Goal: Task Accomplishment & Management: Manage account settings

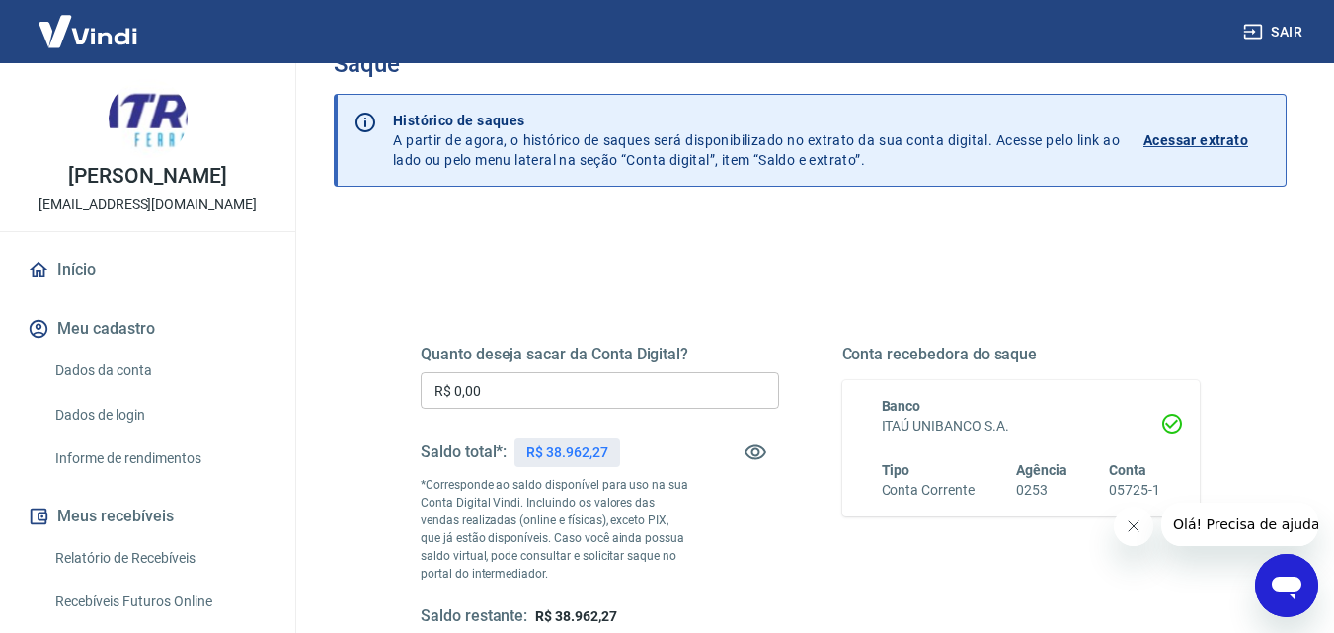
scroll to position [99, 0]
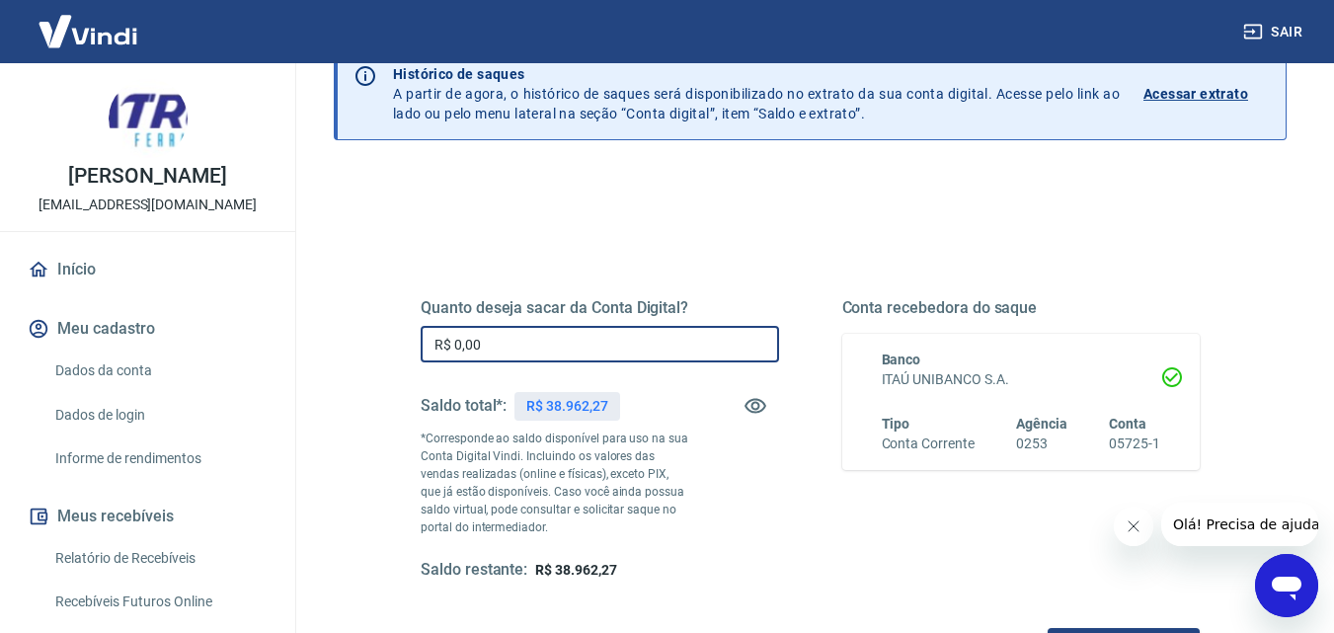
click at [704, 332] on input "R$ 0,00" at bounding box center [599, 344] width 358 height 37
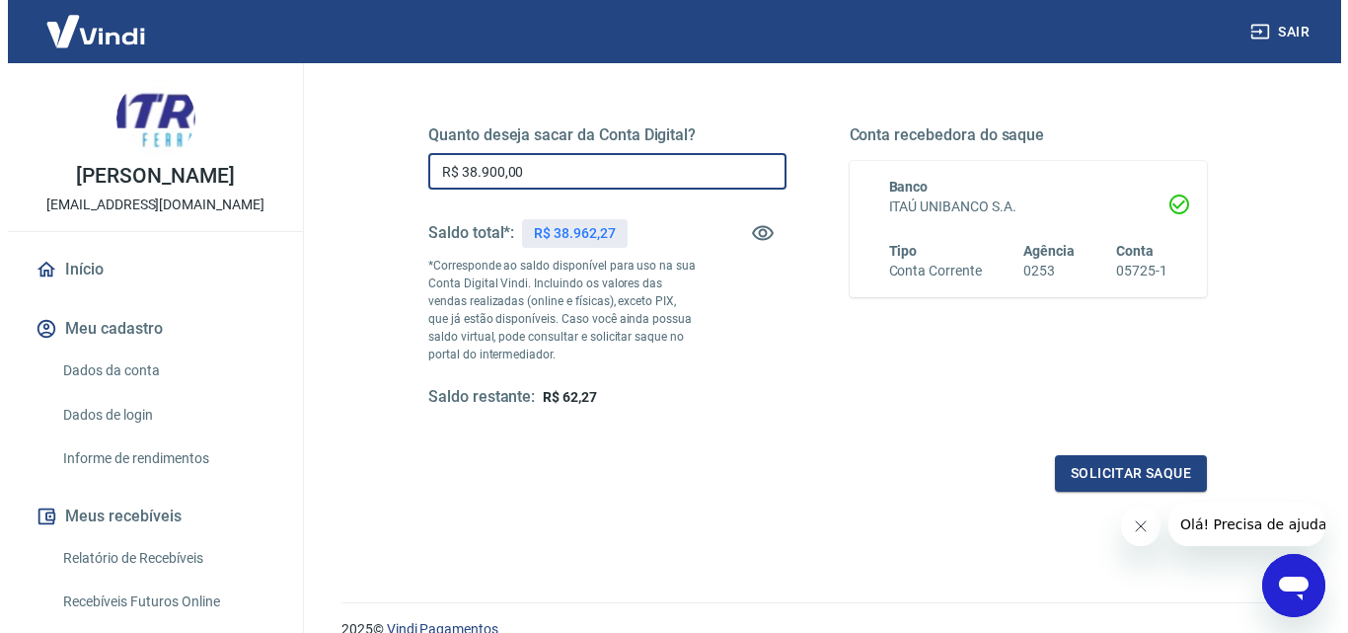
scroll to position [296, 0]
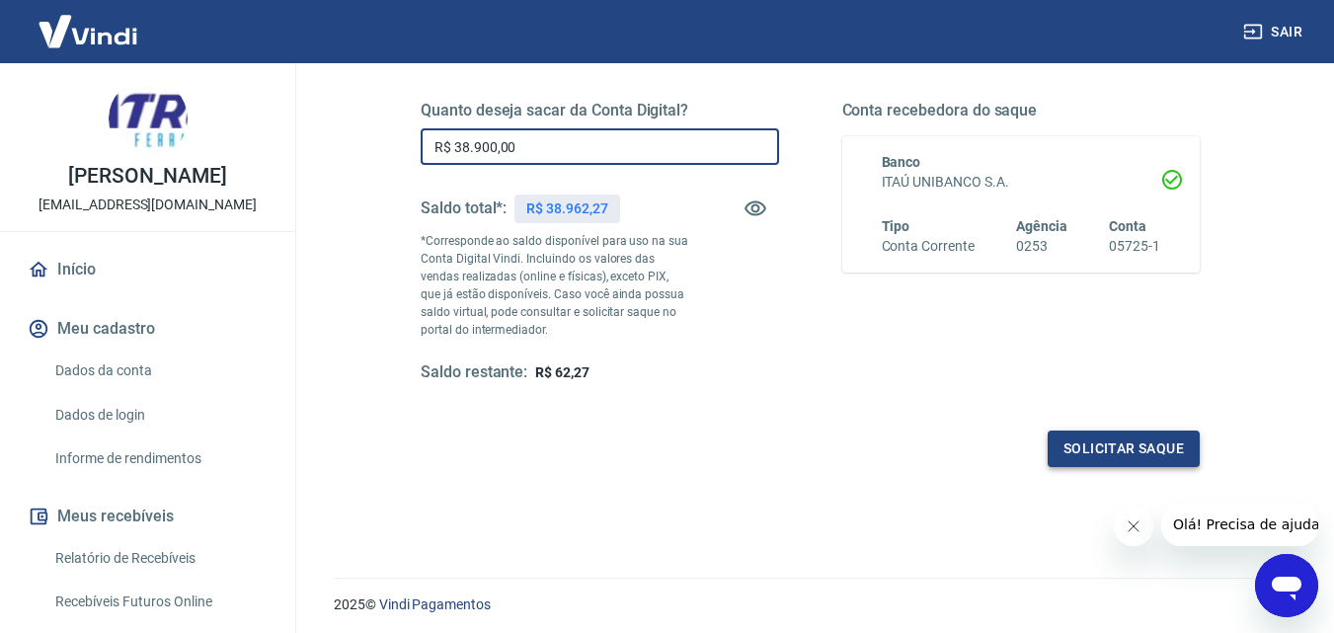
type input "R$ 38.900,00"
click at [1115, 454] on button "Solicitar saque" at bounding box center [1123, 448] width 152 height 37
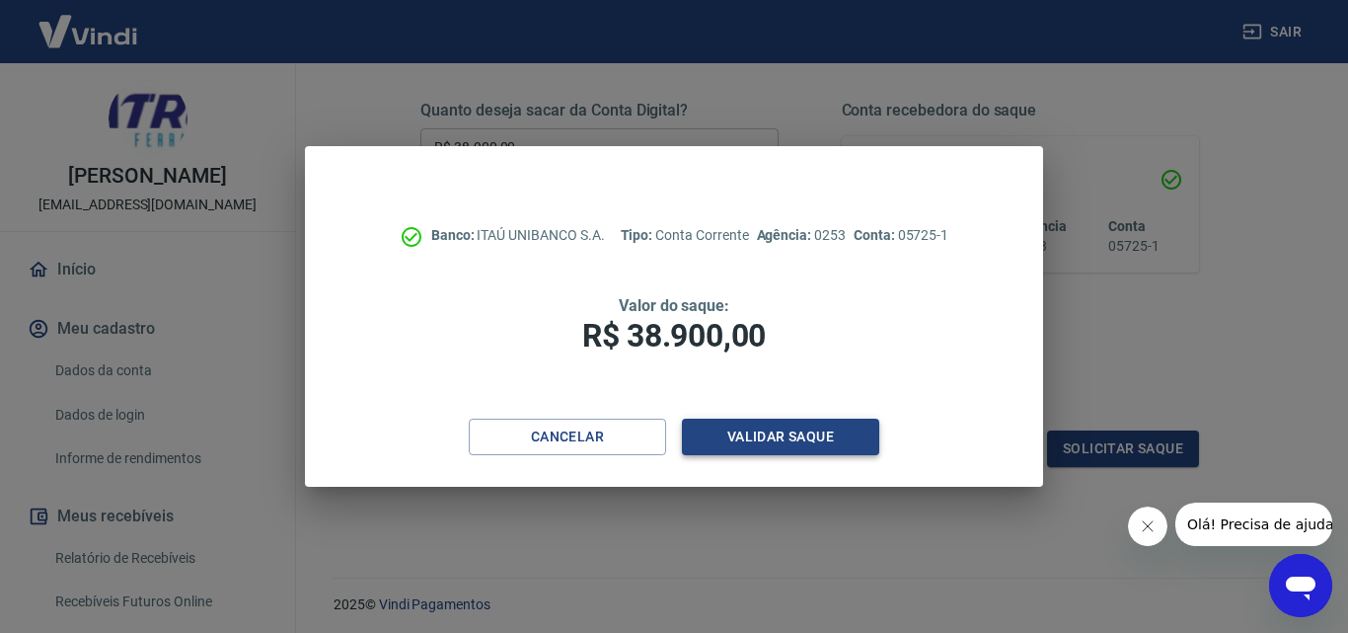
click at [793, 436] on button "Validar saque" at bounding box center [780, 437] width 197 height 37
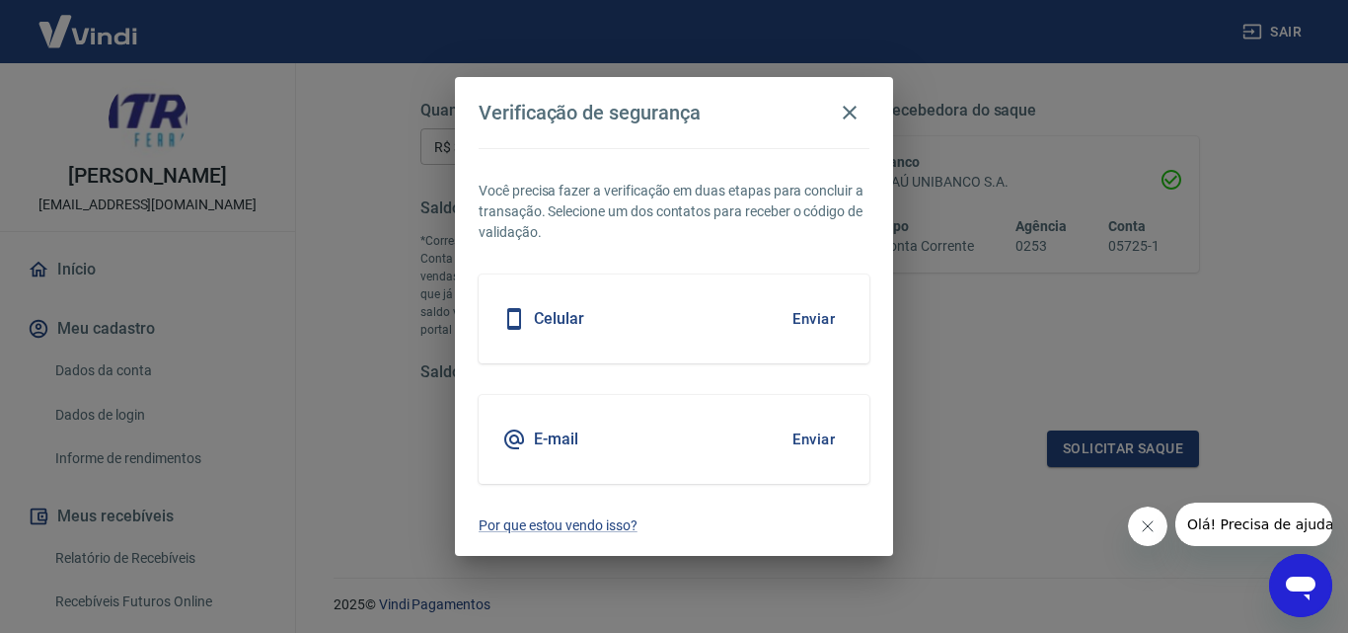
click at [793, 436] on button "Enviar" at bounding box center [814, 439] width 64 height 41
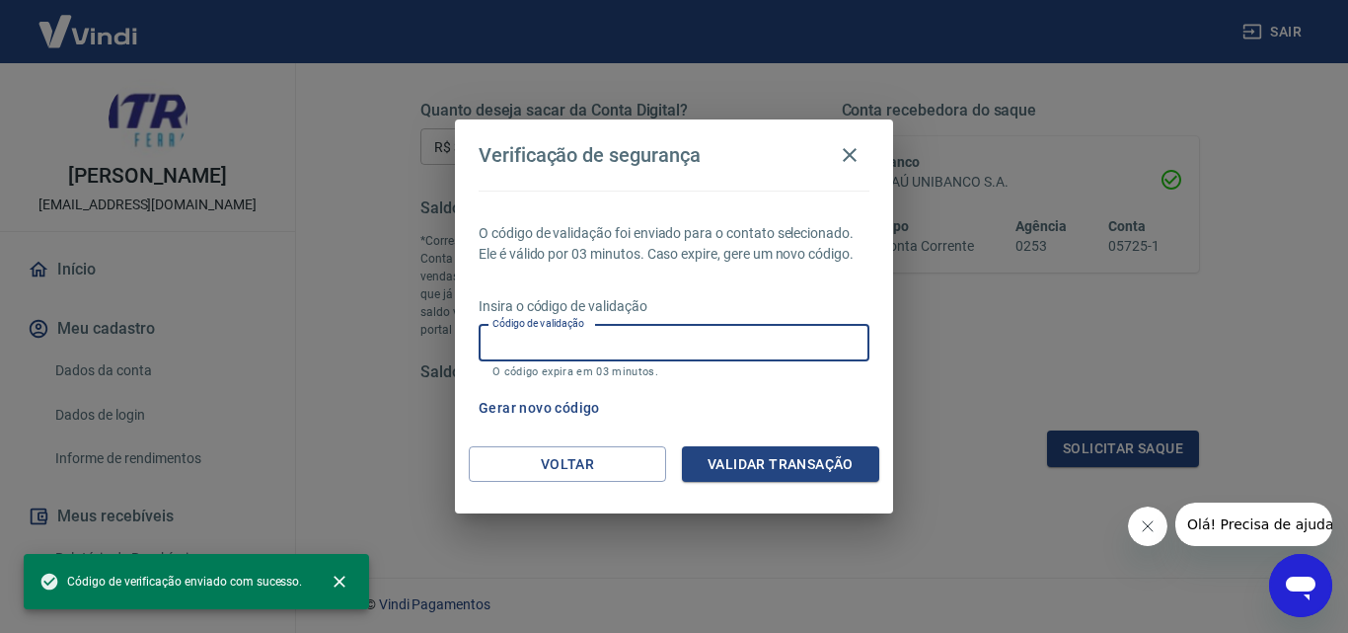
click at [693, 341] on input "Código de validação" at bounding box center [674, 343] width 391 height 37
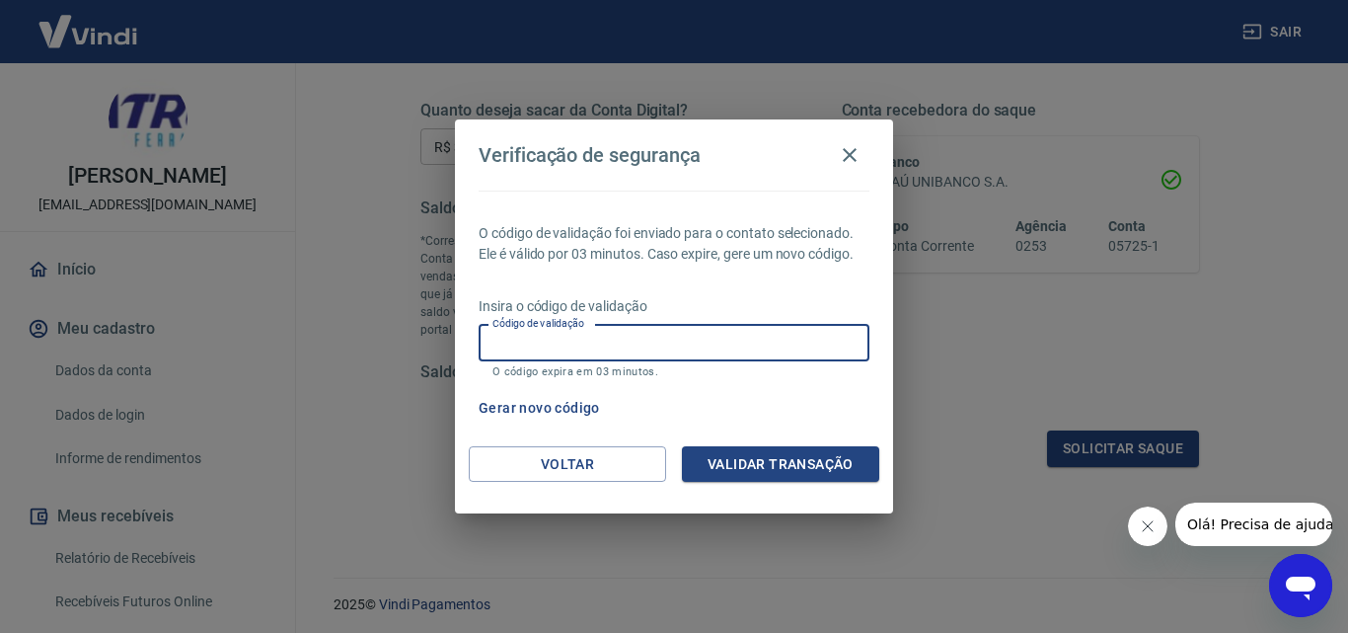
paste input "572612"
type input "572612"
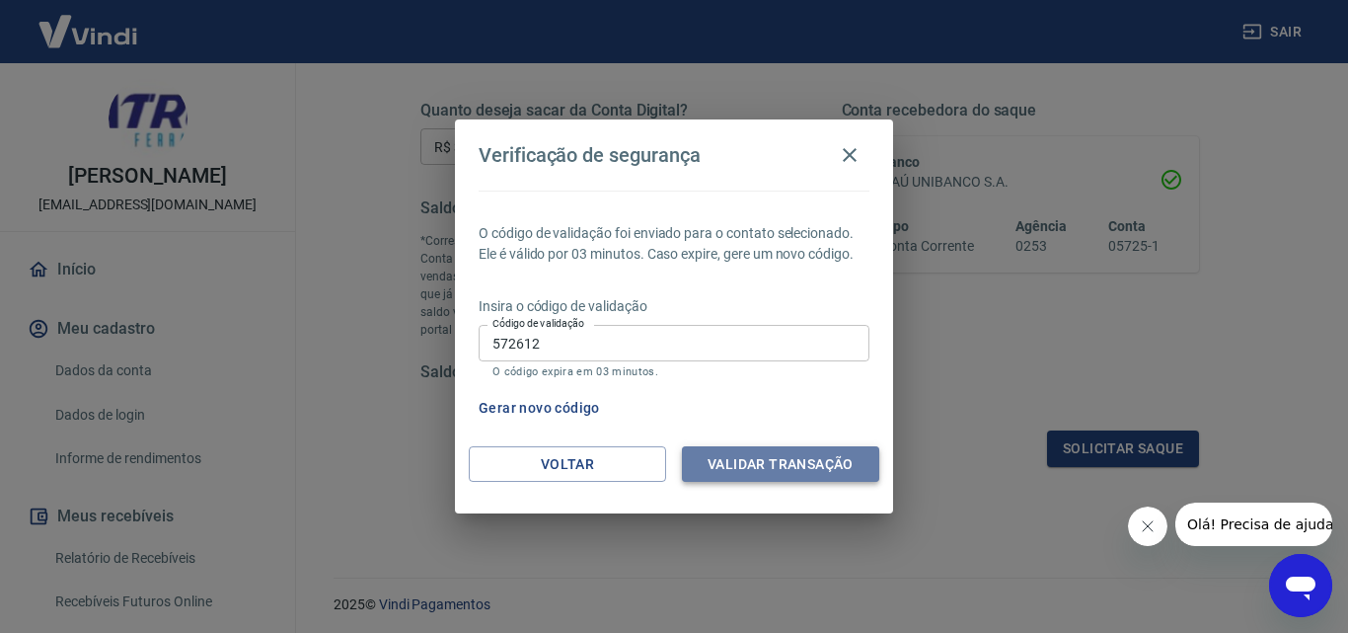
click button "Validar transação"
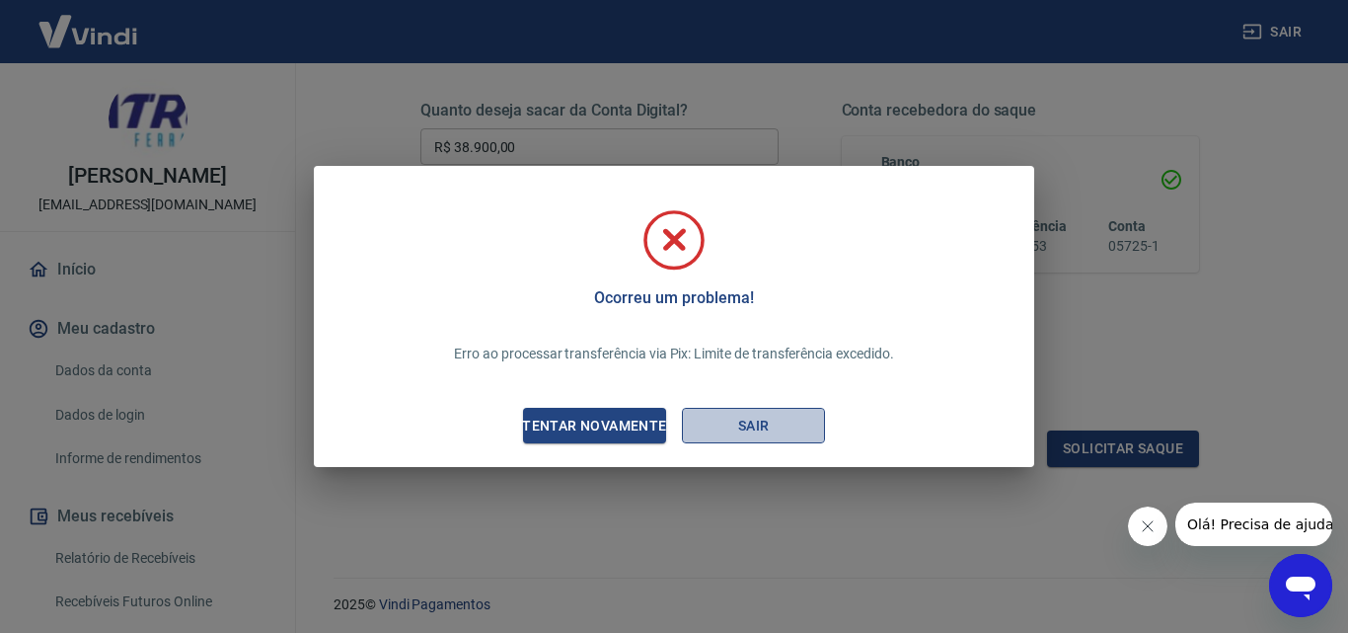
click button "Sair"
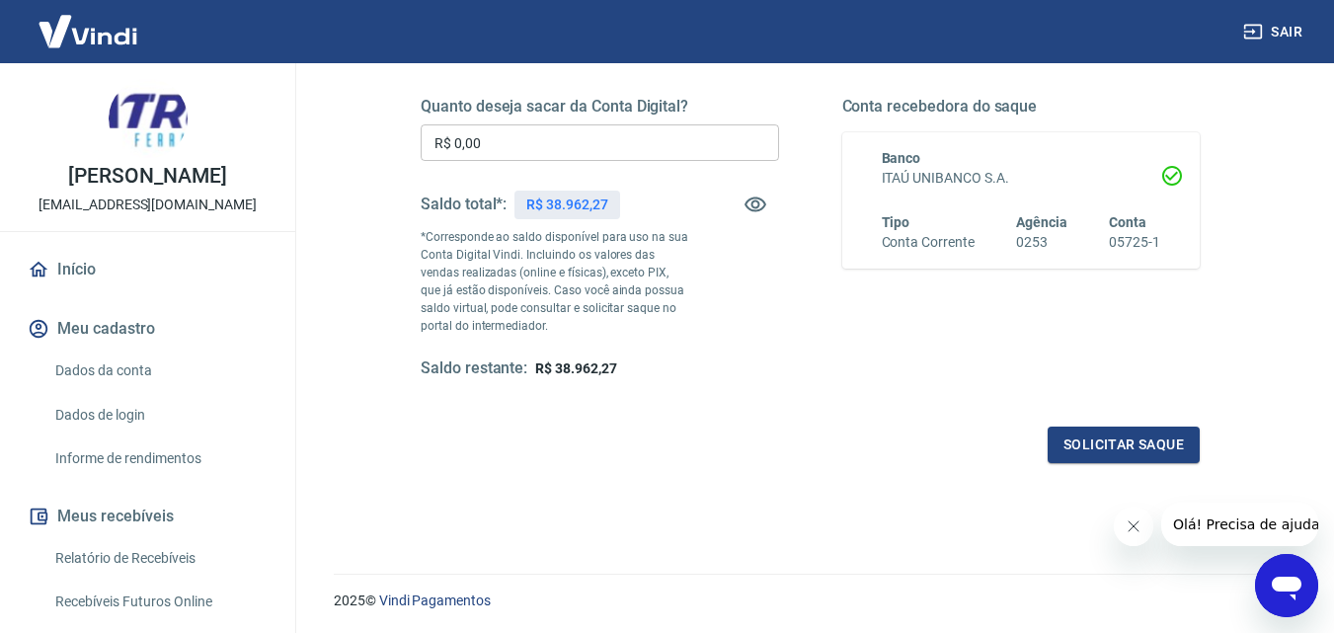
scroll to position [361, 0]
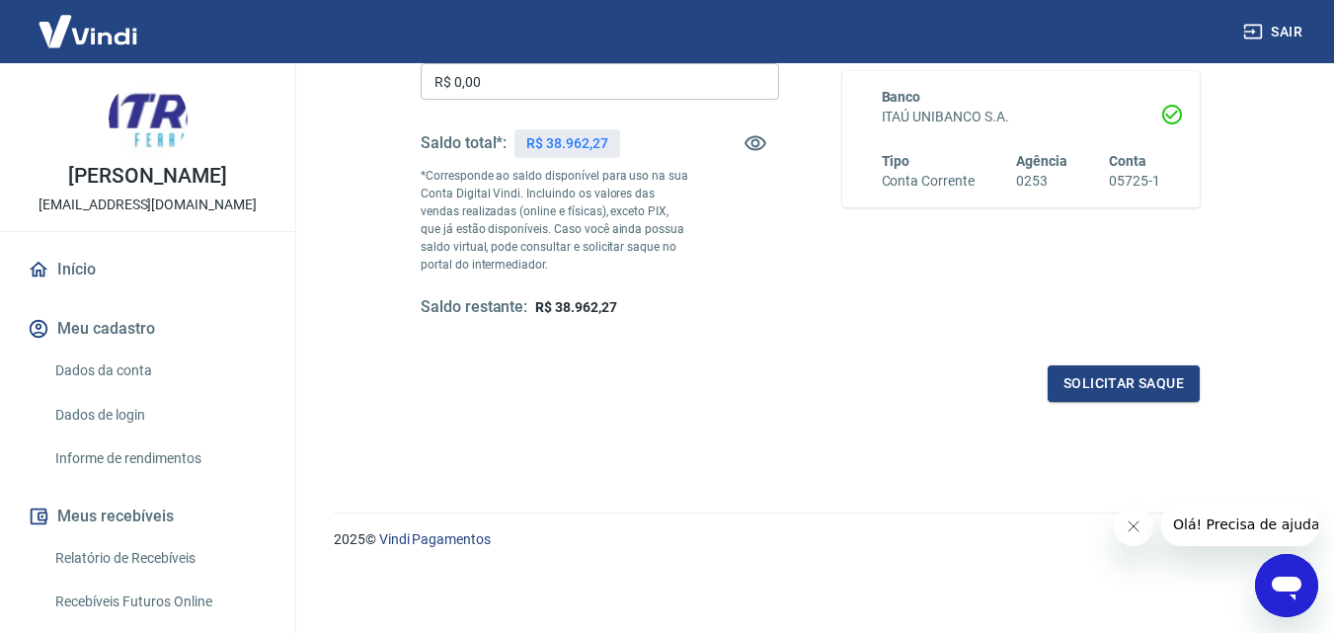
click at [1273, 578] on icon "Abrir janela de mensagens" at bounding box center [1286, 586] width 36 height 36
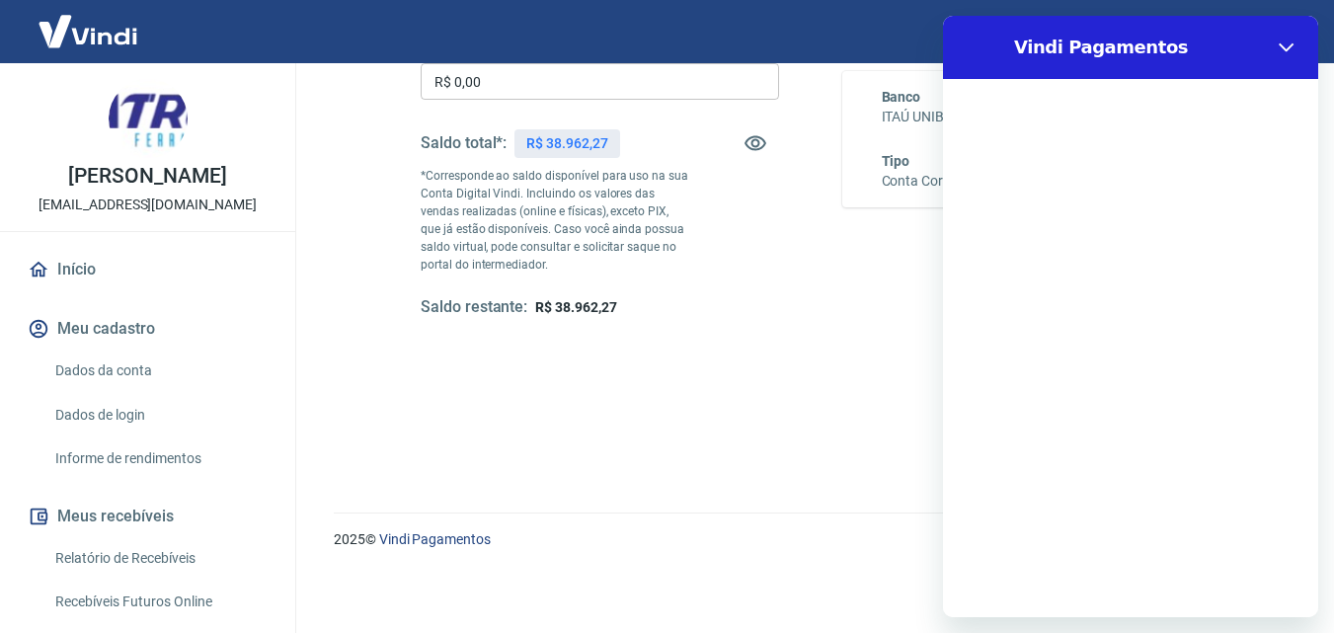
scroll to position [0, 0]
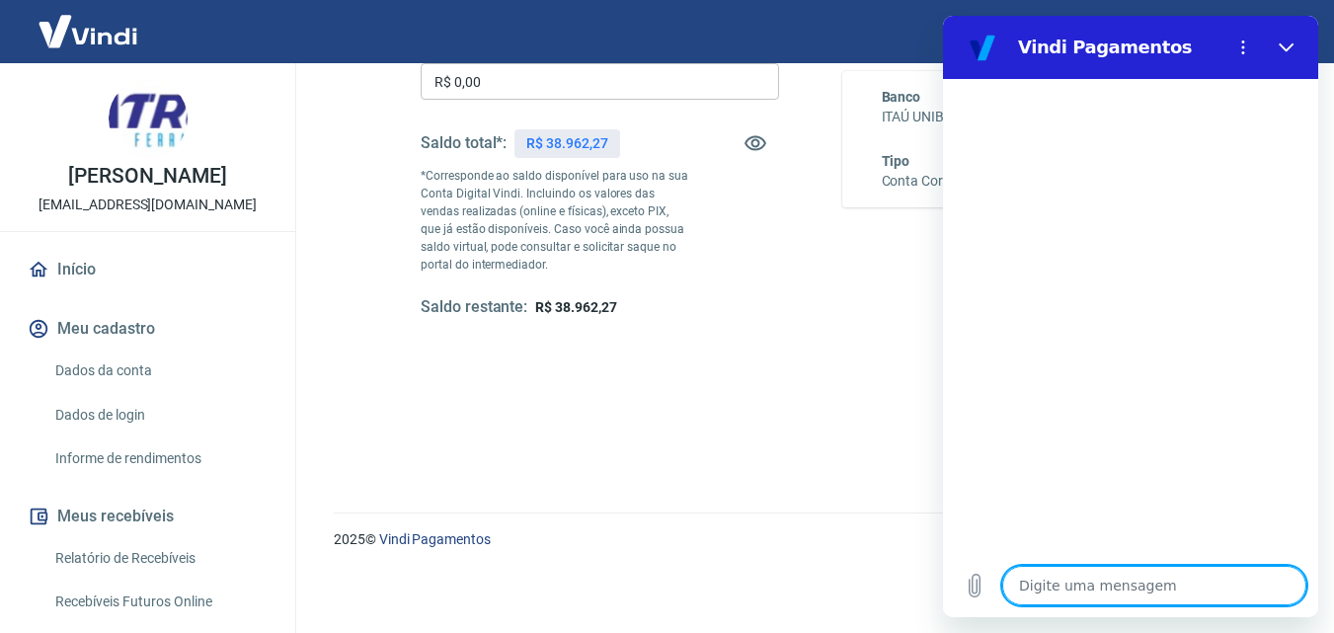
click at [1268, 578] on textarea at bounding box center [1154, 585] width 304 height 39
type textarea "Q"
type textarea "x"
type textarea "QU"
type textarea "x"
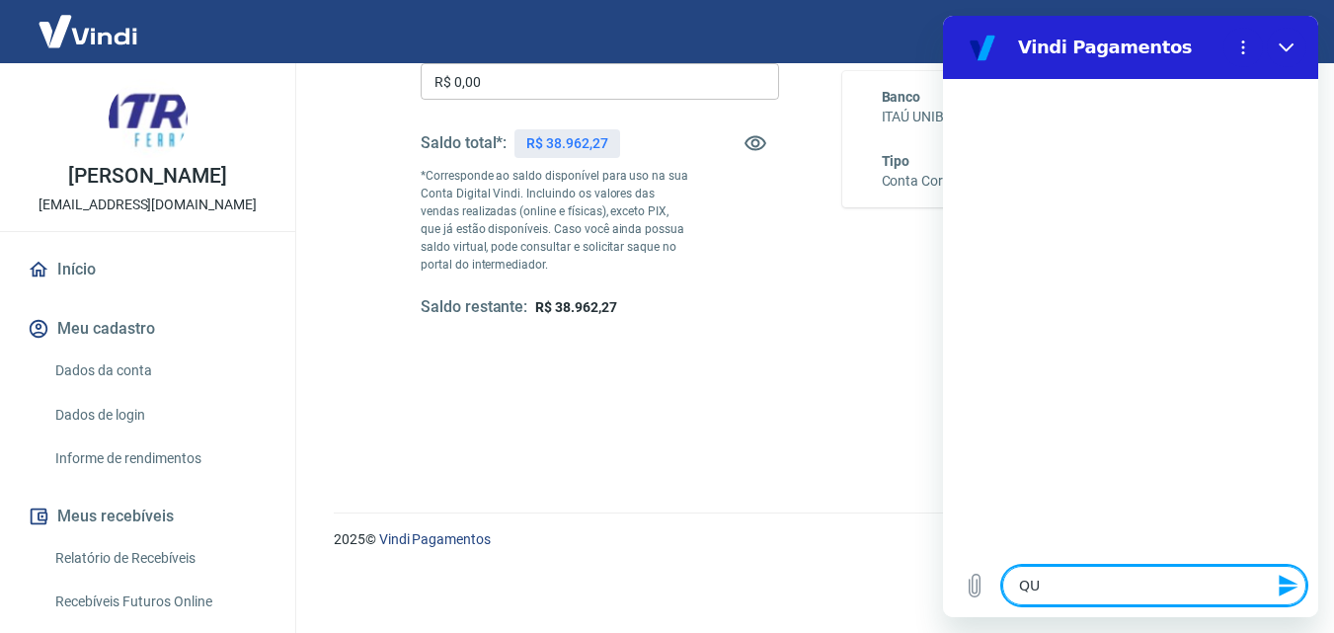
type textarea "QUA"
type textarea "x"
type textarea "QUAL"
type textarea "x"
type textarea "QUAL"
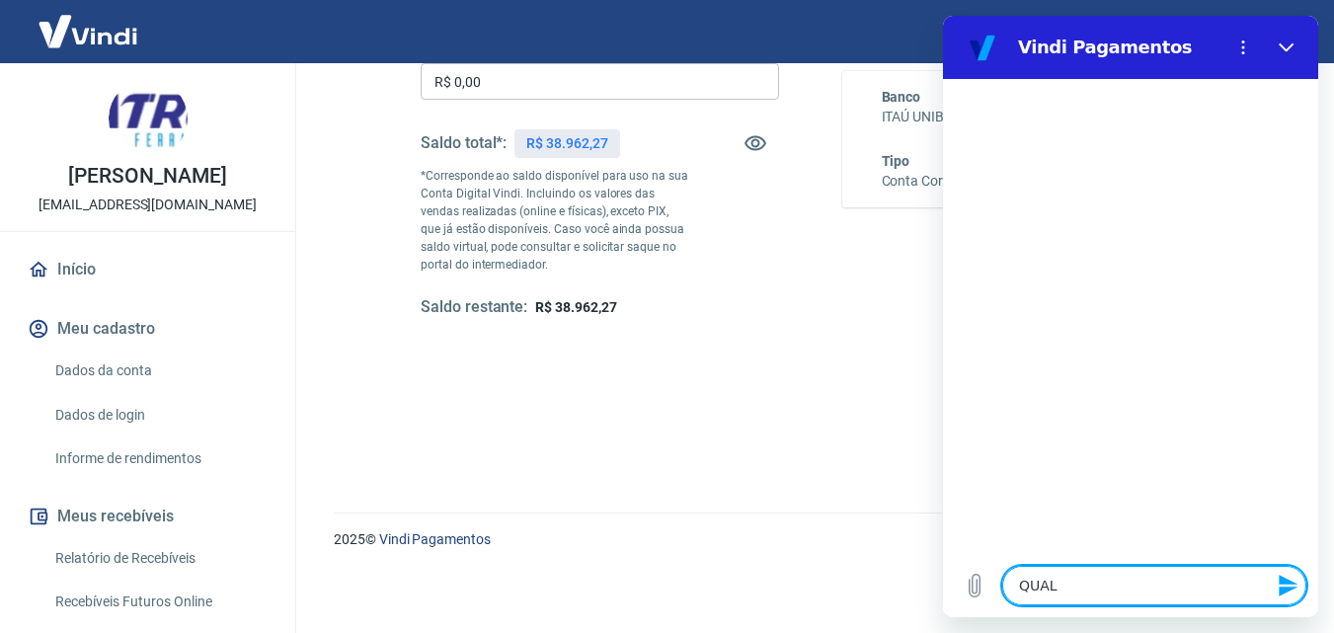
type textarea "x"
type textarea "QUAL L"
type textarea "x"
type textarea "QUAL LI"
type textarea "x"
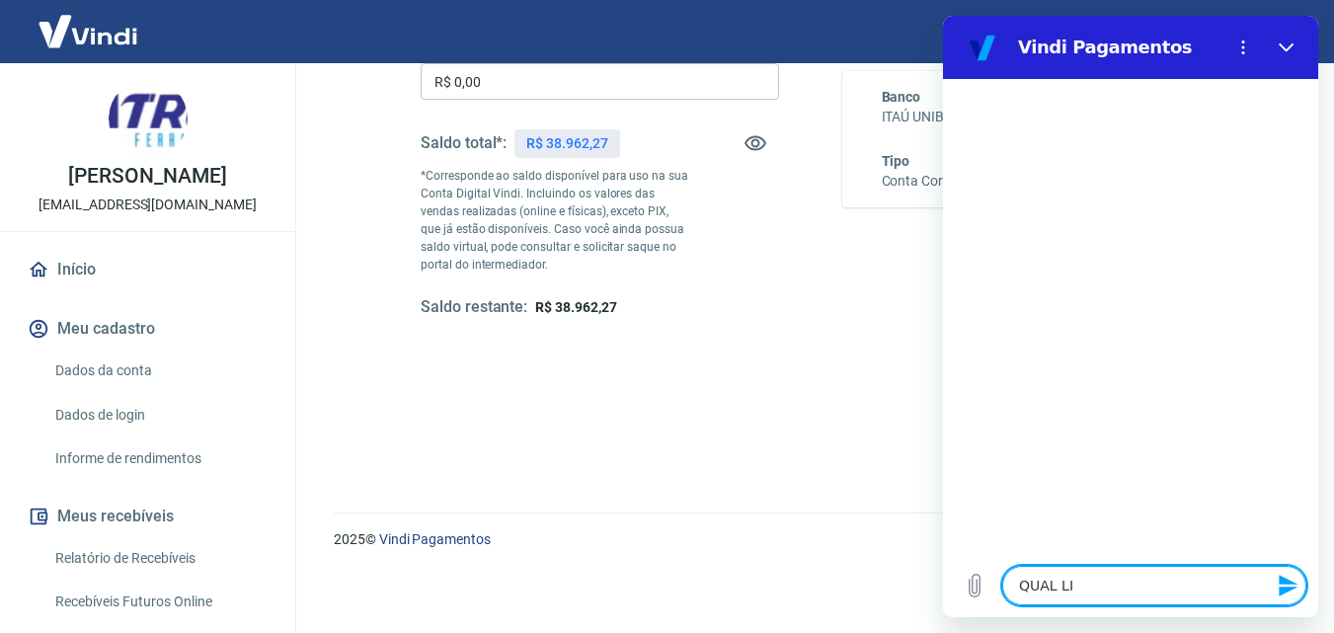
type textarea "QUAL [PERSON_NAME]"
type textarea "x"
type textarea "QUAL LIMI"
type textarea "x"
type textarea "QUAL LIMIT"
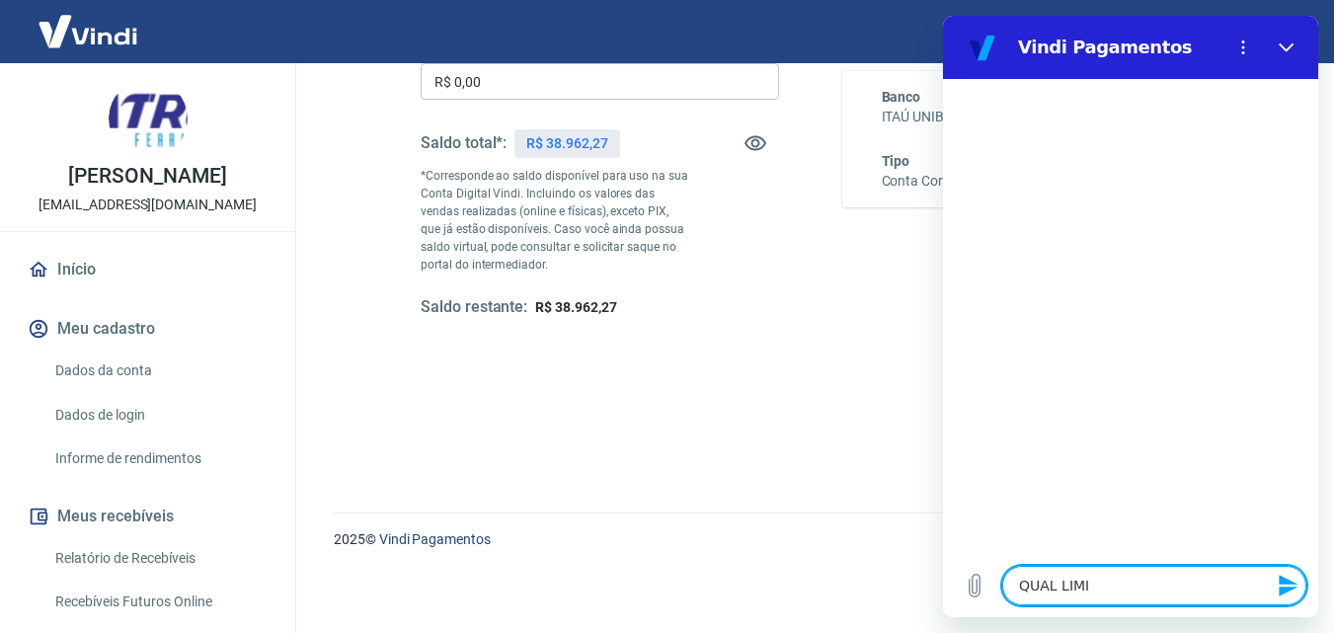
type textarea "x"
type textarea "QUAL LIMITE"
type textarea "x"
type textarea "QUAL LIMITE"
type textarea "x"
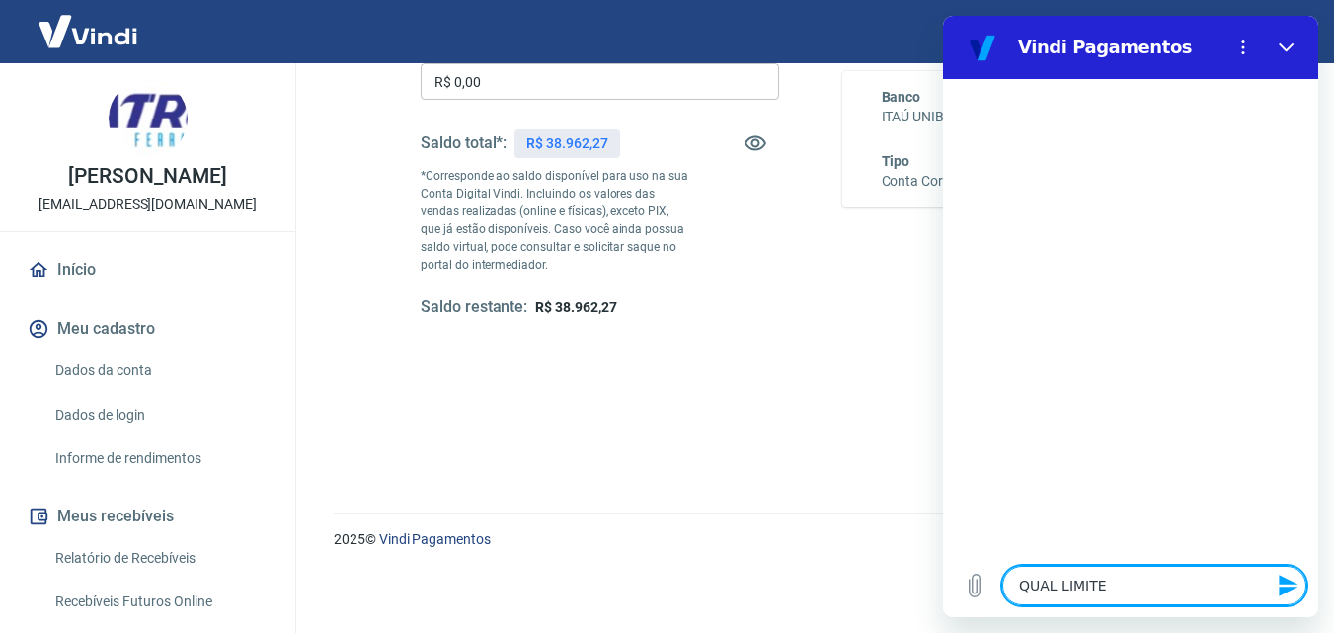
type textarea "QUAL LIMITE D"
type textarea "x"
type textarea "QUAL LIMITE DE"
type textarea "x"
type textarea "QUAL LIMITE DE"
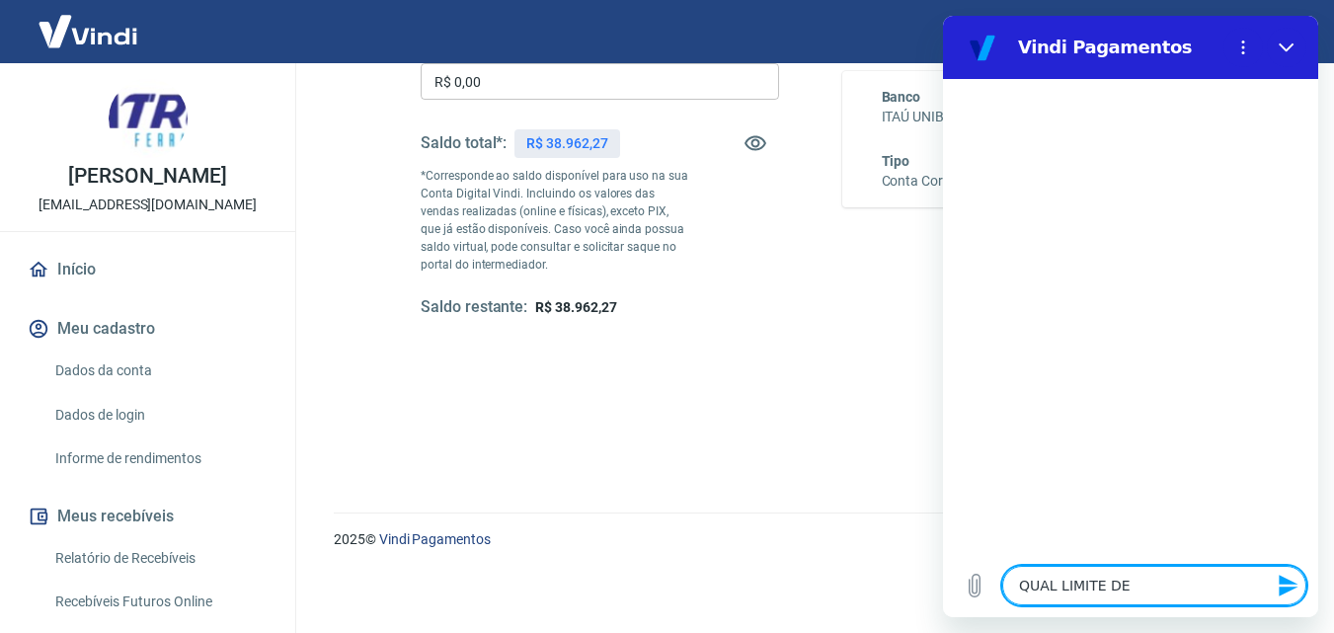
type textarea "x"
type textarea "QUAL LIMITE DE T"
type textarea "x"
type textarea "QUAL LIMITE DE TR"
type textarea "x"
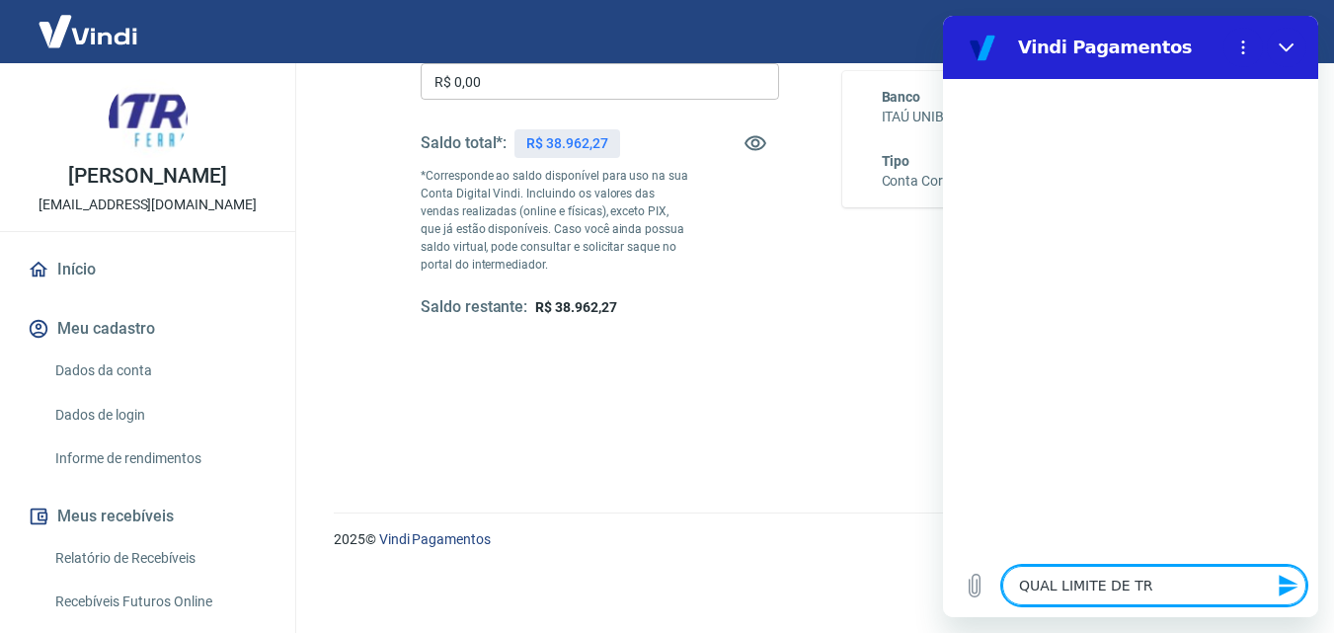
type textarea "QUAL LIMITE DE TRA"
type textarea "x"
type textarea "QUAL LIMITE DE TRAN"
type textarea "x"
type textarea "QUAL LIMITE DE TRANS"
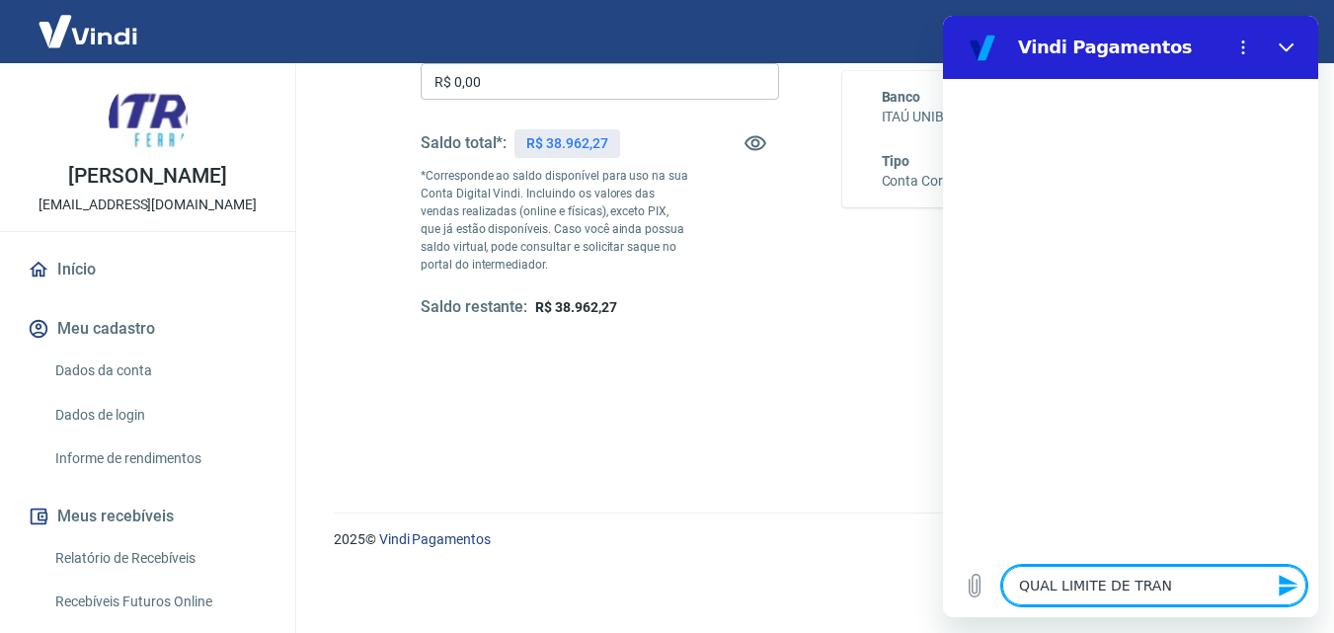
type textarea "x"
type textarea "QUAL LIMITE DE TRANSF"
type textarea "x"
type textarea "QUAL LIMITE DE TRANSFE"
type textarea "x"
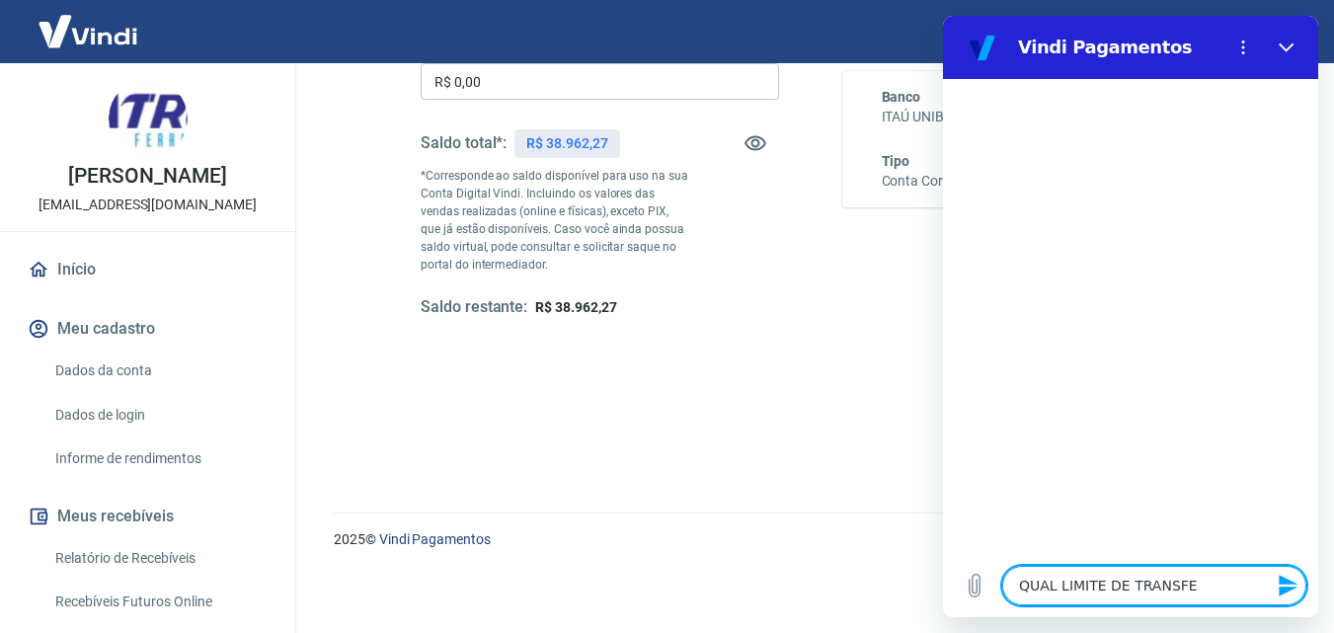
type textarea "QUAL LIMITE DE TRANSFER"
type textarea "x"
type textarea "QUAL LIMITE DE TRANSFERE"
type textarea "x"
type textarea "QUAL LIMITE DE TRANSFEREN"
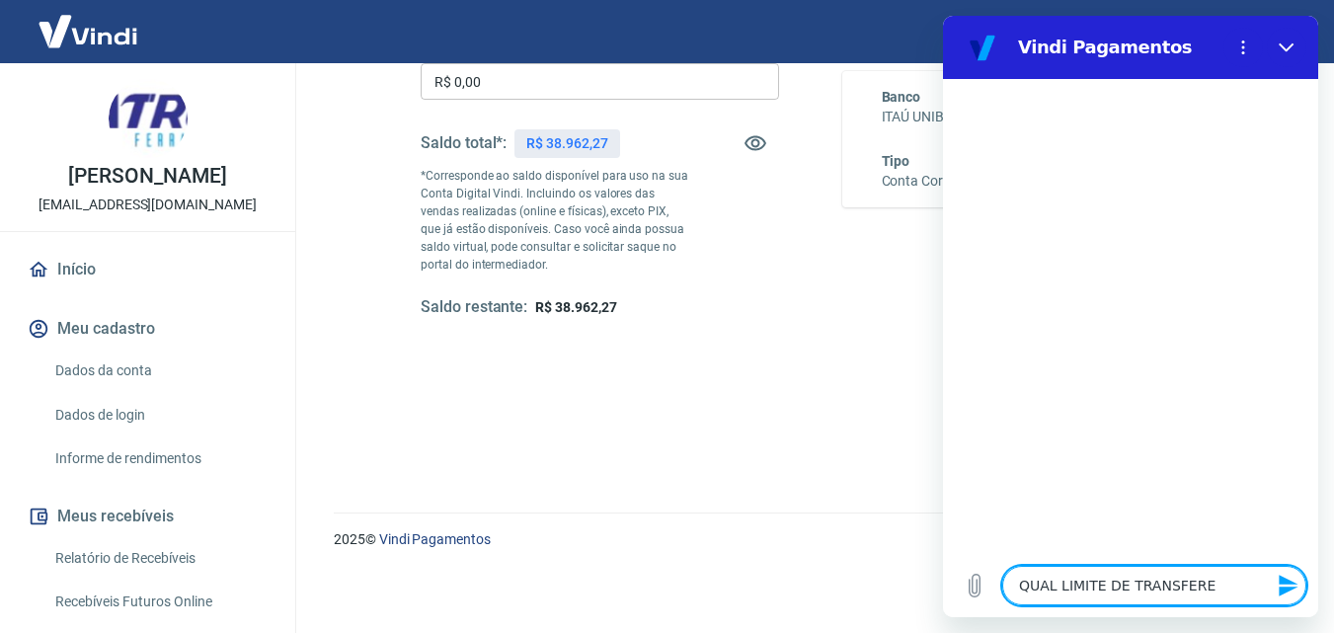
type textarea "x"
type textarea "QUAL LIMITE DE TRANSFERENC"
type textarea "x"
type textarea "QUAL LIMITE DE TRANSFERENCI"
type textarea "x"
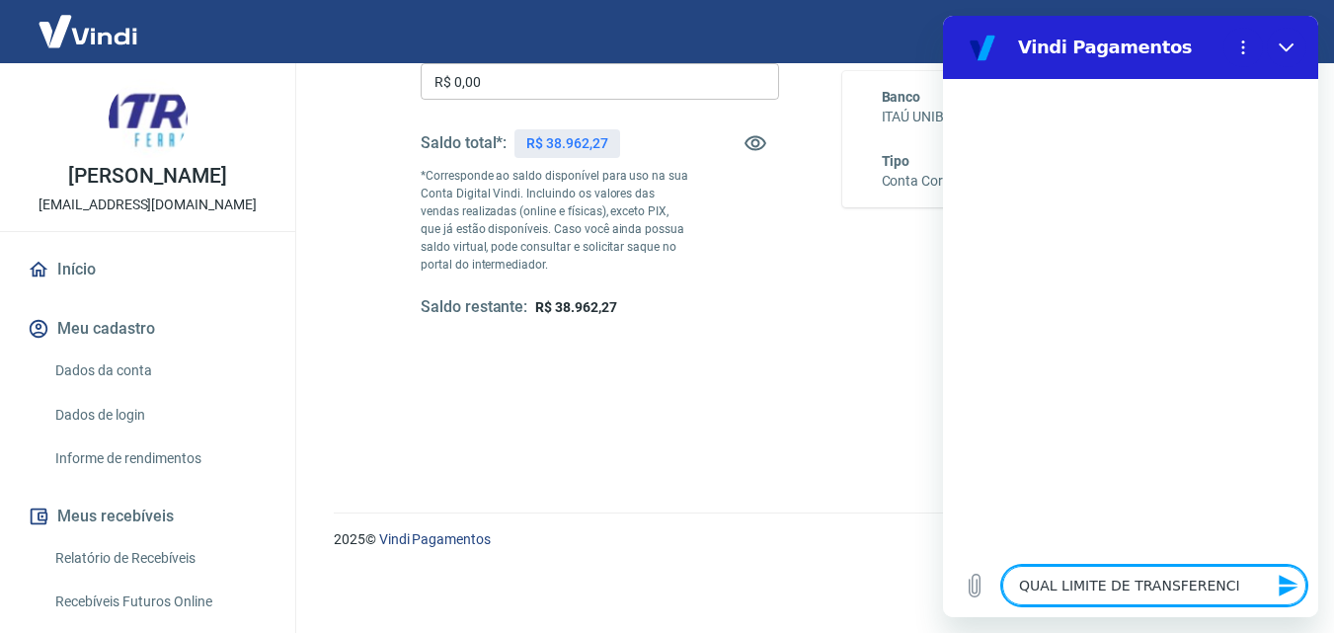
type textarea "QUAL LIMITE DE TRANSFERENCIA"
type textarea "x"
type textarea "QUAL LIMITE DE TRANSFERENCIA"
type textarea "x"
type textarea "QUAL LIMITE DE TRANSFERENCIA V"
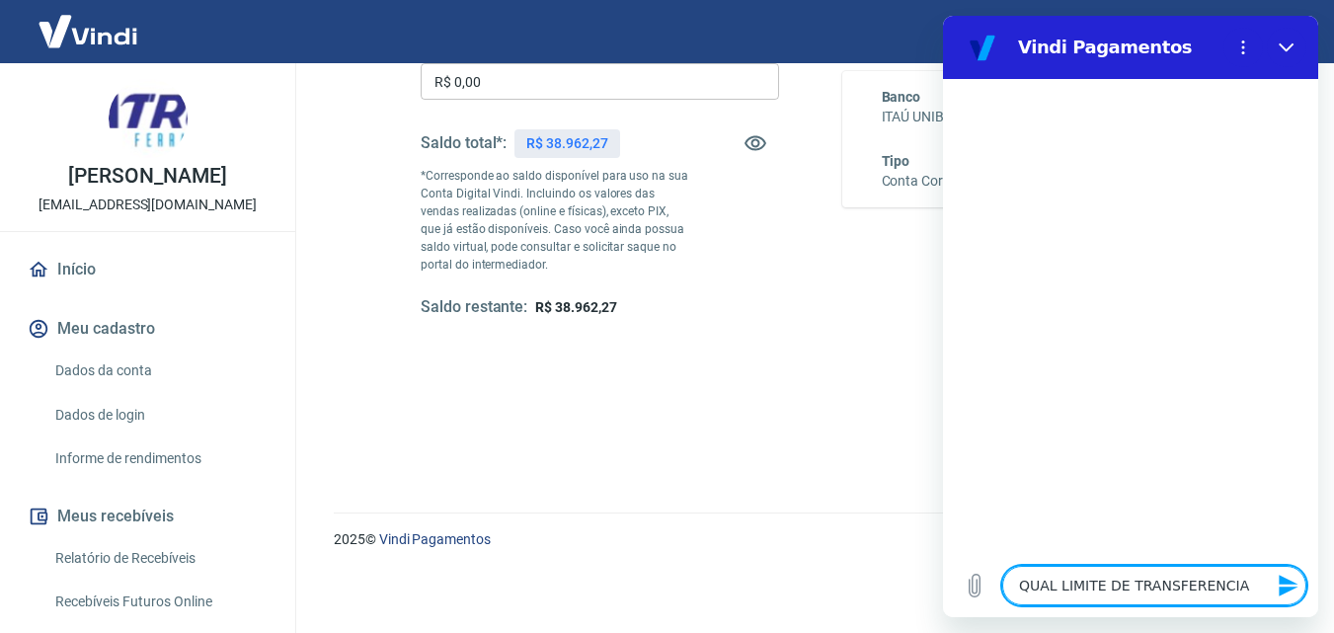
type textarea "x"
type textarea "QUAL LIMITE DE TRANSFERENCIA VI"
type textarea "x"
type textarea "QUAL LIMITE DE TRANSFERENCIA VIA"
type textarea "x"
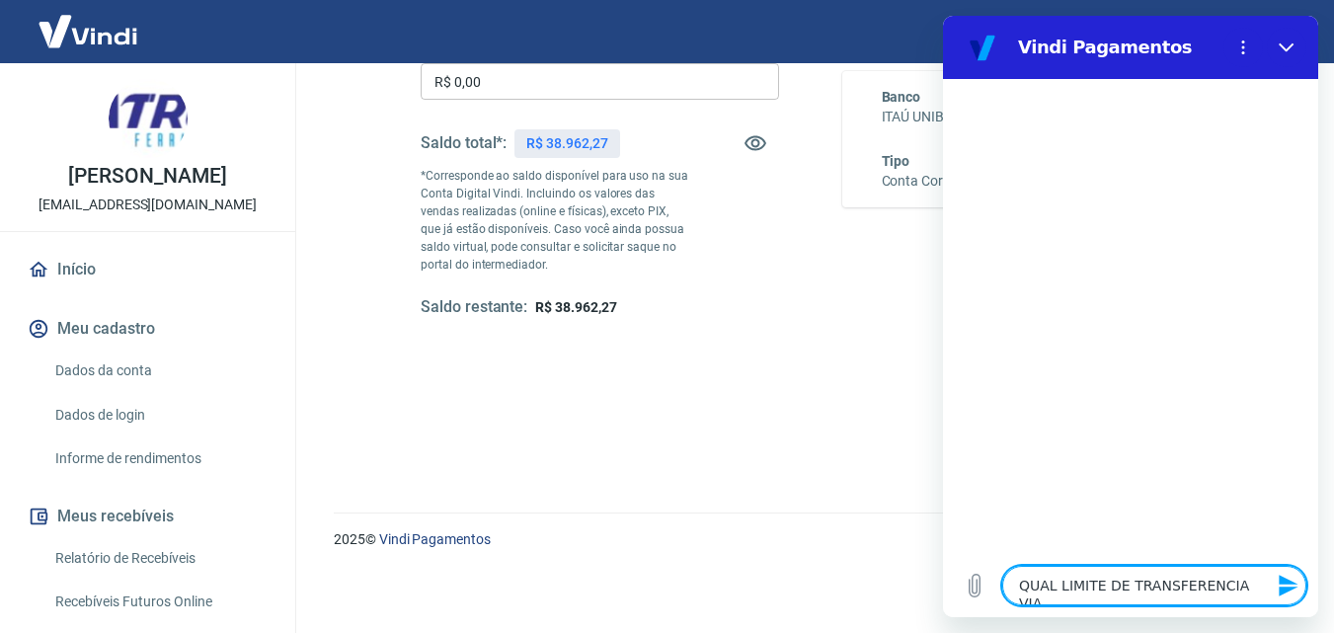
type textarea "QUAL LIMITE DE TRANSFERENCIA VIA"
type textarea "x"
type textarea "QUAL LIMITE DE TRANSFERENCIA VIA P"
type textarea "x"
type textarea "QUAL LIMITE DE TRANSFERENCIA VIA PI"
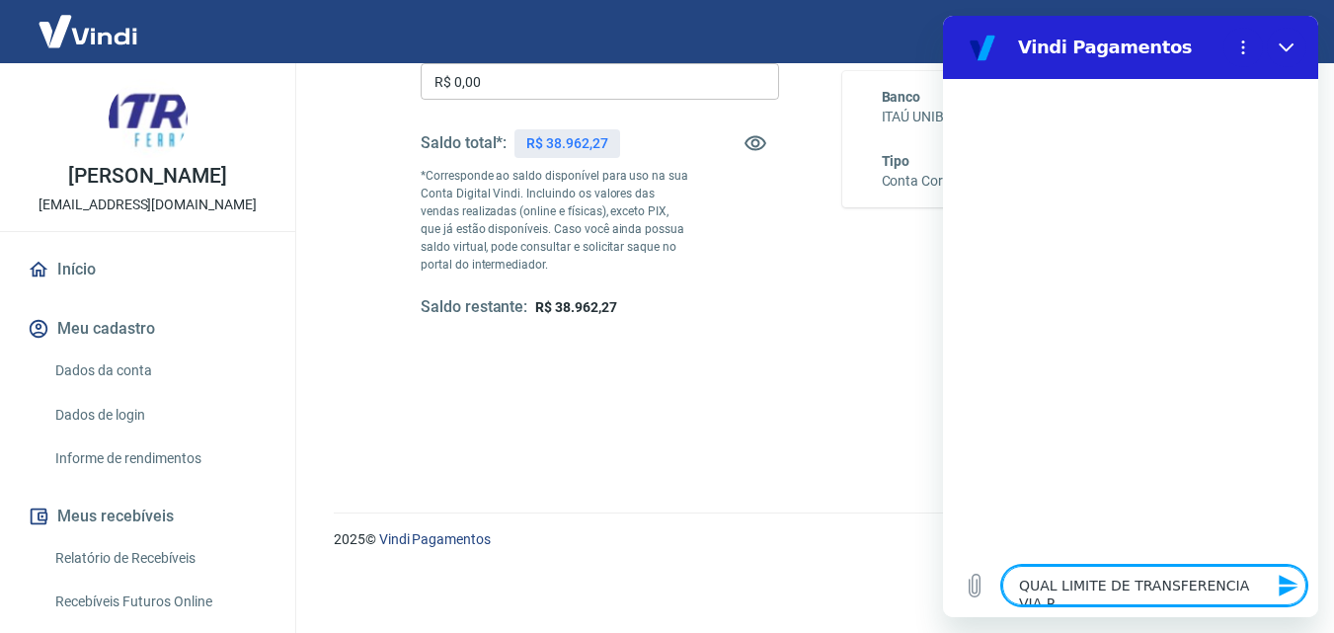
type textarea "x"
type textarea "QUAL LIMITE DE TRANSFERENCIA VIA PIX"
type textarea "x"
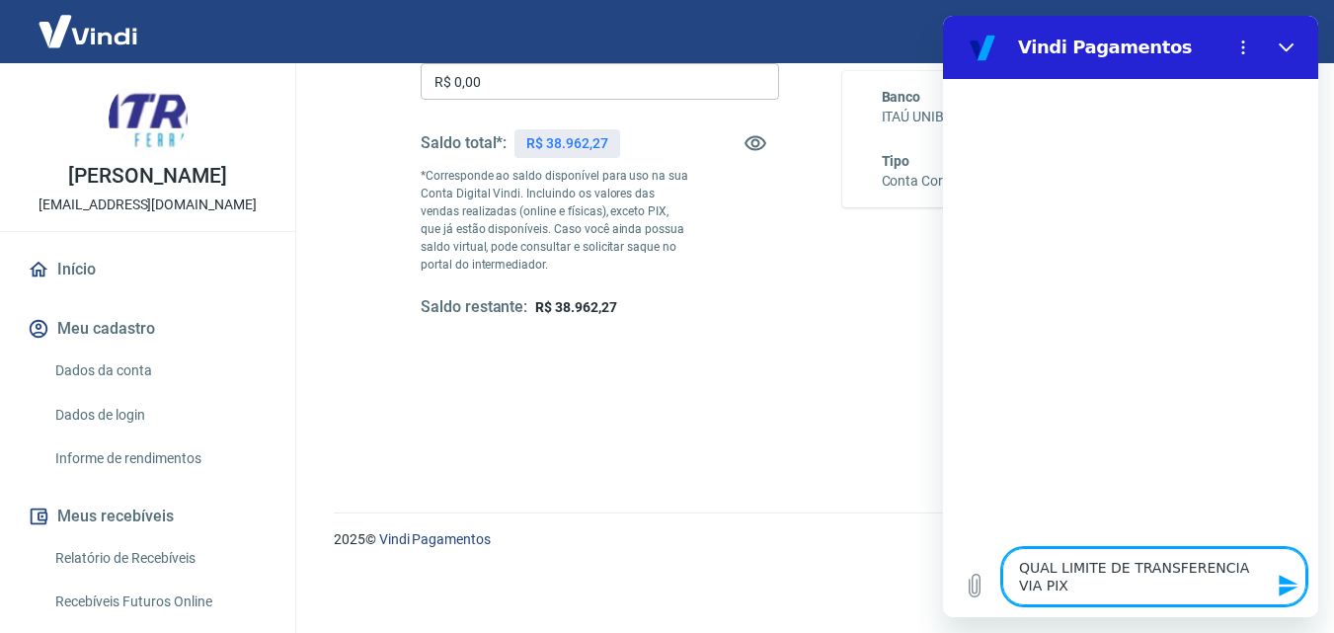
type textarea "QUAL LIMITE DE TRANSFERENCIA VIA PIX"
type textarea "x"
type textarea "QUAL LIMITE DE TRANSFERENCIA VIA PIX ?"
type textarea "x"
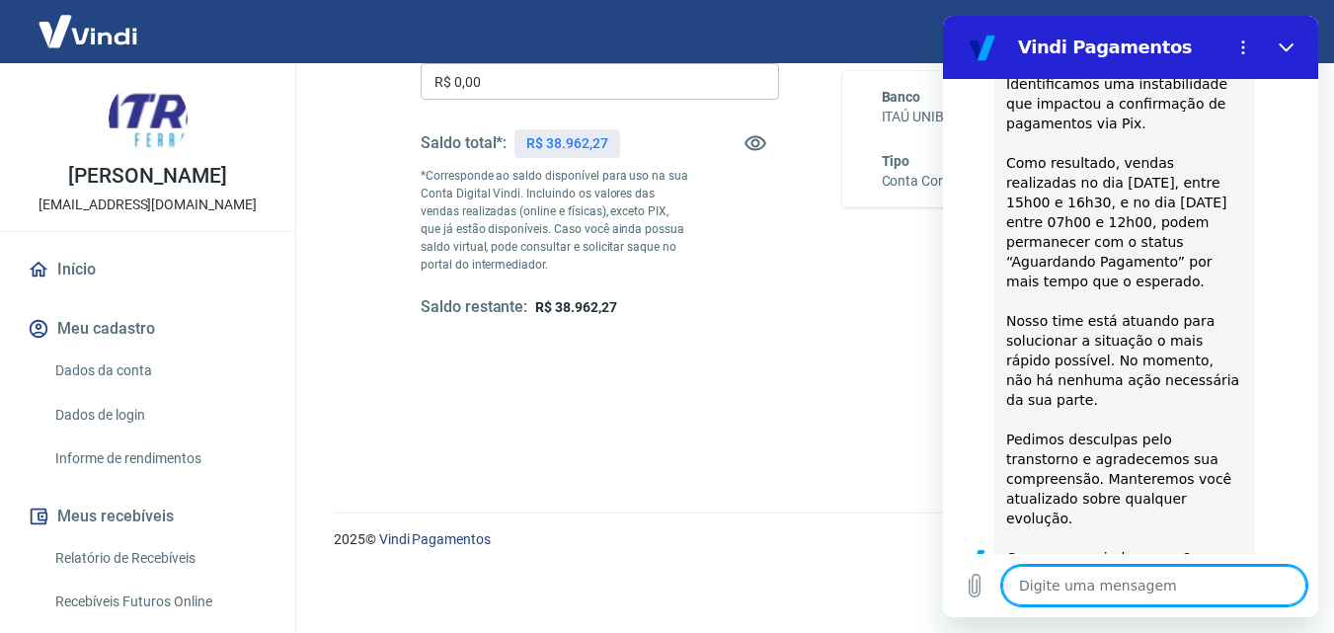
type textarea "x"
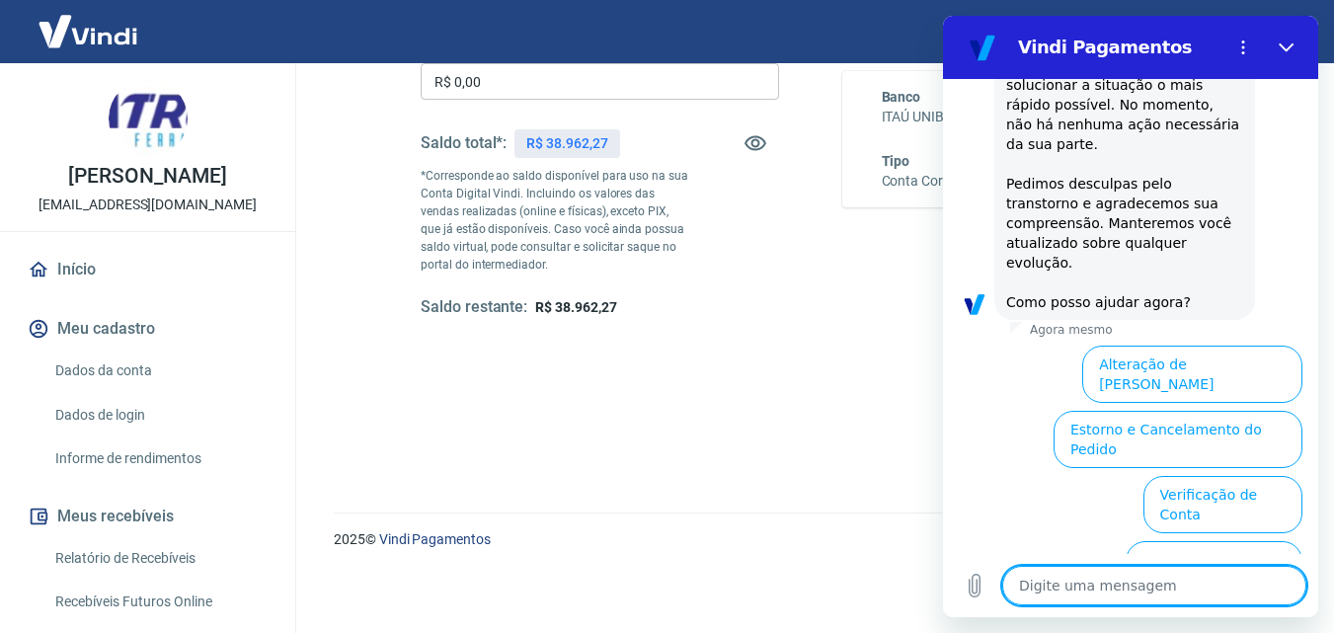
scroll to position [65, 0]
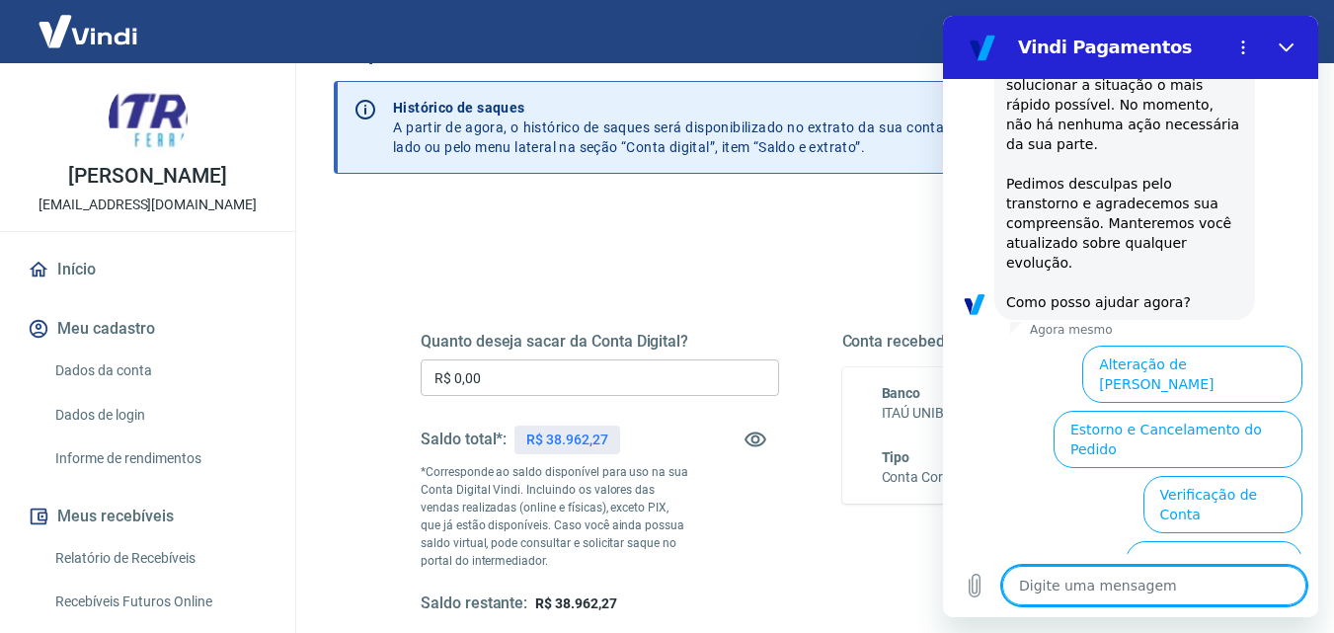
click at [1097, 590] on textarea at bounding box center [1154, 585] width 304 height 39
type textarea "S"
type textarea "x"
type textarea "SA"
type textarea "x"
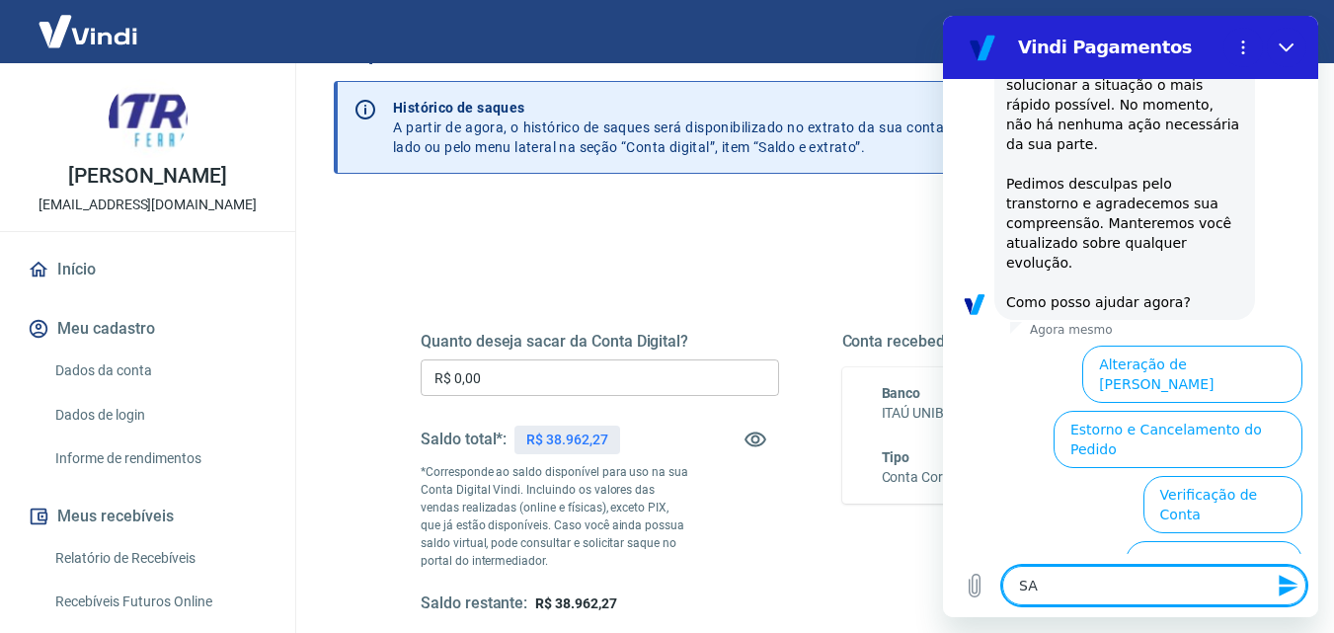
type textarea "SAC"
type textarea "x"
type textarea "SACA"
type textarea "x"
type textarea "SACAD"
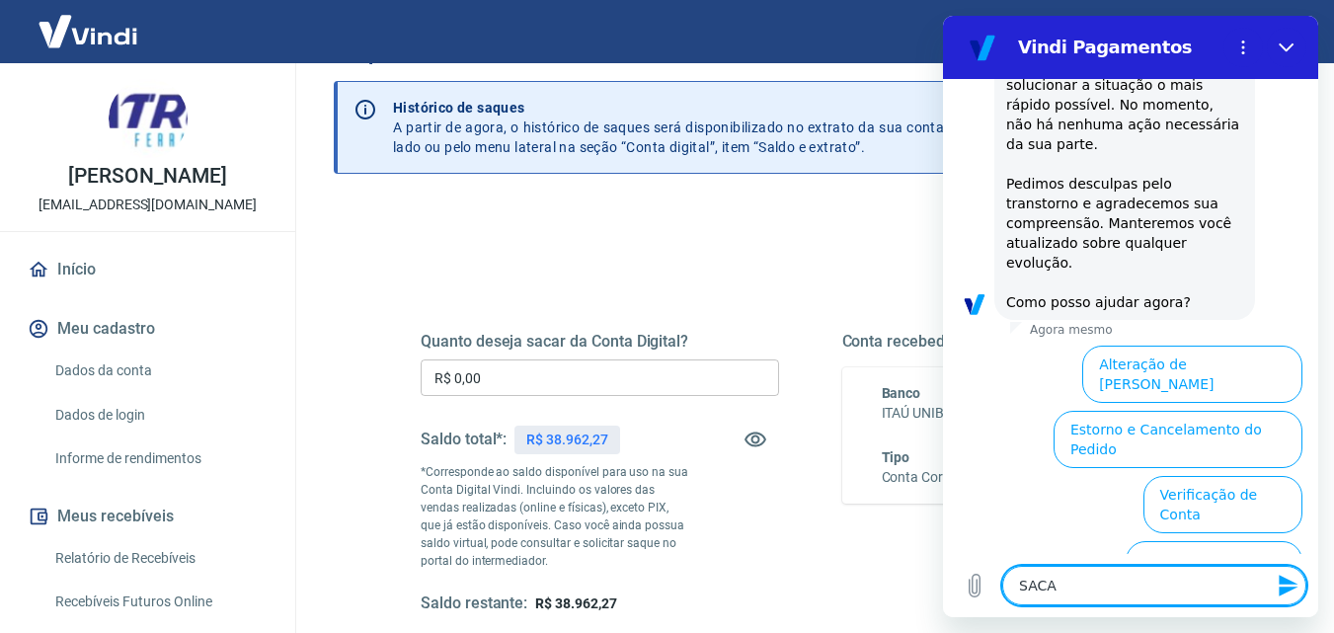
type textarea "x"
type textarea "SACAD"
type textarea "x"
type textarea "SACAD"
type textarea "x"
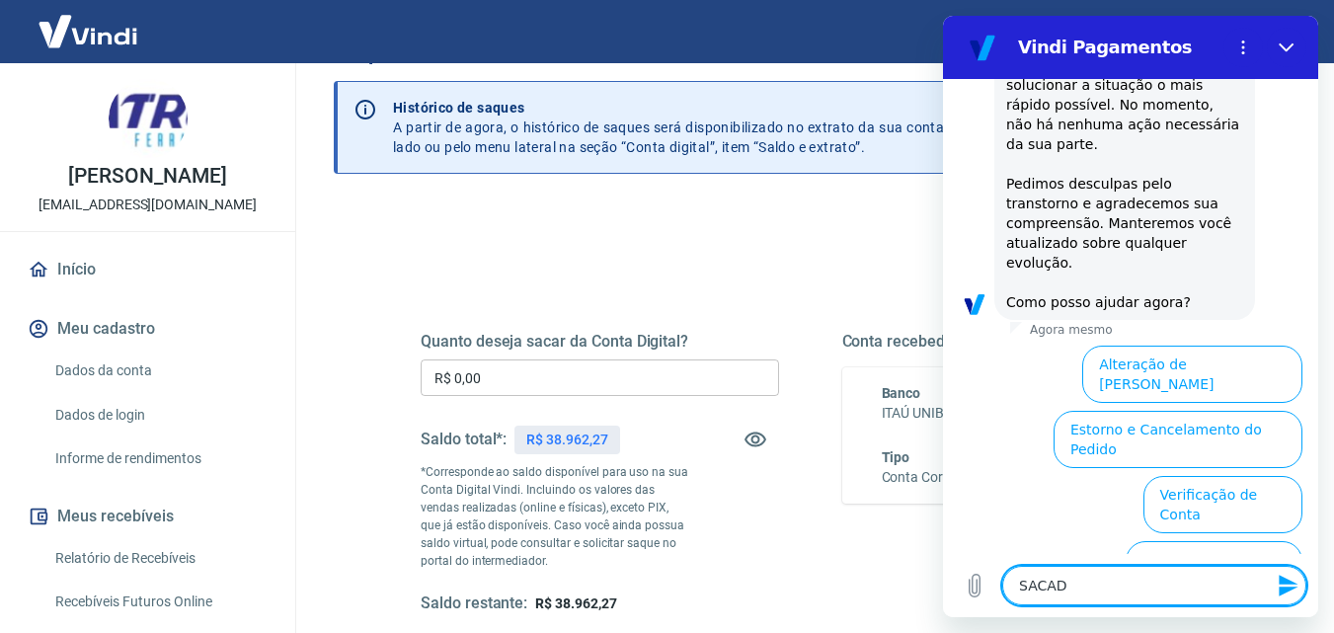
type textarea "SACA"
type textarea "x"
type textarea "SA"
type textarea "x"
type textarea "S"
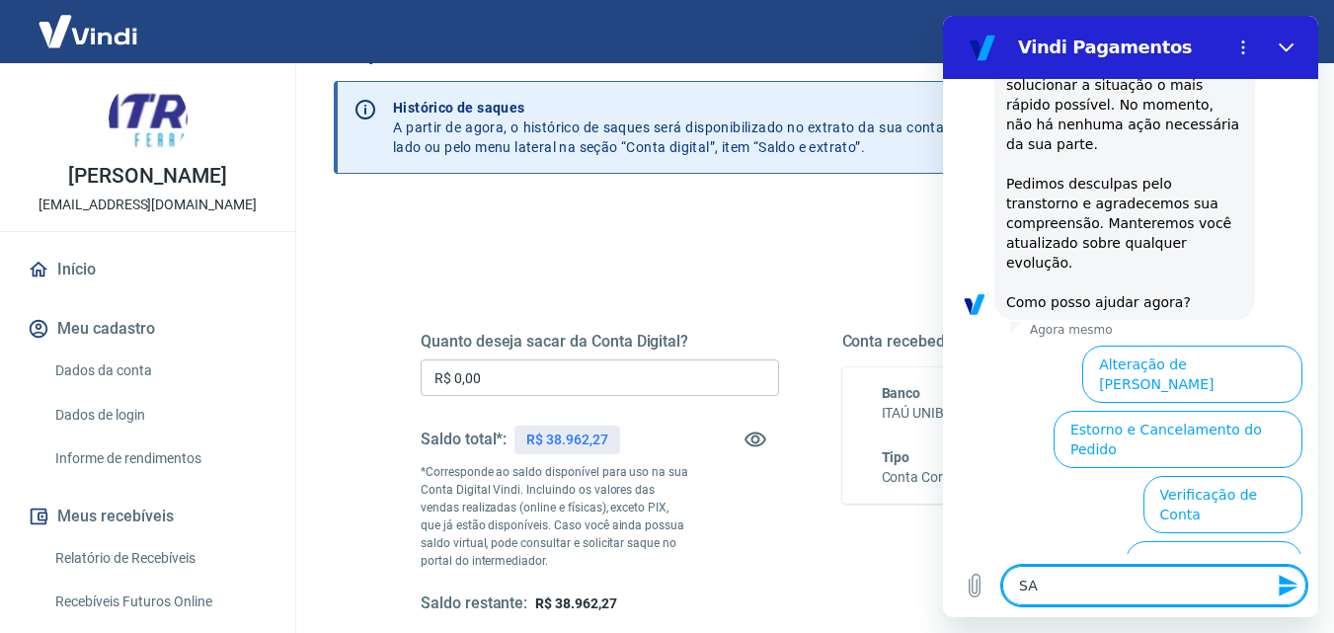
type textarea "x"
type textarea "Q"
type textarea "x"
type textarea "QU"
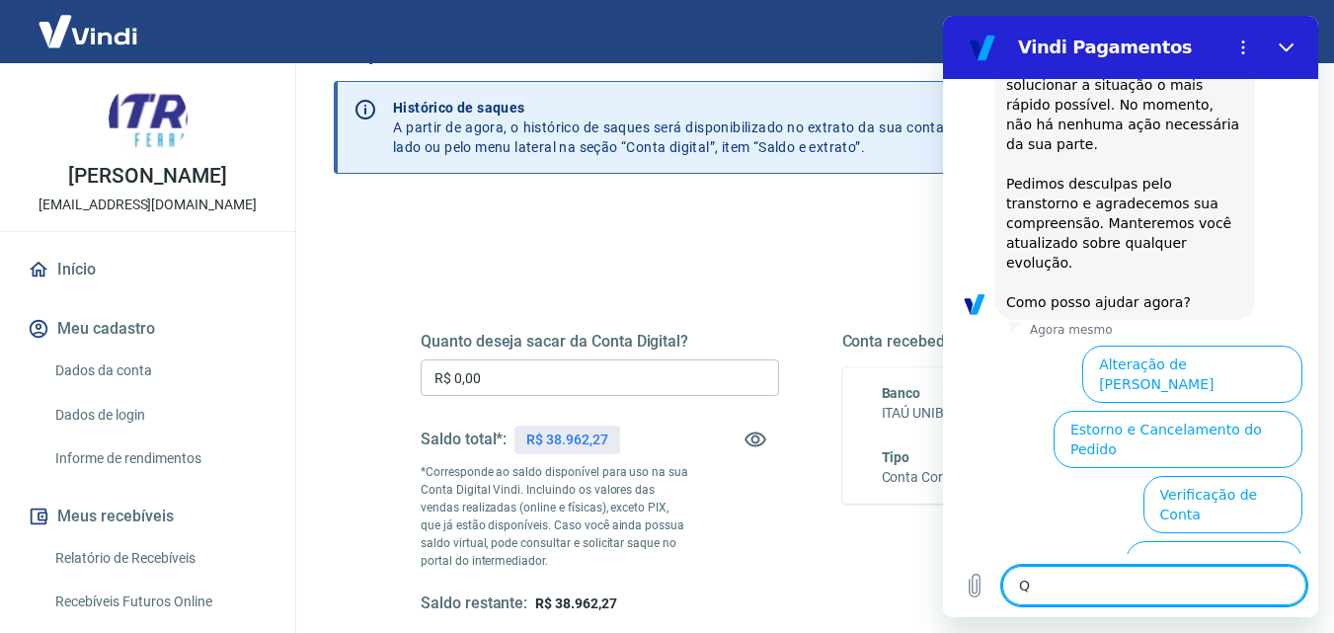
type textarea "x"
type textarea "QUA"
type textarea "x"
type textarea "QUAL"
type textarea "x"
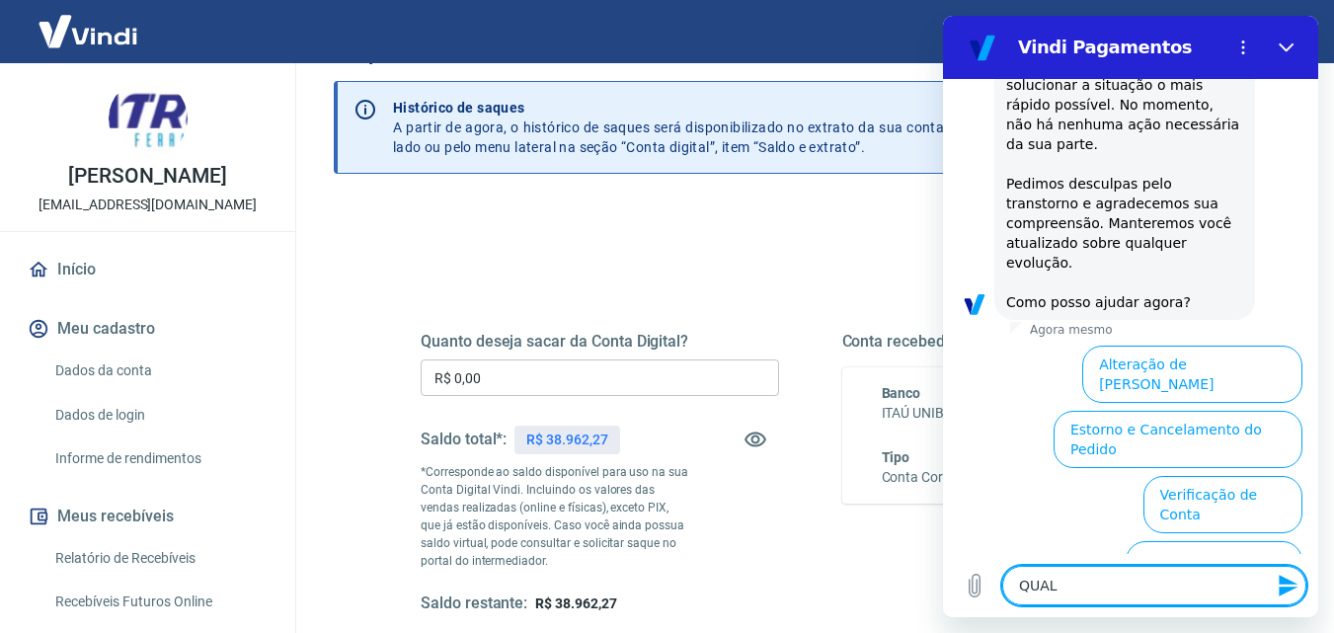
type textarea "QUAL"
type textarea "x"
type textarea "QUAL L"
type textarea "x"
type textarea "QUAL LI"
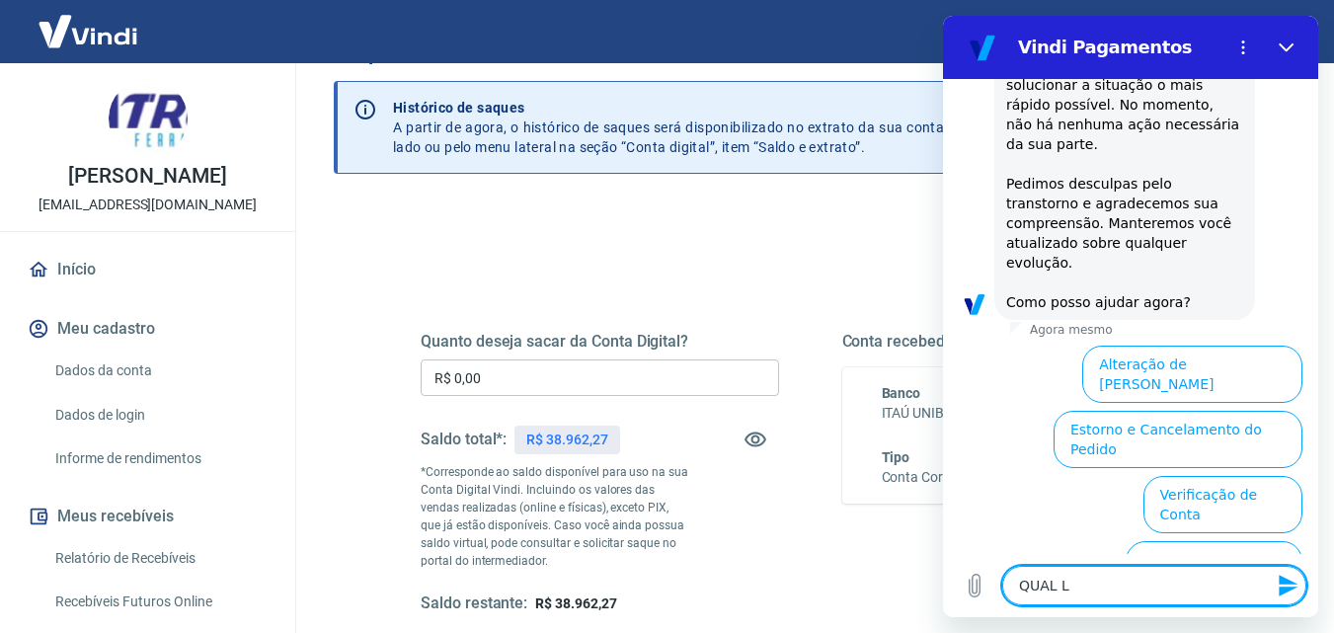
type textarea "x"
type textarea "QUAL LIM"
type textarea "x"
type textarea "QUAL LIMI"
type textarea "x"
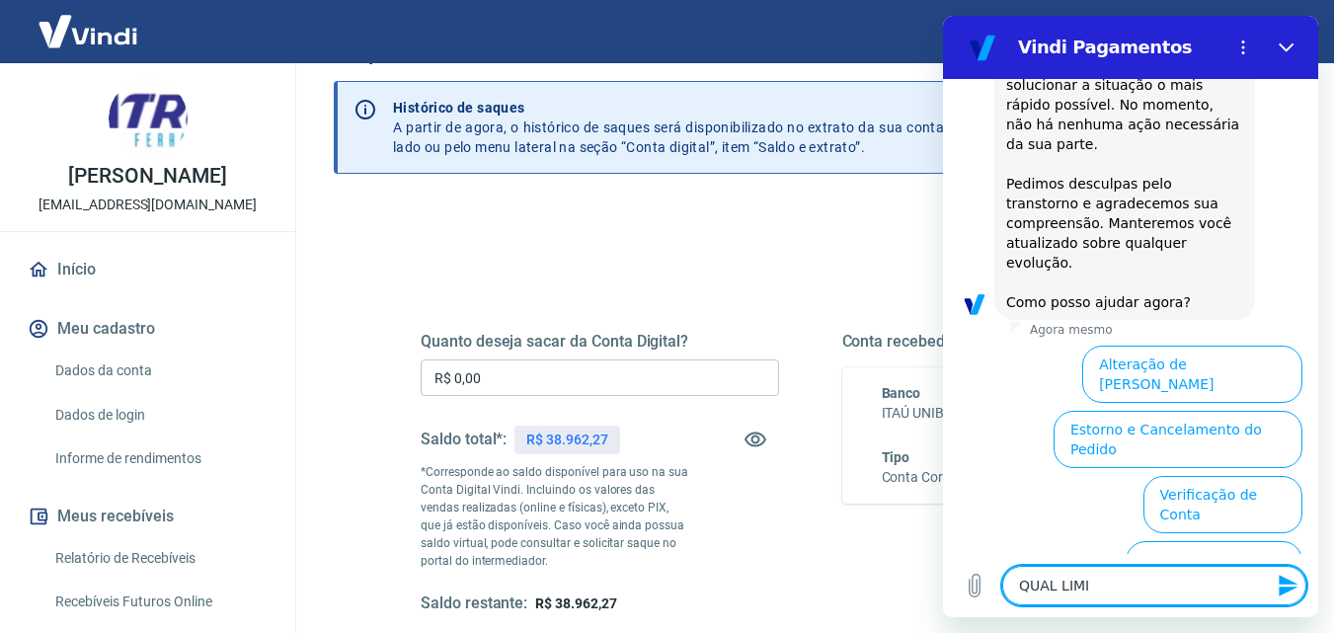
type textarea "QUAL LIMIT"
type textarea "x"
type textarea "QUAL LIMITE"
type textarea "x"
type textarea "QUAL LIMITE"
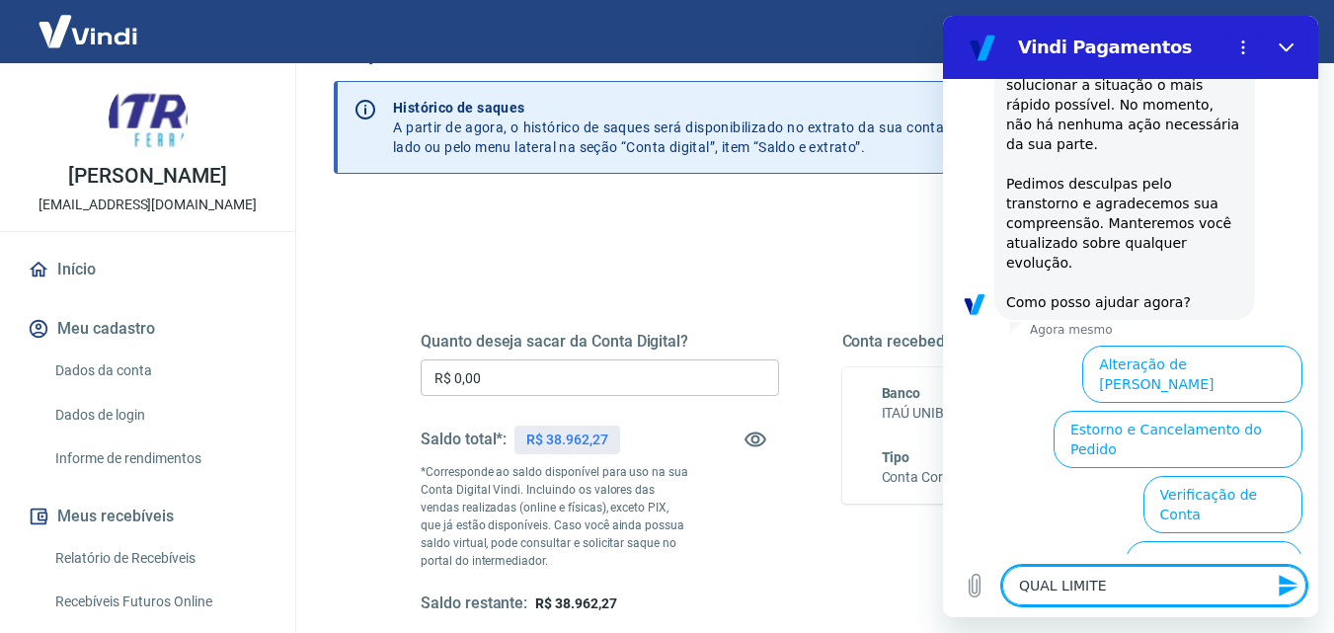
type textarea "x"
type textarea "QUAL LIMITE P"
type textarea "x"
type textarea "QUAL LIMITE PA"
type textarea "x"
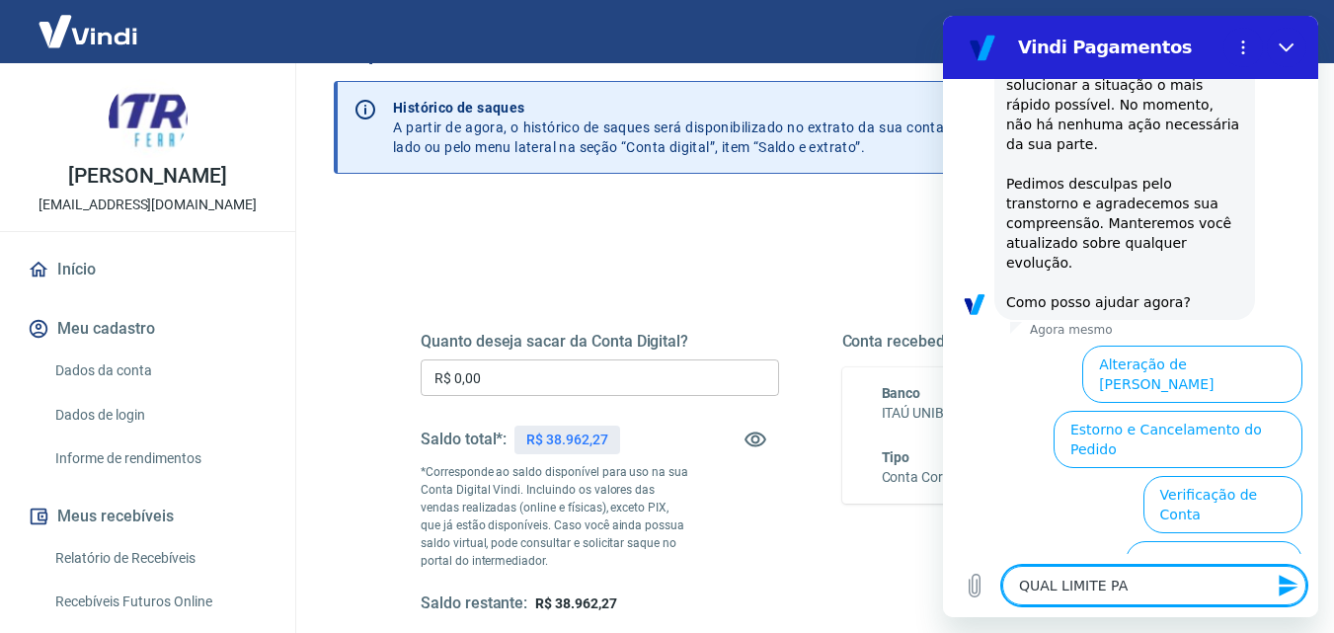
type textarea "QUAL LIMITE PAR"
type textarea "x"
type textarea "QUAL LIMITE PARA"
type textarea "x"
type textarea "QUAL LIMITE PARA"
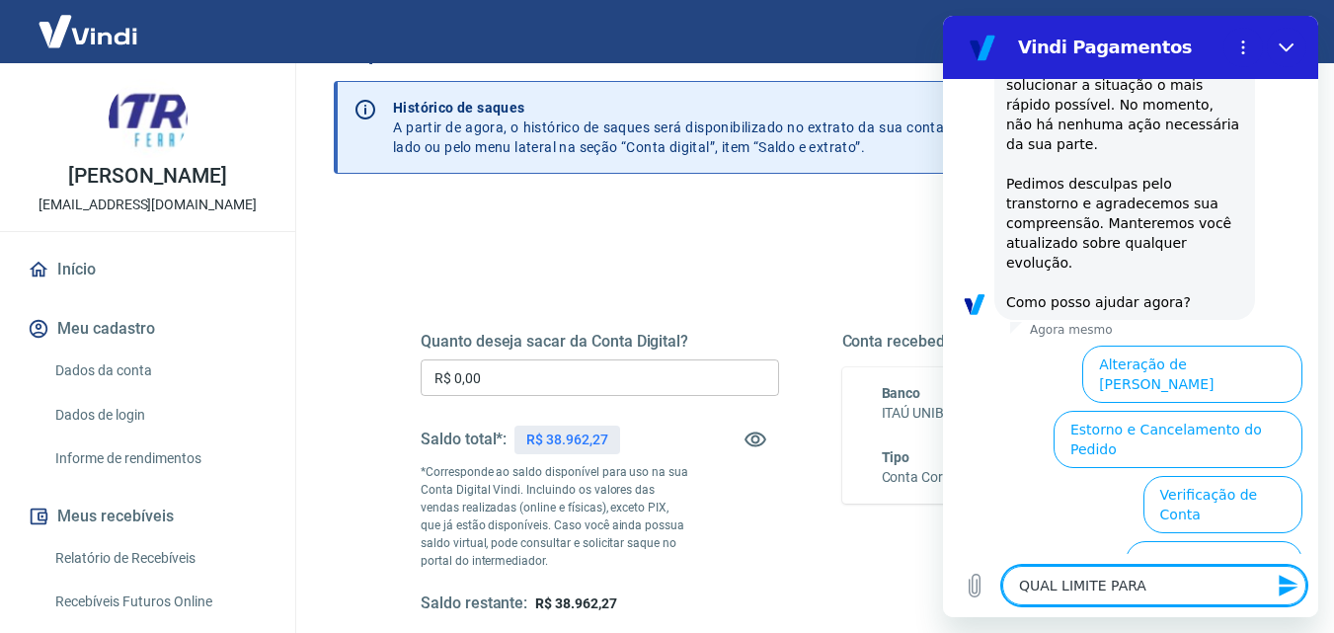
type textarea "x"
type textarea "QUAL LIMITE PARA S"
type textarea "x"
type textarea "QUAL LIMITE PARA SA"
type textarea "x"
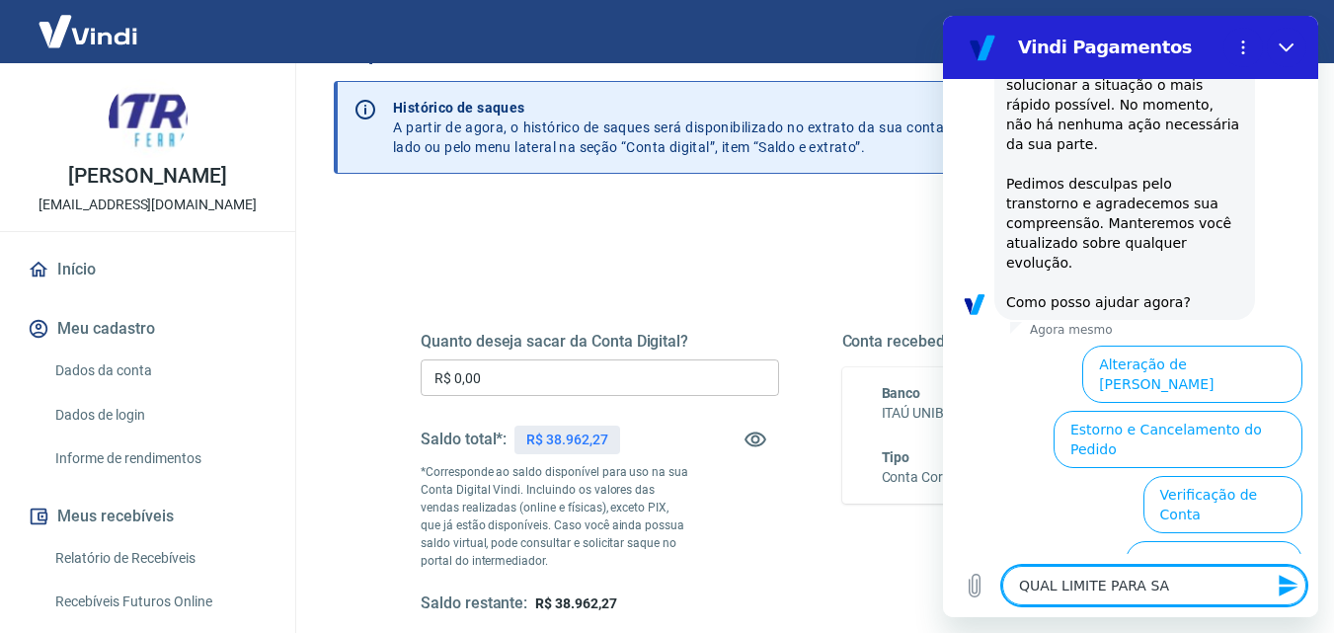
type textarea "QUAL LIMITE PARA SAC"
type textarea "x"
type textarea "QUAL LIMITE PARA SACA"
type textarea "x"
type textarea "QUAL LIMITE PARA SACAR"
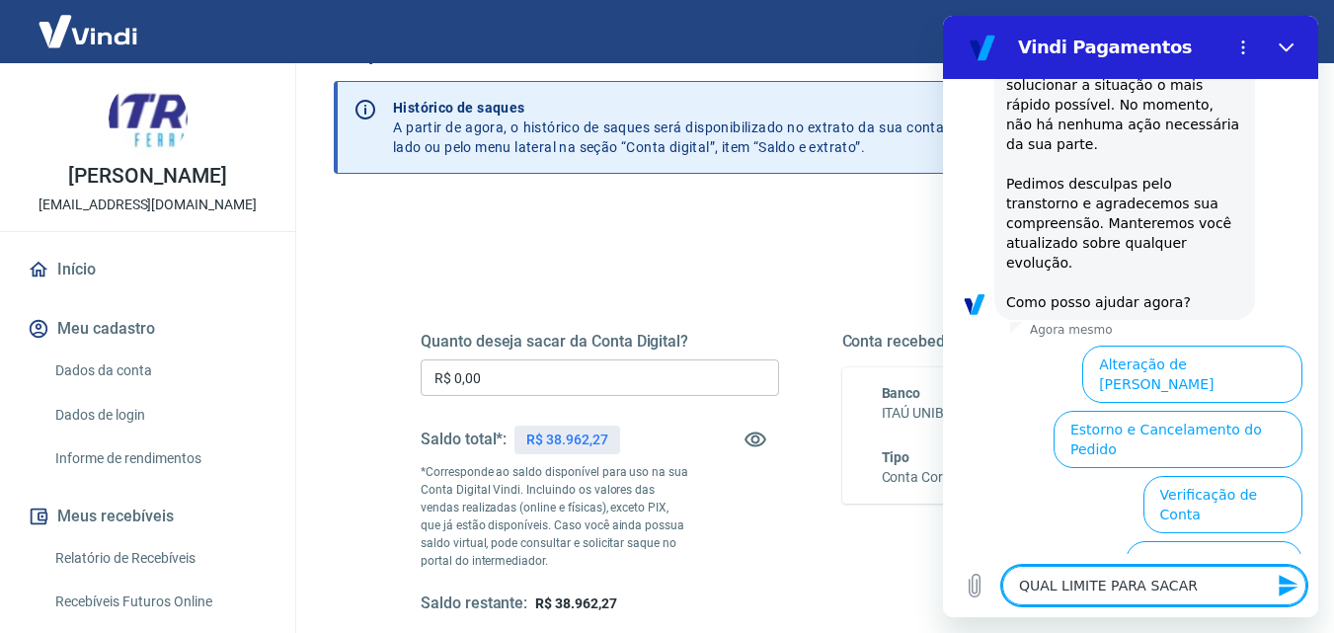
type textarea "x"
type textarea "QUAL LIMITE PARA SACAR"
type textarea "x"
type textarea "QUAL LIMITE PARA SACAR D"
type textarea "x"
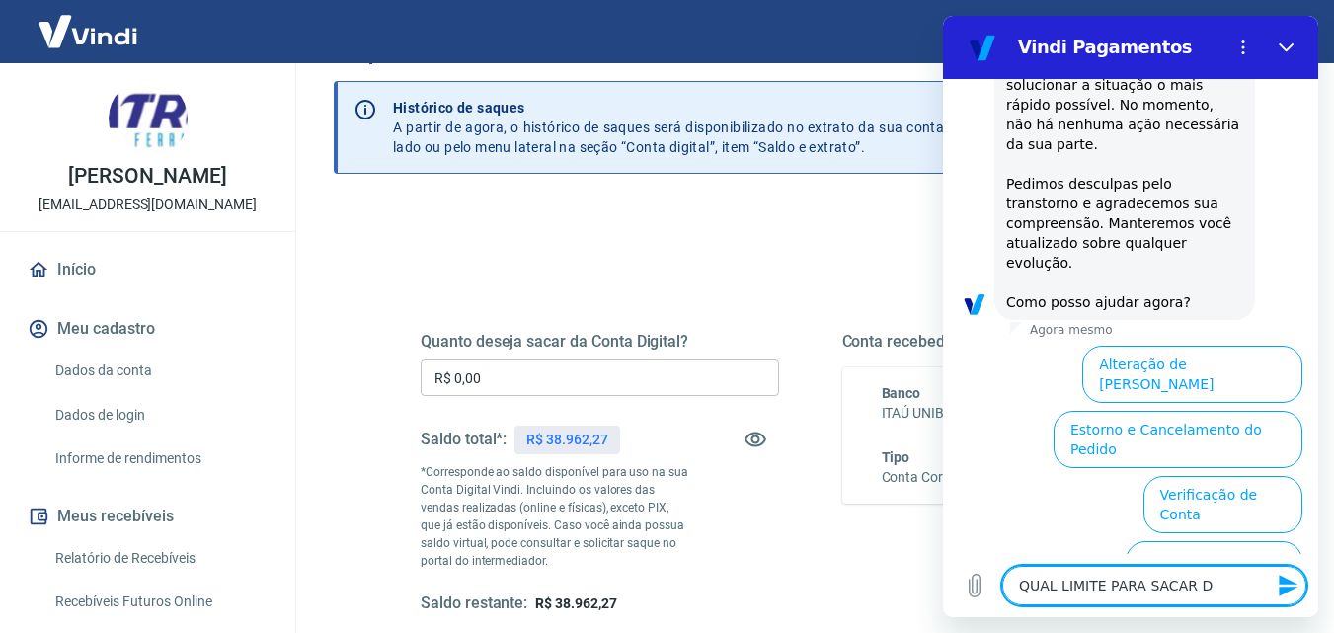
type textarea "QUAL LIMITE PARA SACAR DA"
type textarea "x"
type textarea "QUAL LIMITE PARA SACAR DA"
type textarea "x"
type textarea "QUAL LIMITE PARA SACAR DA C"
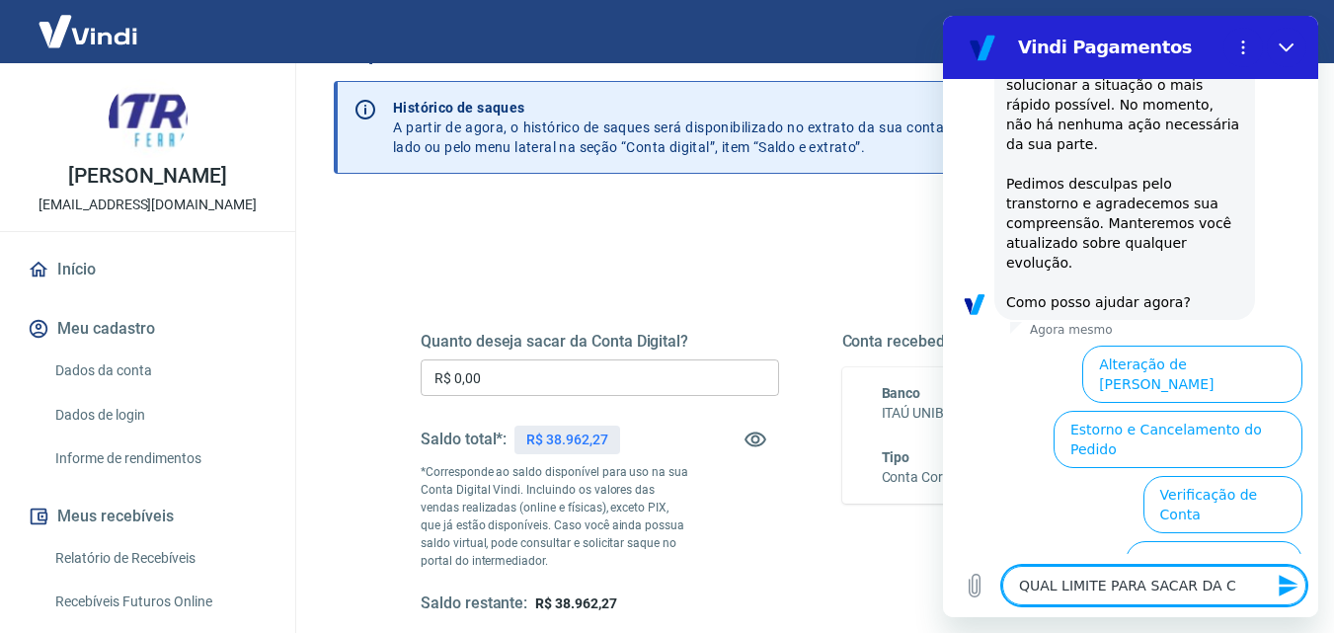
type textarea "x"
type textarea "QUAL LIMITE PARA SACAR DA CO"
type textarea "x"
type textarea "QUAL LIMITE PARA SACAR DA CON"
type textarea "x"
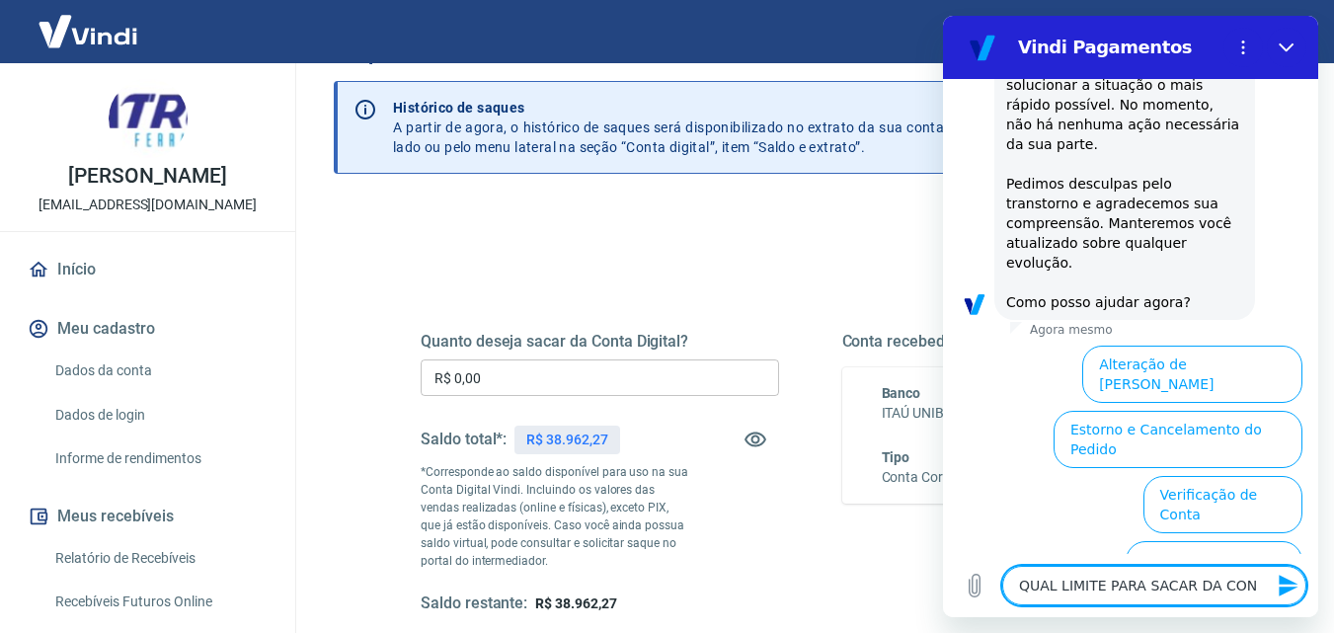
type textarea "QUAL LIMITE PARA SACAR DA CONT"
type textarea "x"
type textarea "QUAL LIMITE PARA SACAR DA CONTA"
type textarea "x"
type textarea "QUAL LIMITE PARA SACAR DA CONTA"
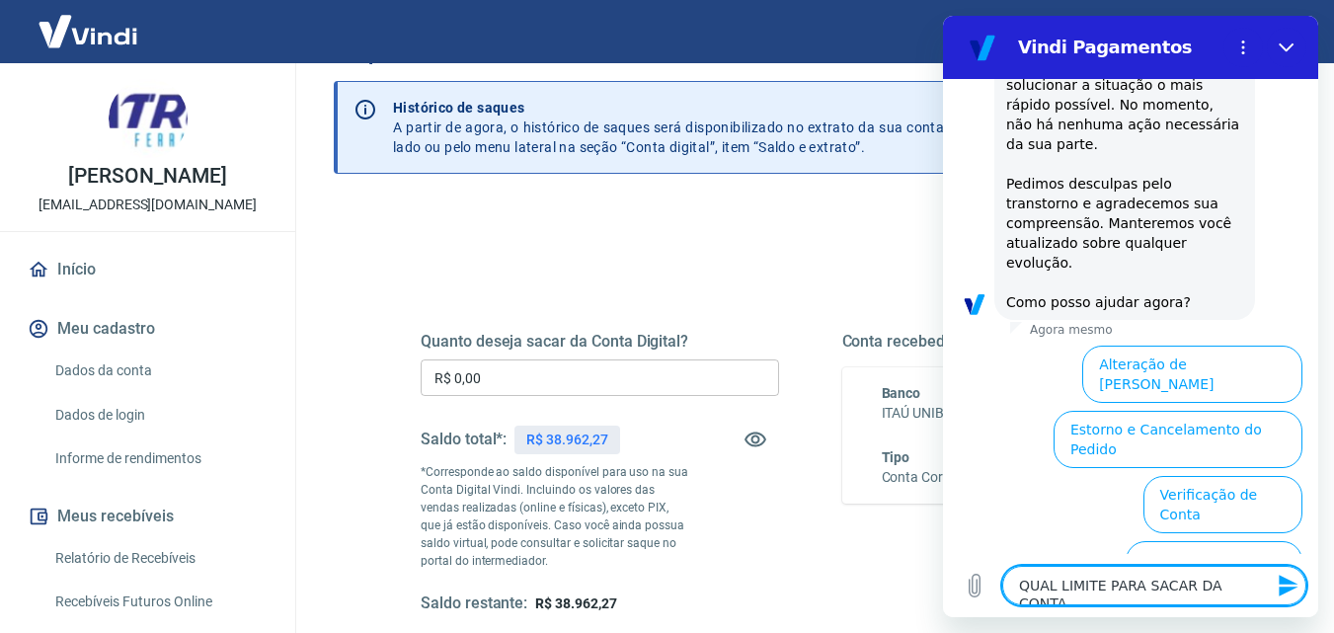
type textarea "x"
type textarea "QUAL LIMITE PARA SACAR DA CONTA D"
type textarea "x"
type textarea "QUAL LIMITE PARA SACAR DA CONTA DI"
type textarea "x"
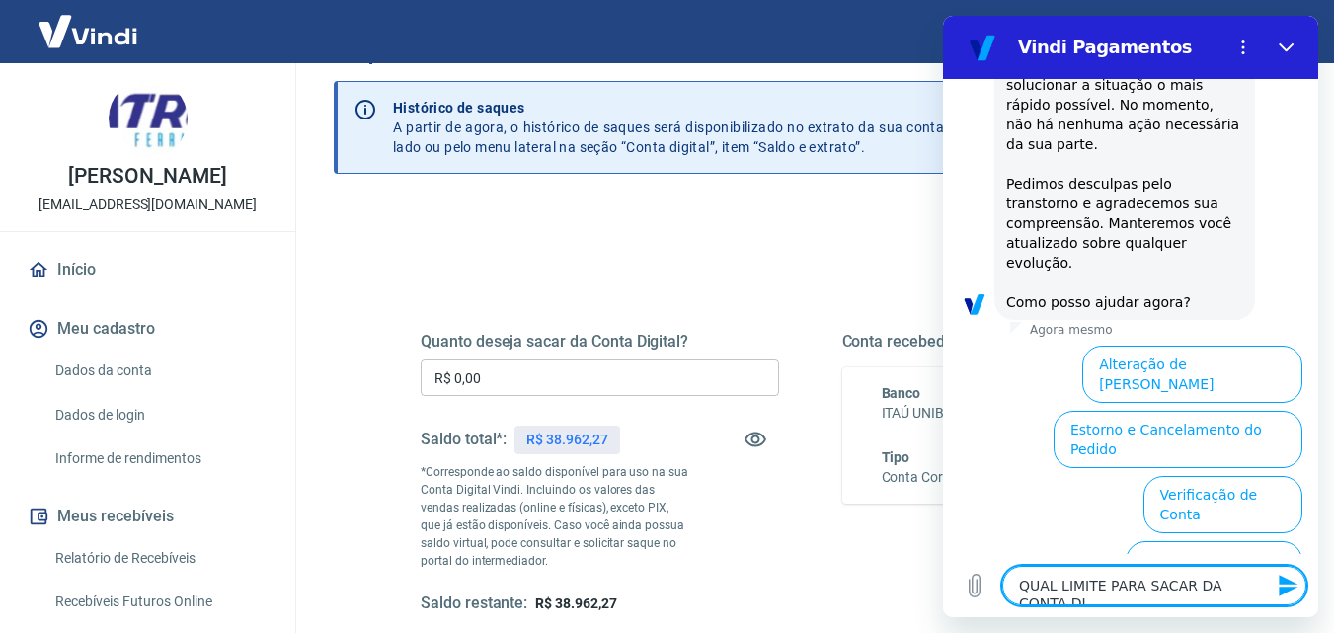
type textarea "QUAL LIMITE PARA SACAR DA CONTA DIG"
type textarea "x"
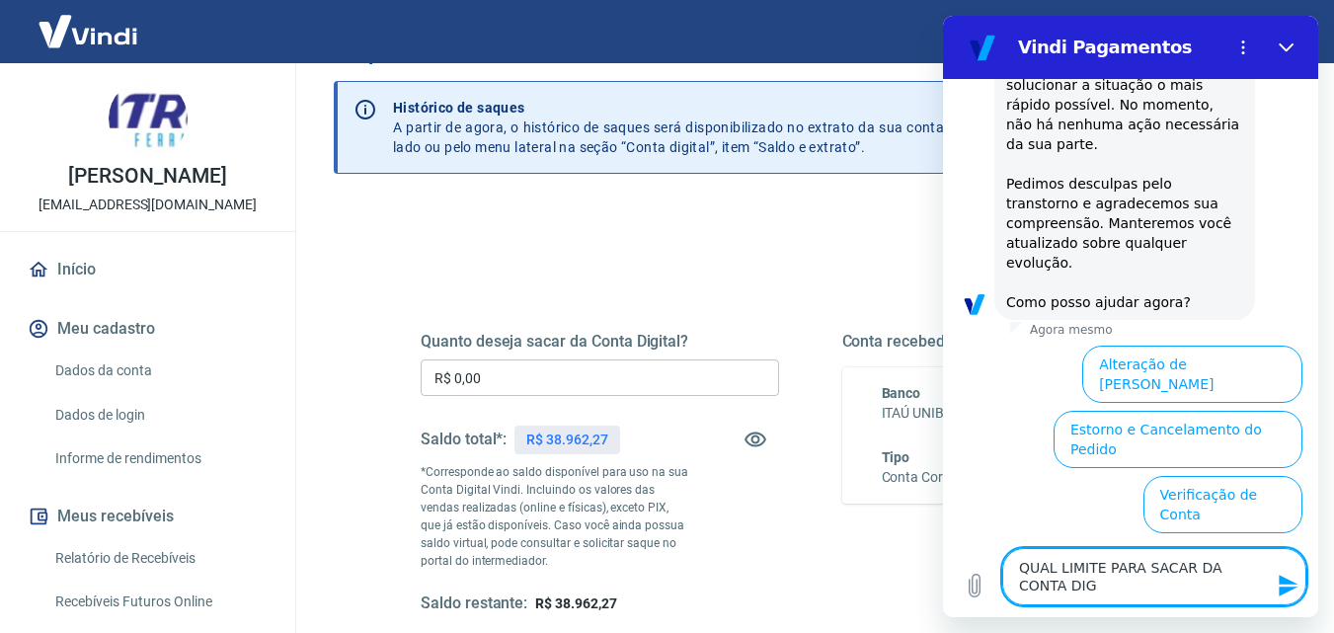
type textarea "QUAL LIMITE PARA SACAR DA CONTA DIGI"
type textarea "x"
type textarea "QUAL LIMITE PARA SACAR DA CONTA DIGIT"
type textarea "x"
type textarea "QUAL LIMITE PARA SACAR DA CONTA DIGITA"
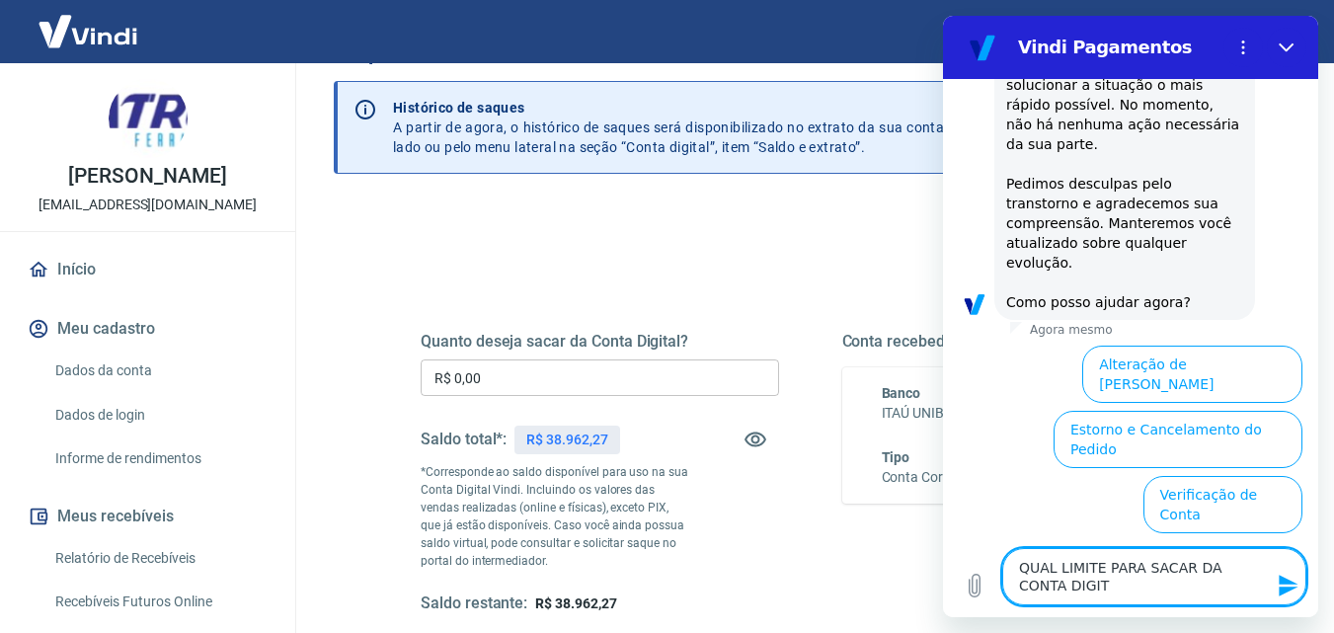
type textarea "x"
type textarea "QUAL LIMITE PARA SACAR DA CONTA DIGITAL"
type textarea "x"
type textarea "QUAL LIMITE PARA SACAR DA CONTA DIGITAL"
type textarea "x"
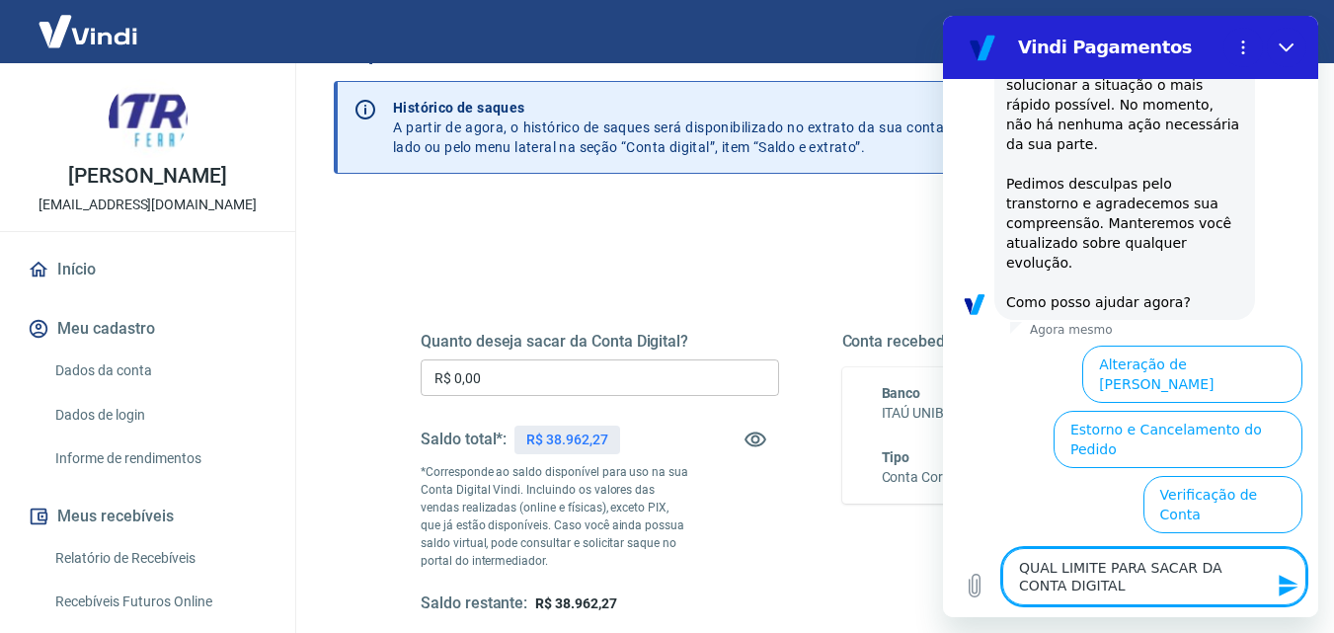
type textarea "QUAL LIMITE PARA SACAR DA CONTA DIGITAL ?"
type textarea "x"
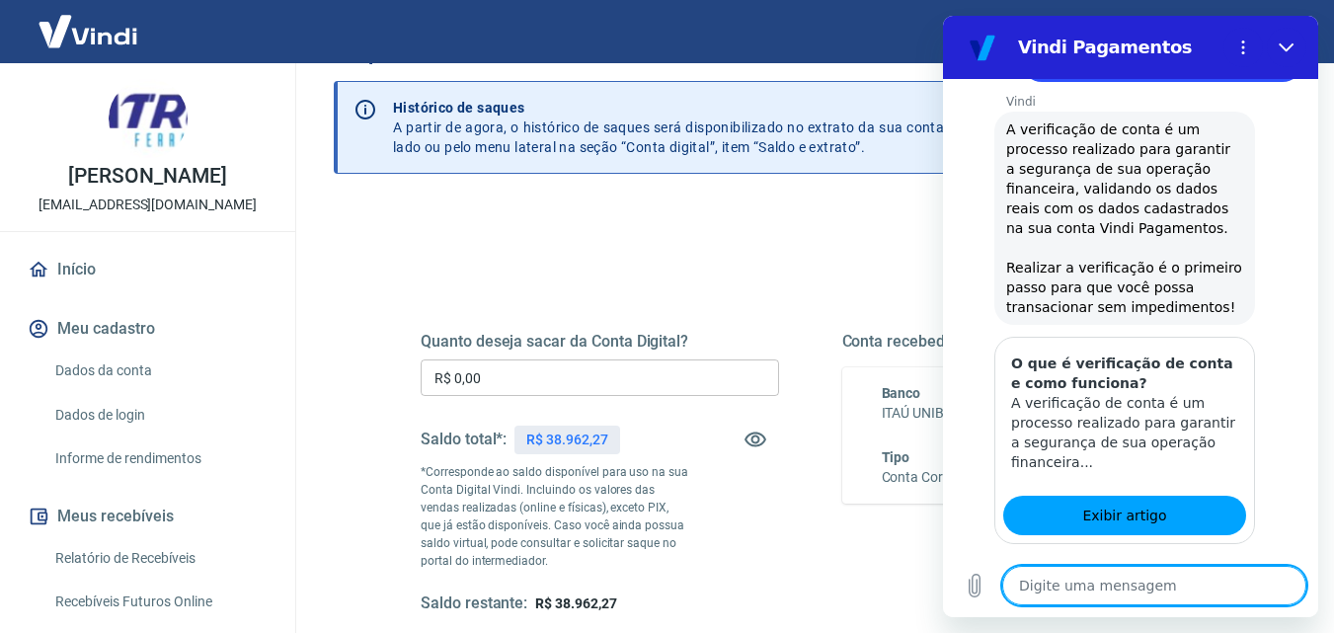
scroll to position [829, 0]
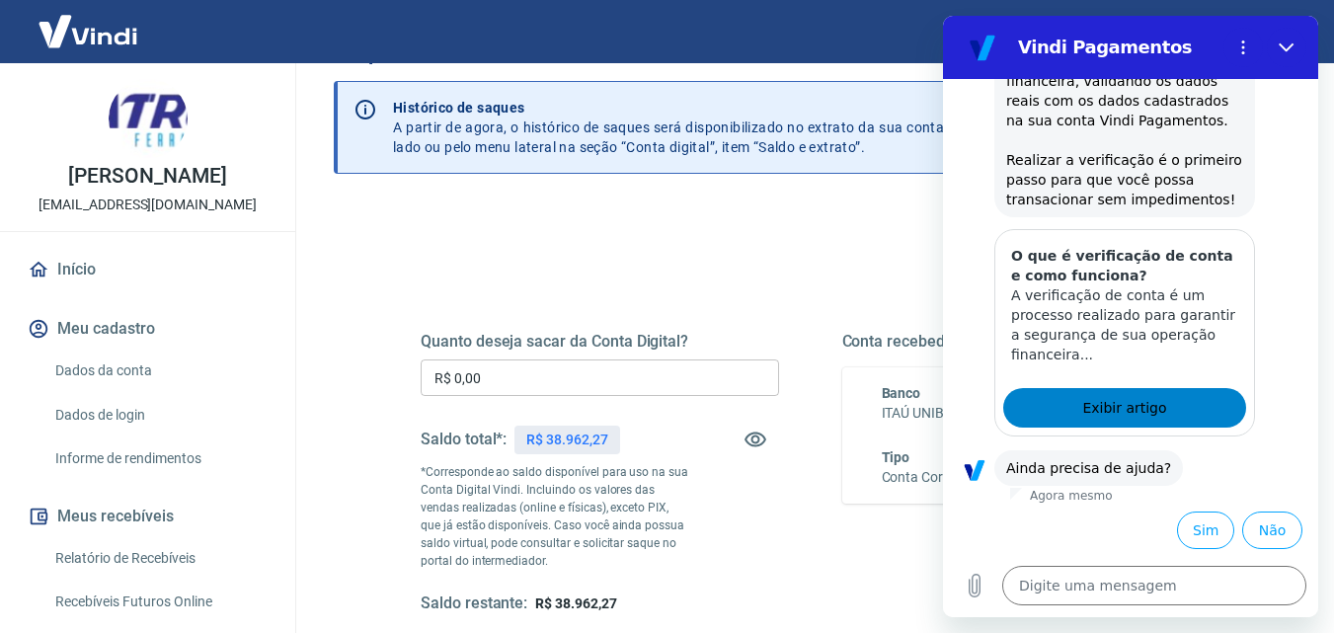
click at [1193, 411] on link "Exibir artigo" at bounding box center [1124, 407] width 243 height 39
type textarea "x"
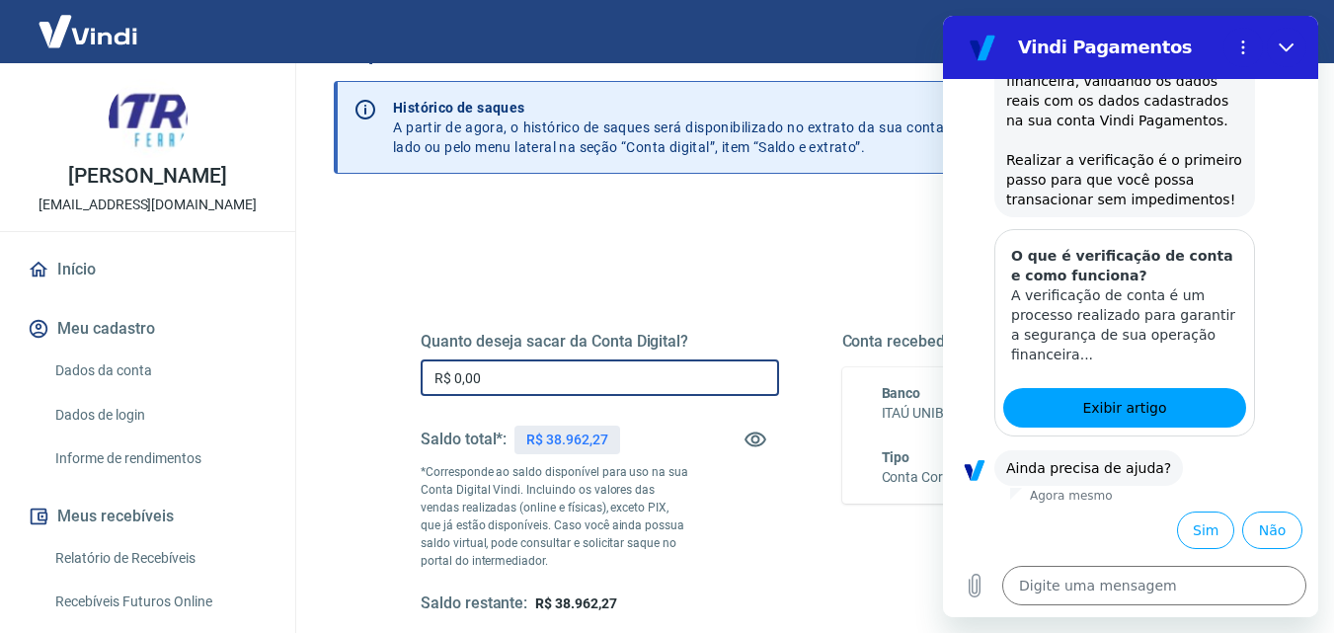
click at [676, 389] on input "R$ 0,00" at bounding box center [599, 377] width 358 height 37
type input "R$ 19.900,00"
click at [1289, 52] on icon "Fechar" at bounding box center [1286, 47] width 16 height 16
type textarea "x"
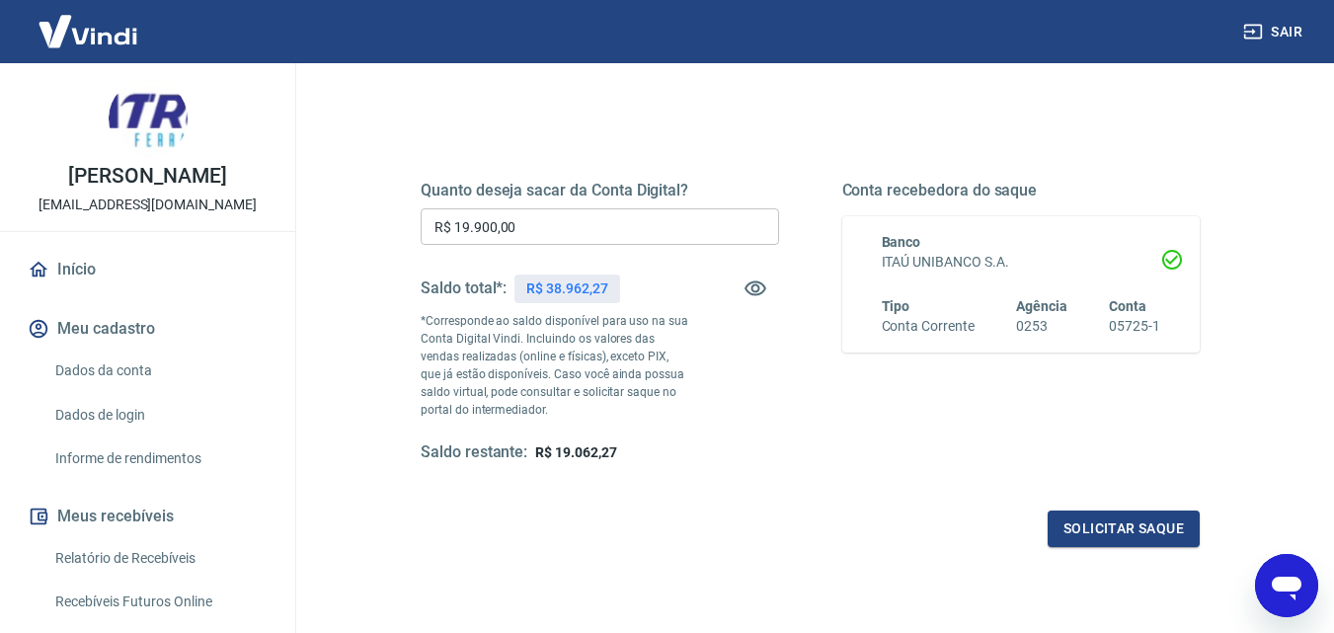
scroll to position [361, 0]
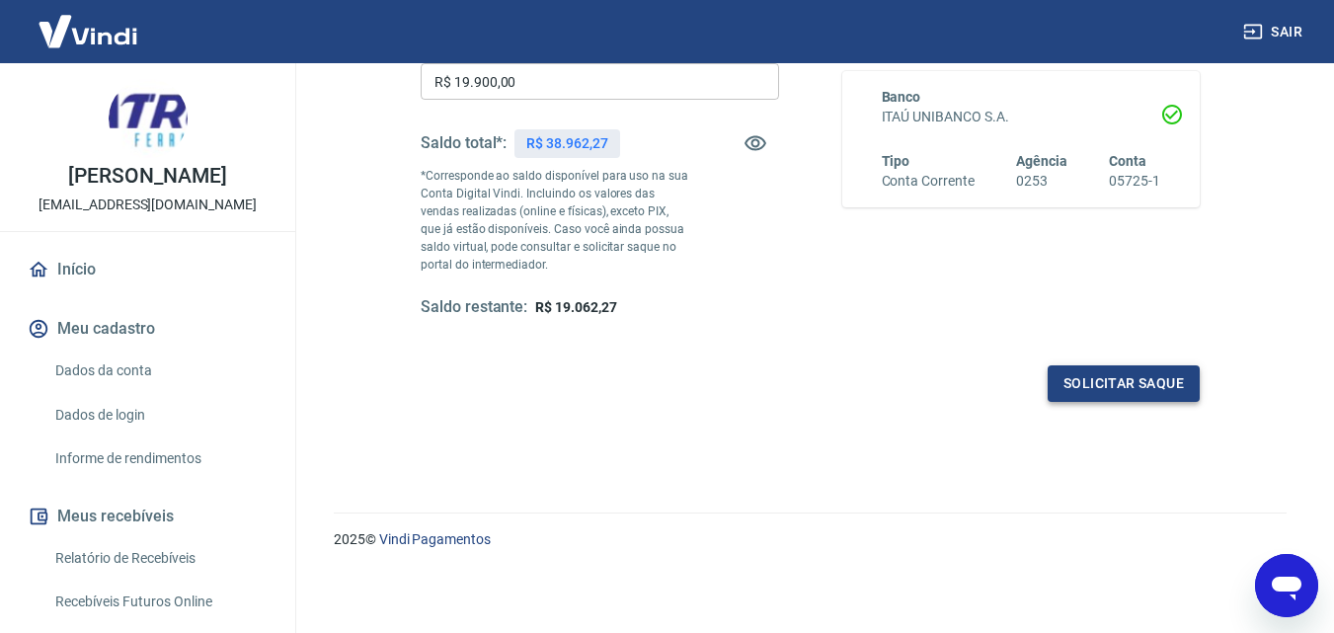
click at [1112, 393] on button "Solicitar saque" at bounding box center [1123, 383] width 152 height 37
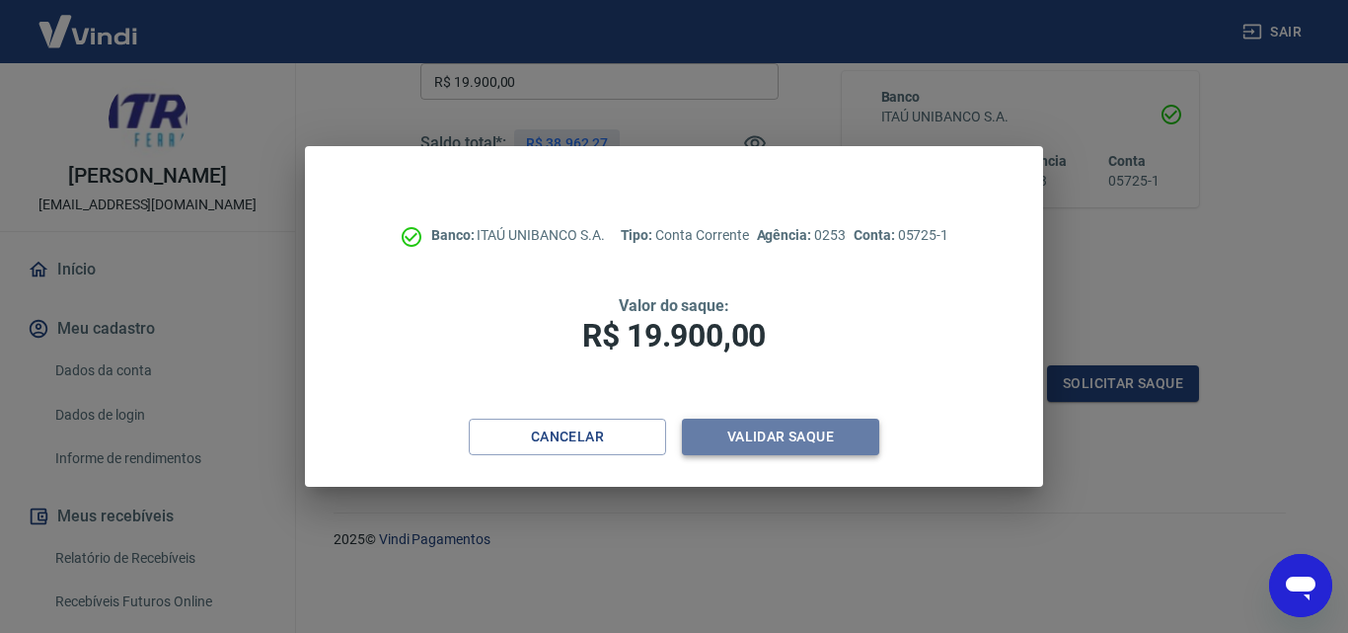
click at [827, 439] on button "Validar saque" at bounding box center [780, 437] width 197 height 37
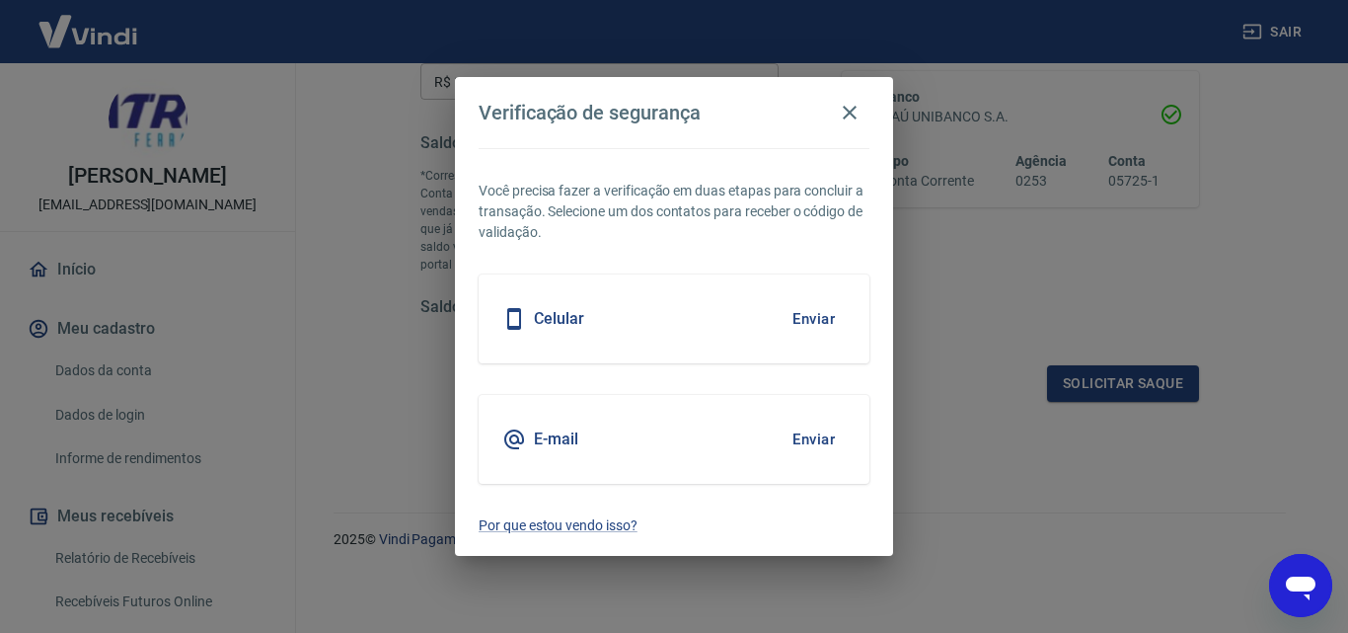
click at [820, 443] on button "Enviar" at bounding box center [814, 439] width 64 height 41
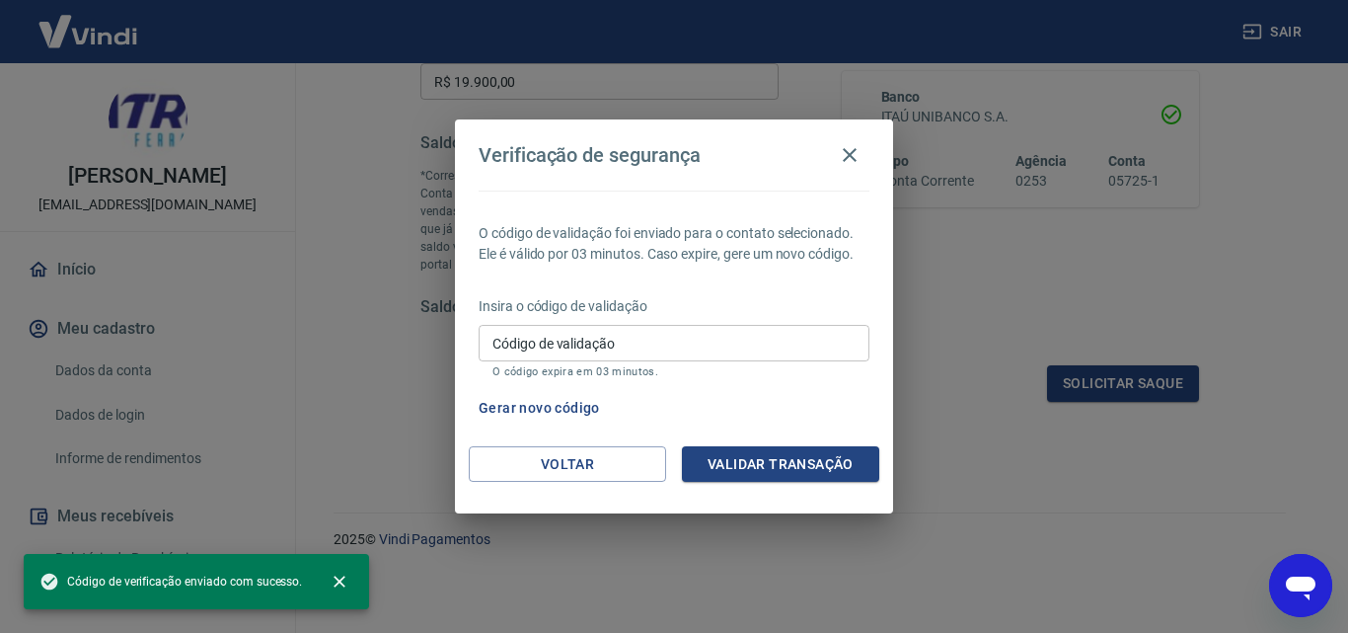
type textarea "x"
click at [764, 339] on input "Código de validação" at bounding box center [674, 343] width 391 height 37
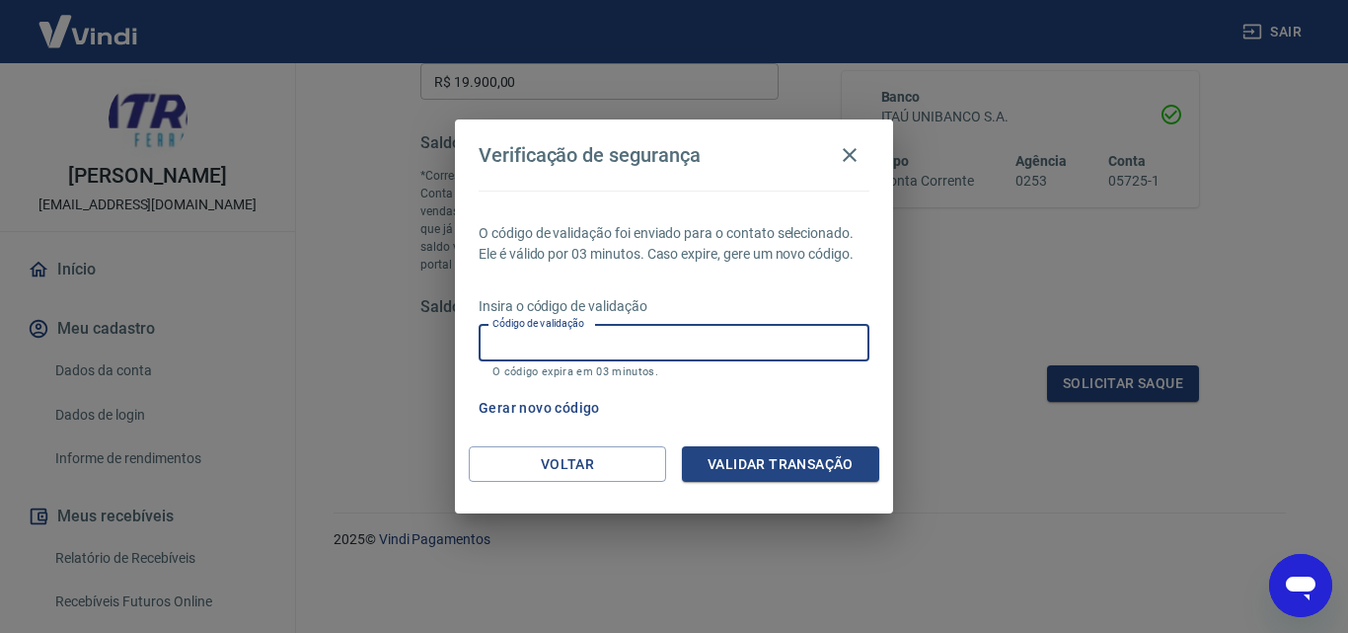
paste input "351295"
type input "351295"
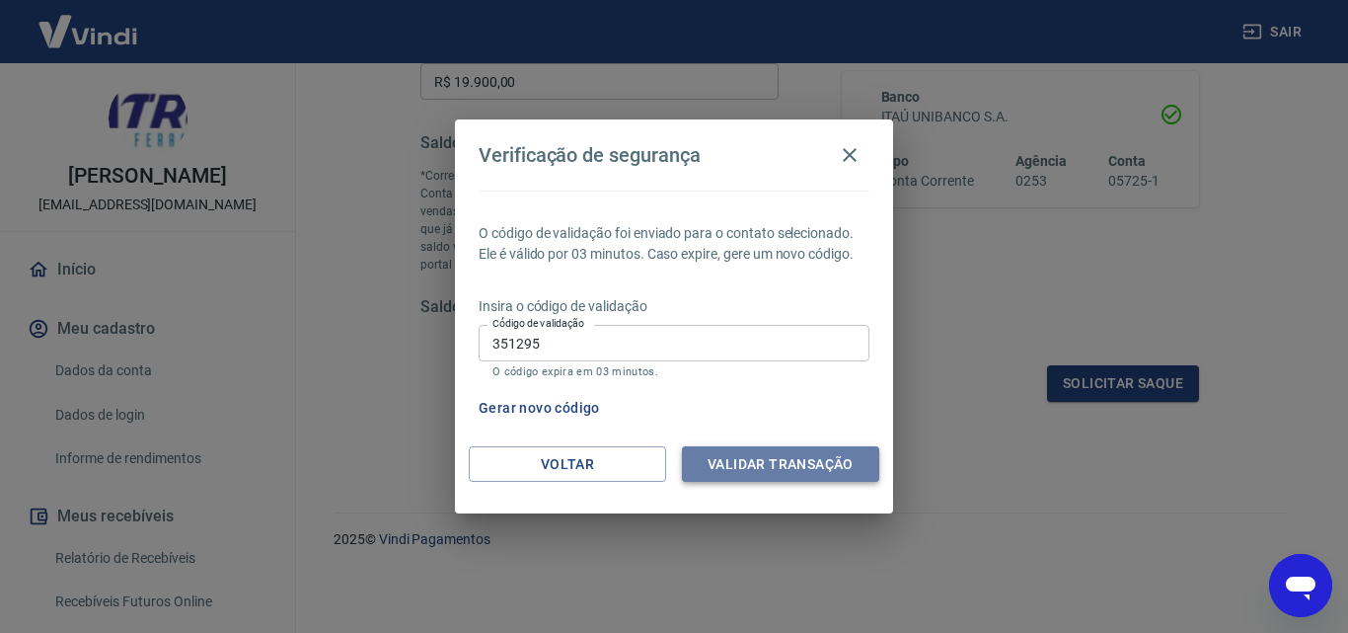
click at [791, 457] on button "Validar transação" at bounding box center [780, 464] width 197 height 37
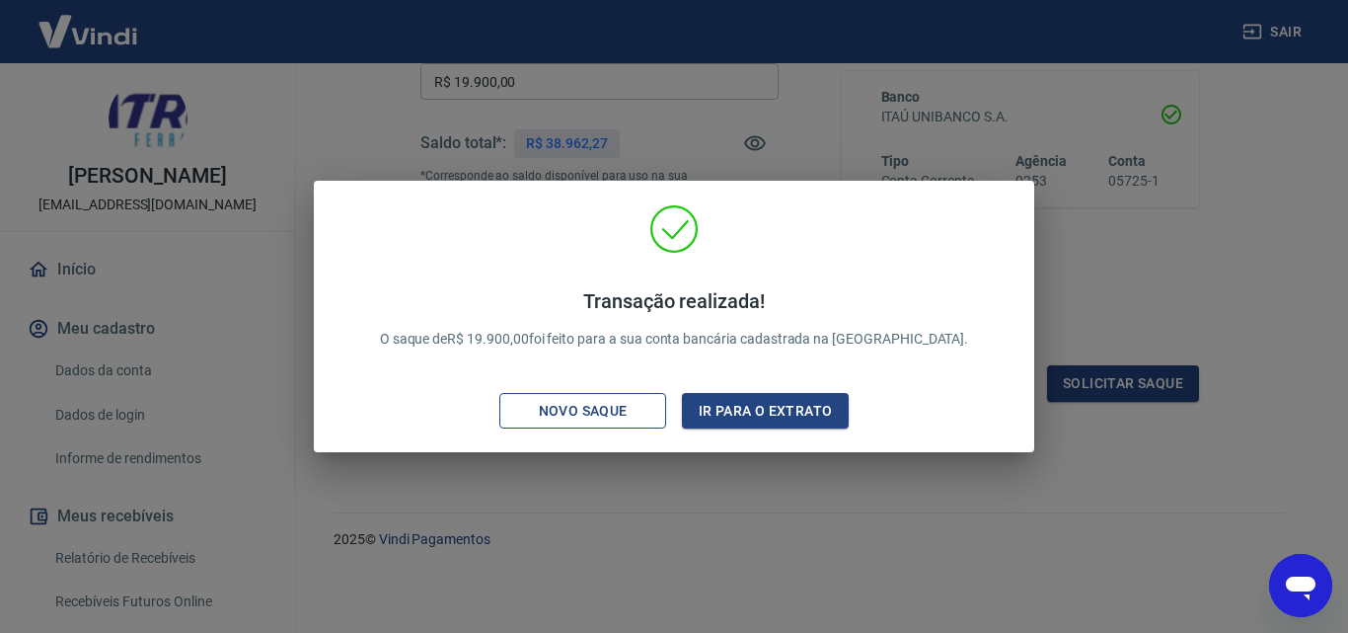
click at [607, 408] on div "Novo saque" at bounding box center [583, 411] width 136 height 25
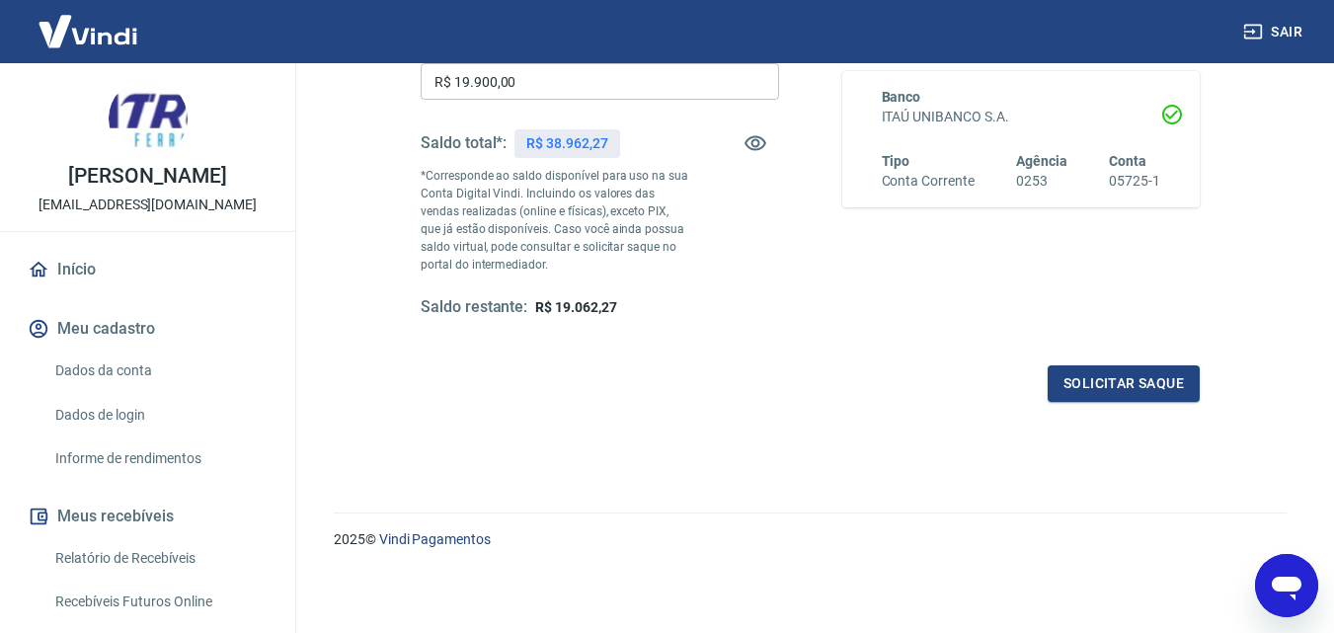
click at [712, 399] on div "Solicitar saque" at bounding box center [809, 383] width 779 height 37
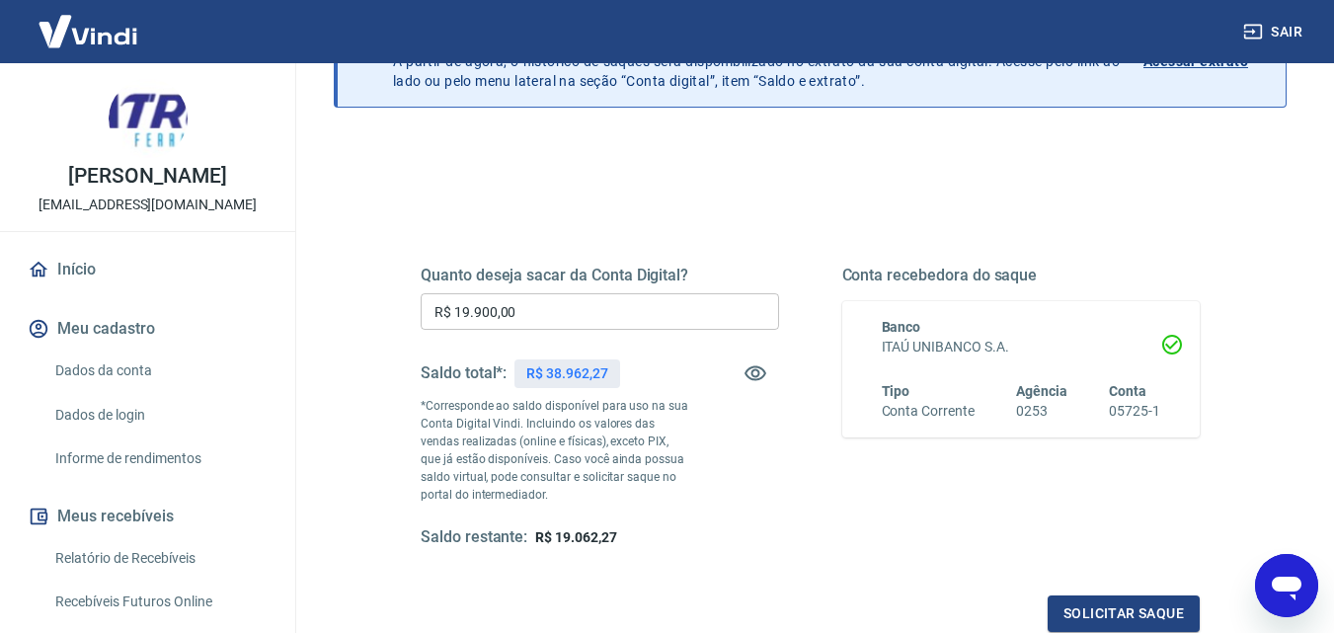
scroll to position [0, 0]
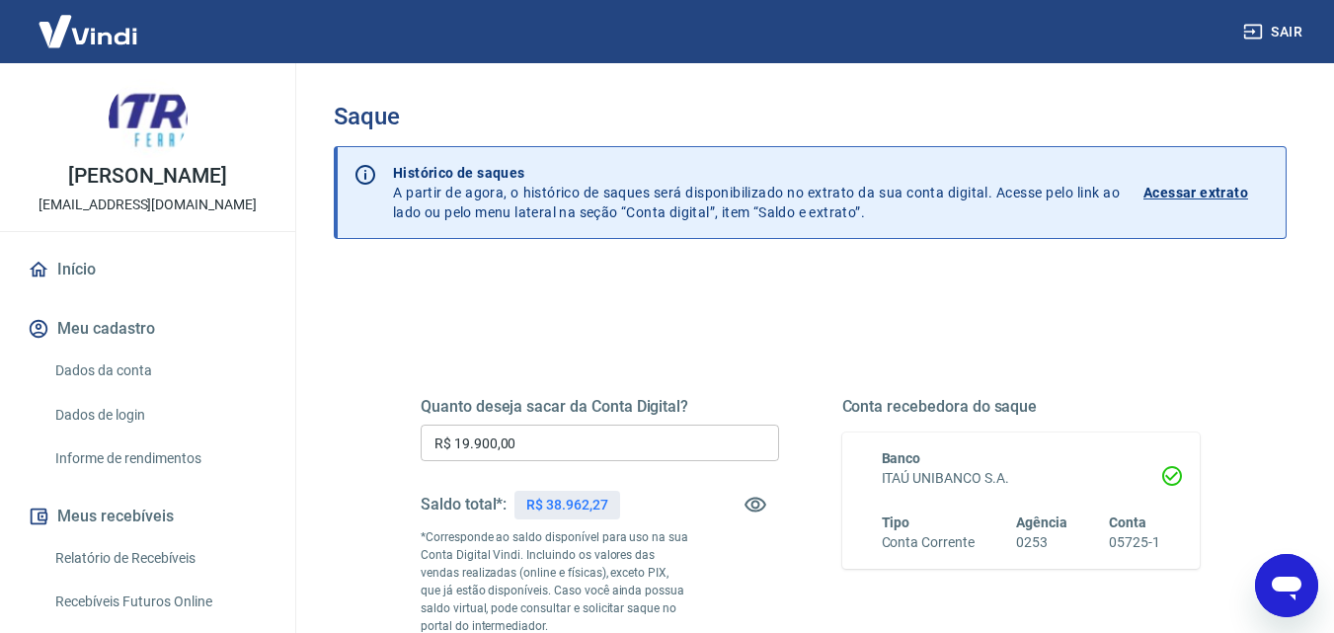
click at [589, 454] on input "R$ 19.900,00" at bounding box center [599, 442] width 358 height 37
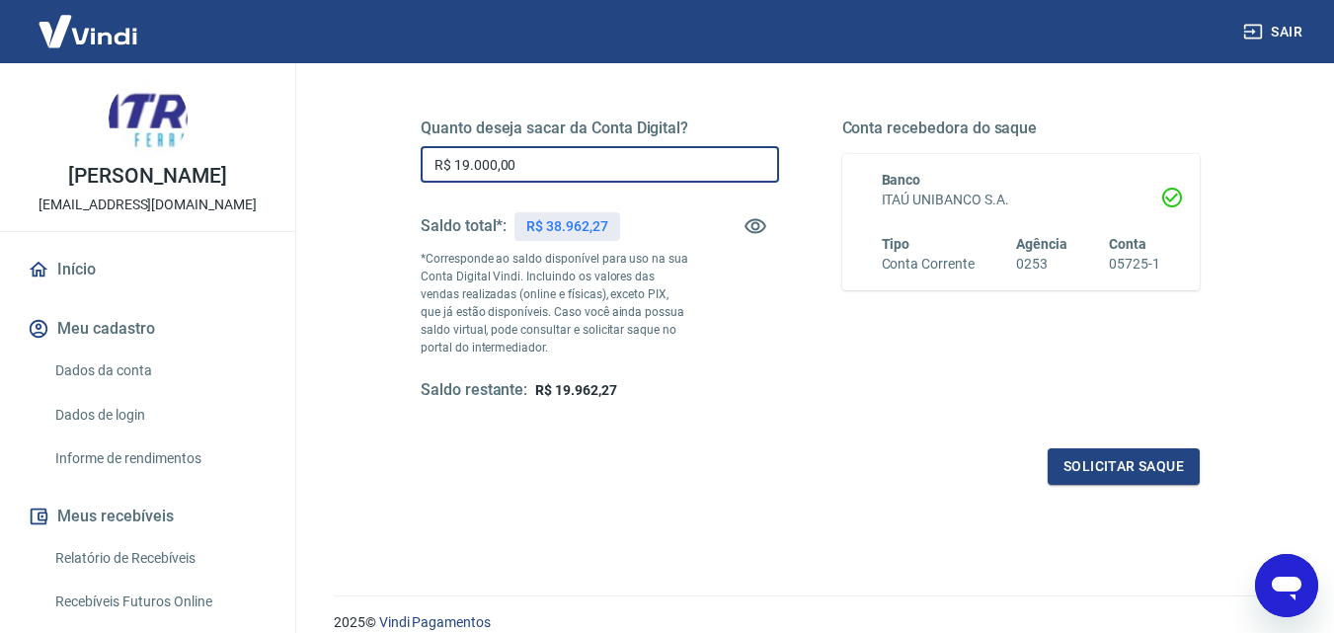
scroll to position [361, 0]
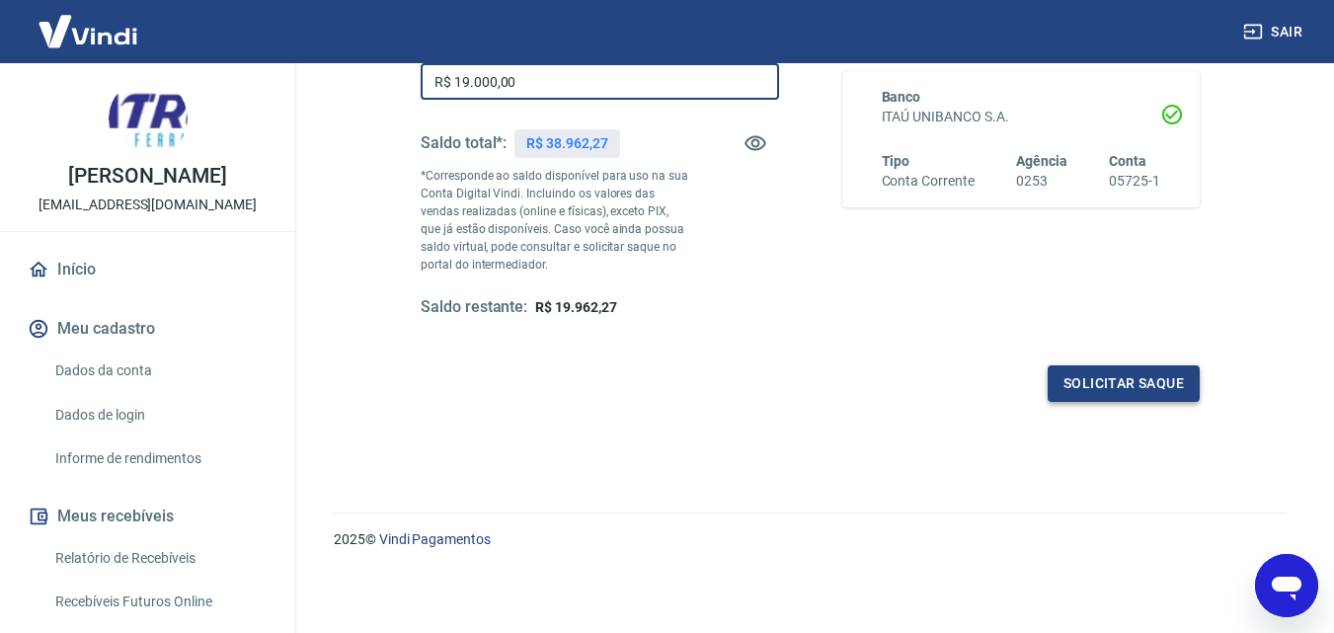
type input "R$ 19.000,00"
click at [1109, 391] on button "Solicitar saque" at bounding box center [1123, 383] width 152 height 37
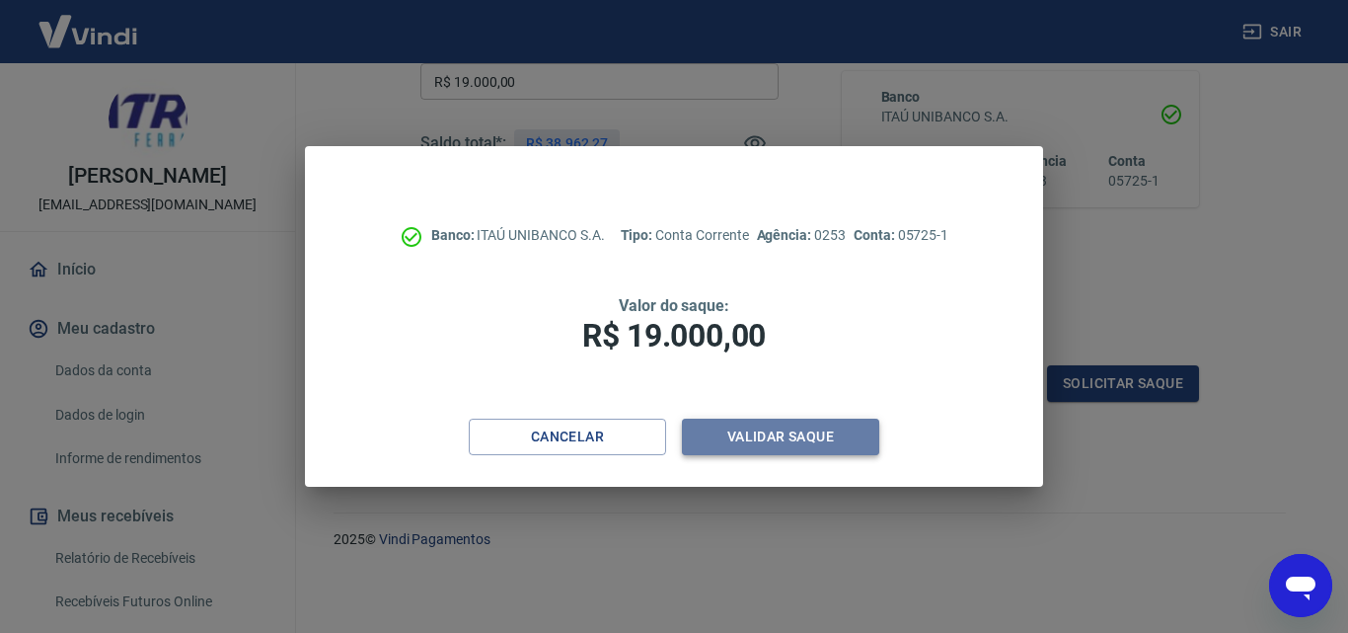
click at [781, 443] on button "Validar saque" at bounding box center [780, 437] width 197 height 37
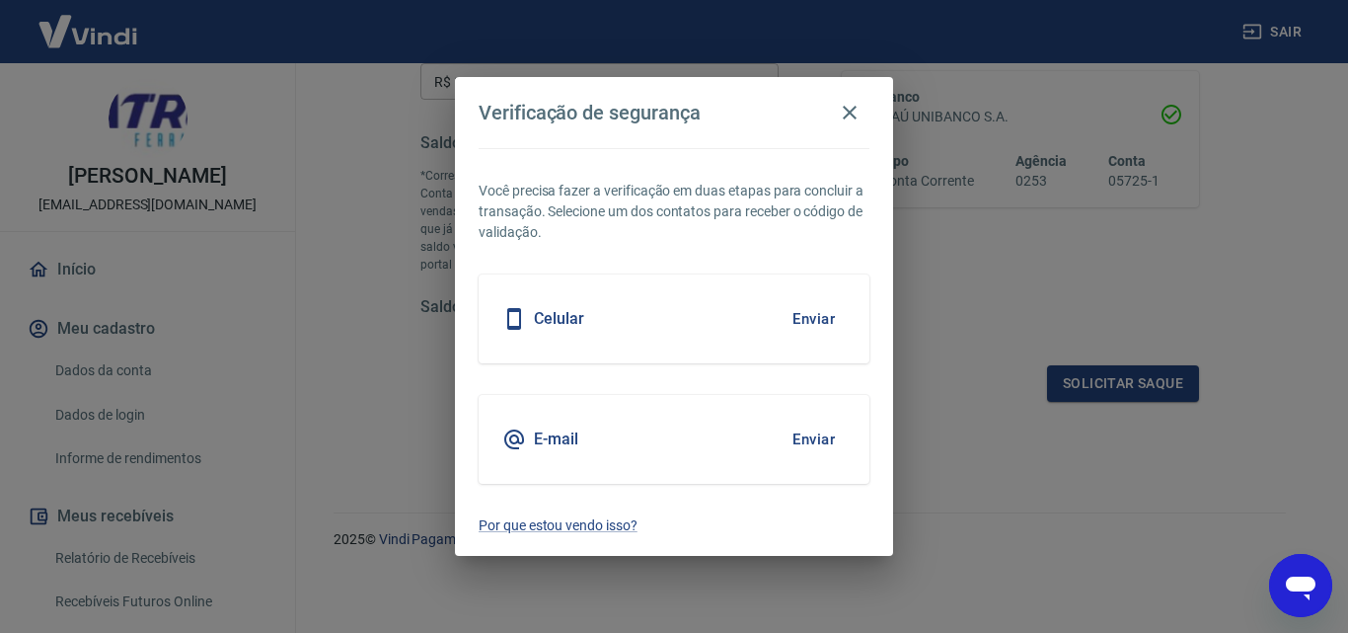
click at [709, 447] on div "E-mail Enviar" at bounding box center [674, 439] width 391 height 89
click at [801, 442] on button "Enviar" at bounding box center [814, 439] width 64 height 41
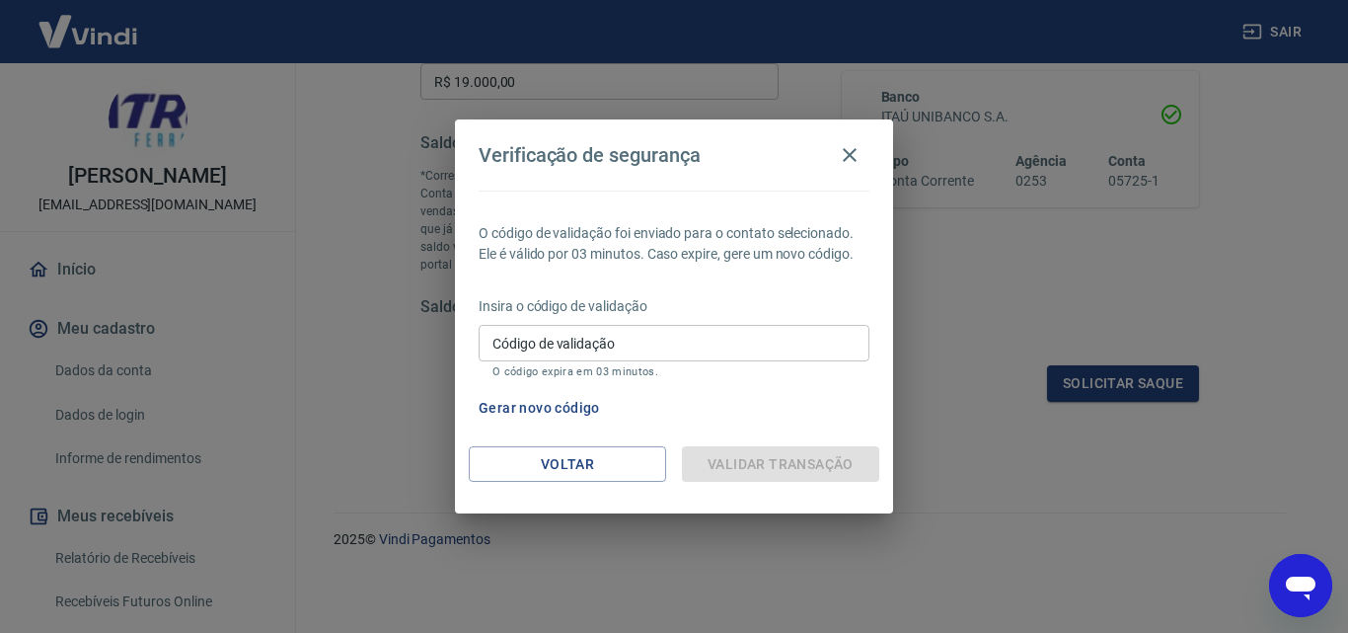
type textarea "x"
click at [677, 347] on input "Código de validação" at bounding box center [674, 343] width 391 height 37
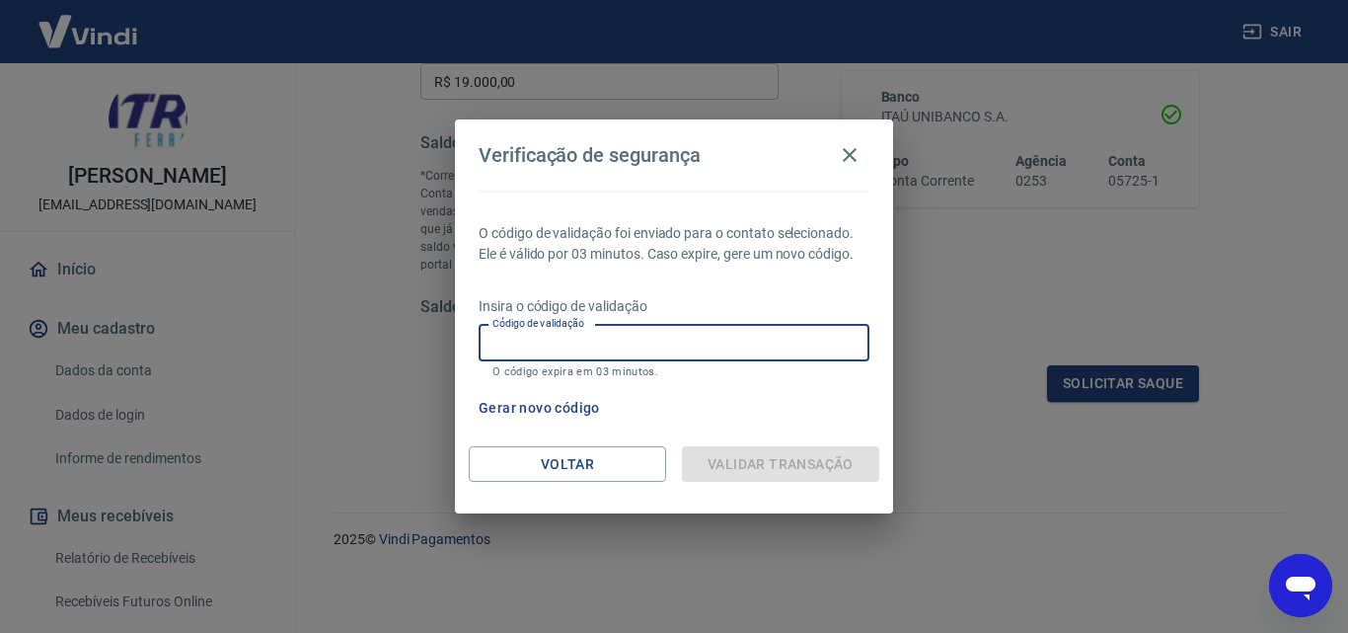
paste input "401701"
type input "401701"
click at [786, 420] on div "Gerar novo código" at bounding box center [670, 408] width 399 height 37
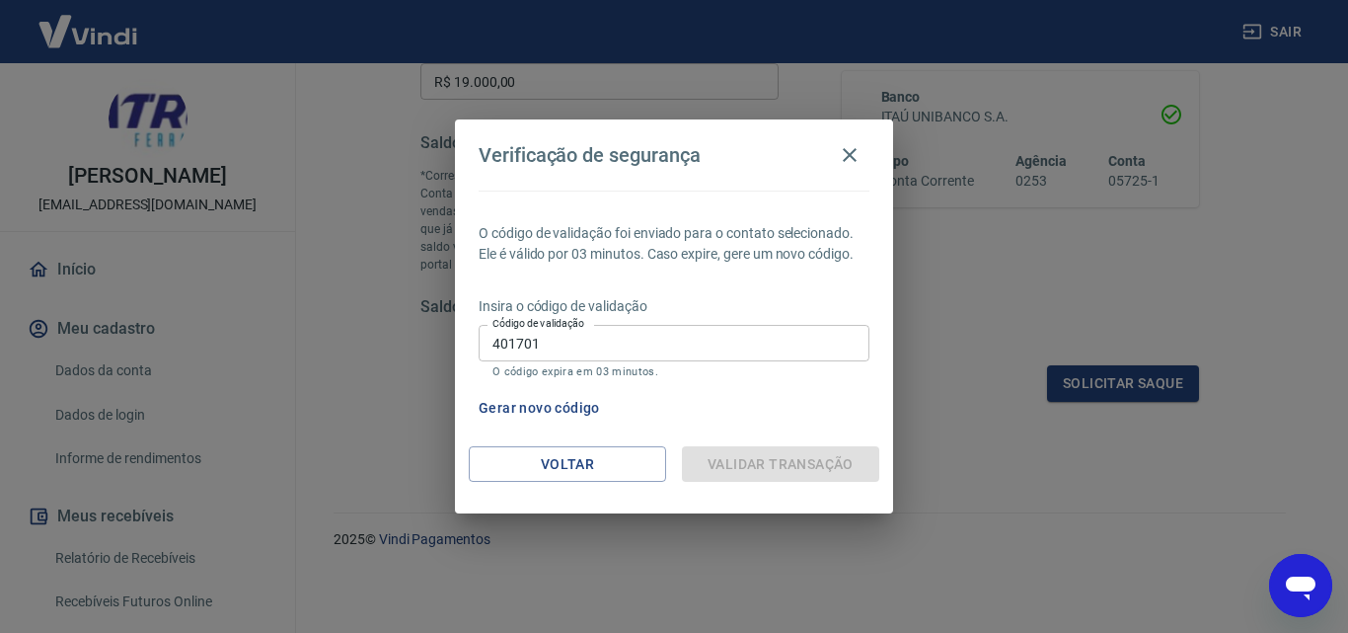
click at [609, 340] on input "401701" at bounding box center [674, 343] width 391 height 37
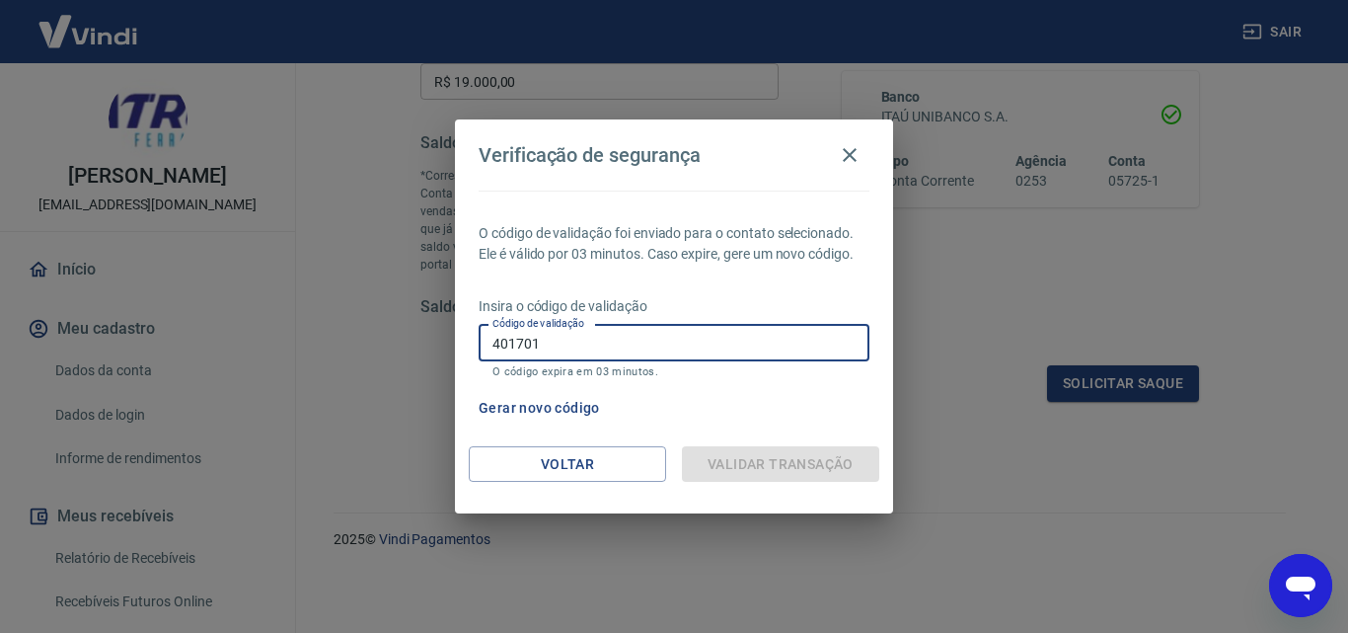
click at [609, 340] on input "401701" at bounding box center [674, 343] width 391 height 37
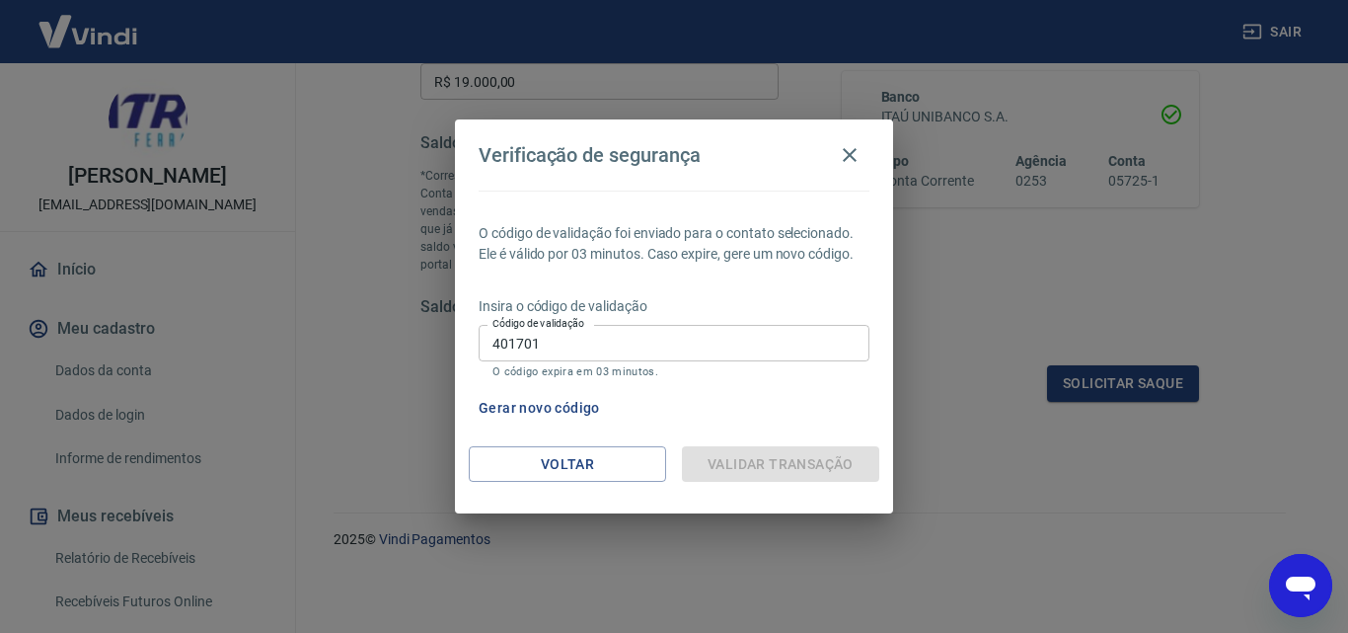
click at [702, 409] on div "Gerar novo código" at bounding box center [670, 408] width 399 height 37
click at [688, 348] on input "401701" at bounding box center [674, 343] width 391 height 37
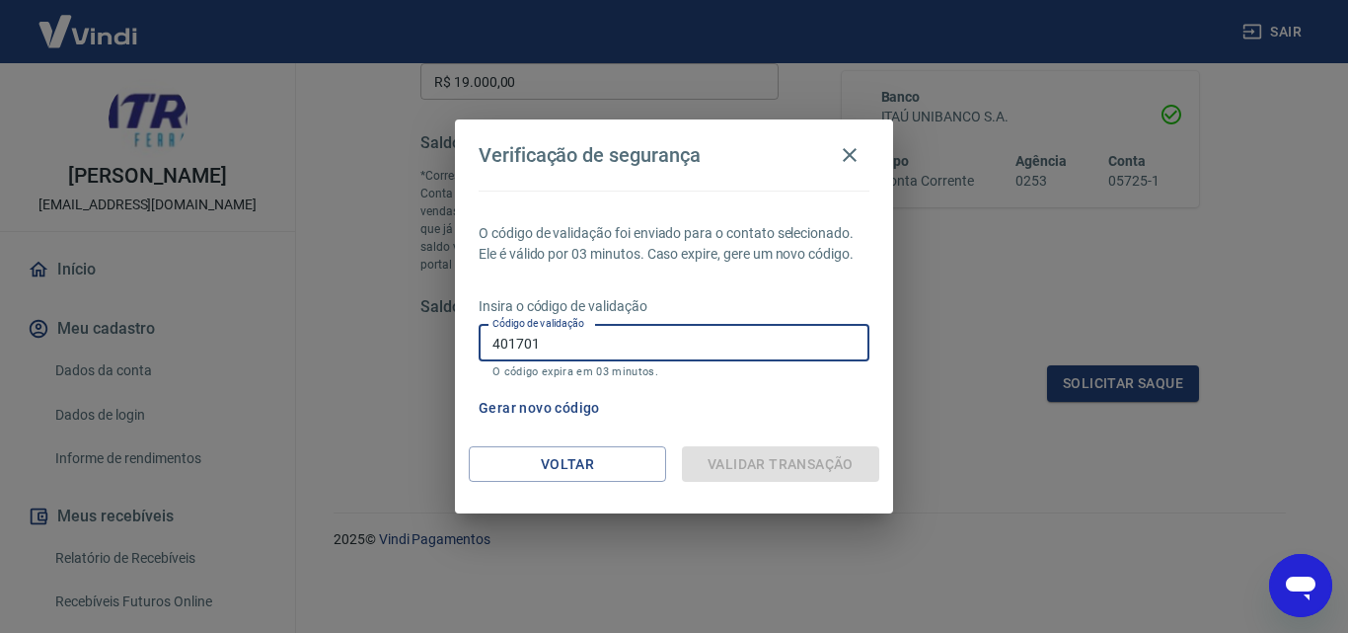
click at [688, 348] on input "401701" at bounding box center [674, 343] width 391 height 37
paste input "text"
click at [677, 351] on input "401701" at bounding box center [674, 343] width 391 height 37
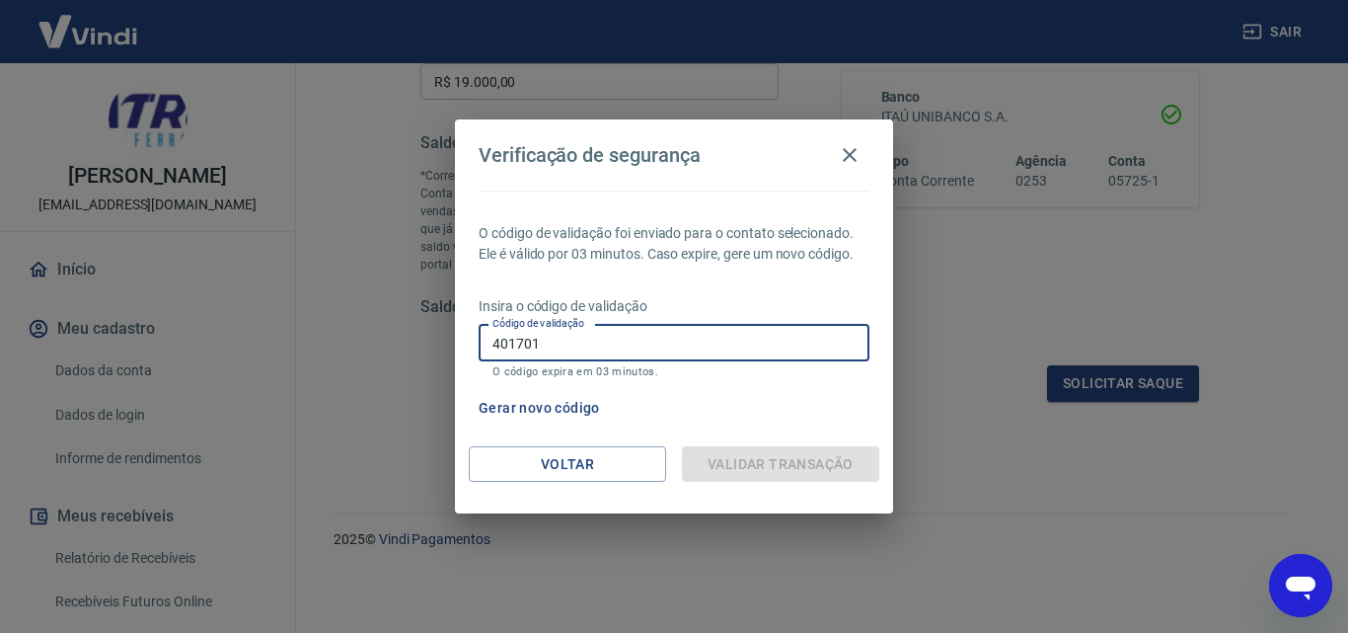
click at [677, 351] on input "401701" at bounding box center [674, 343] width 391 height 37
click at [725, 429] on div "O código de validação foi enviado para o contato selecionado. Ele é válido por …" at bounding box center [674, 319] width 438 height 256
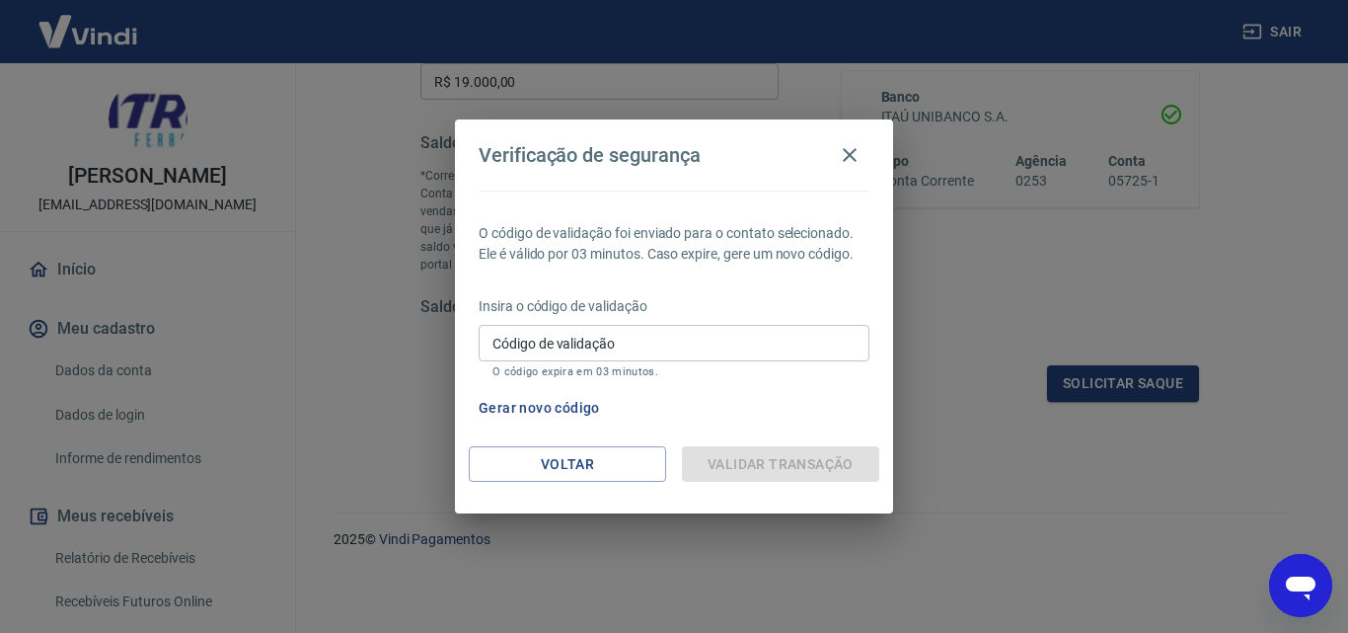
click at [696, 354] on input "Código de validação" at bounding box center [674, 343] width 391 height 37
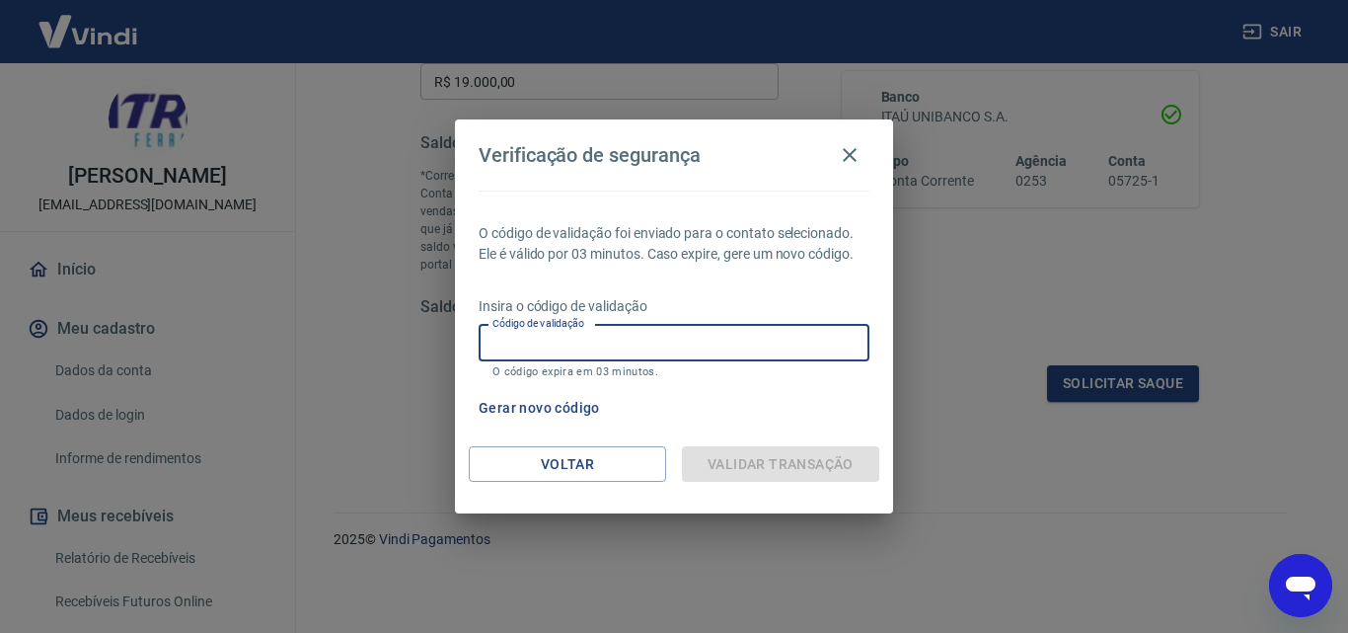
paste input "401701"
drag, startPoint x: 690, startPoint y: 360, endPoint x: 687, endPoint y: 406, distance: 45.5
click at [689, 379] on div "Insira o código de validação Código de validação 401701 Código de validação O c…" at bounding box center [674, 339] width 391 height 86
type input "401701"
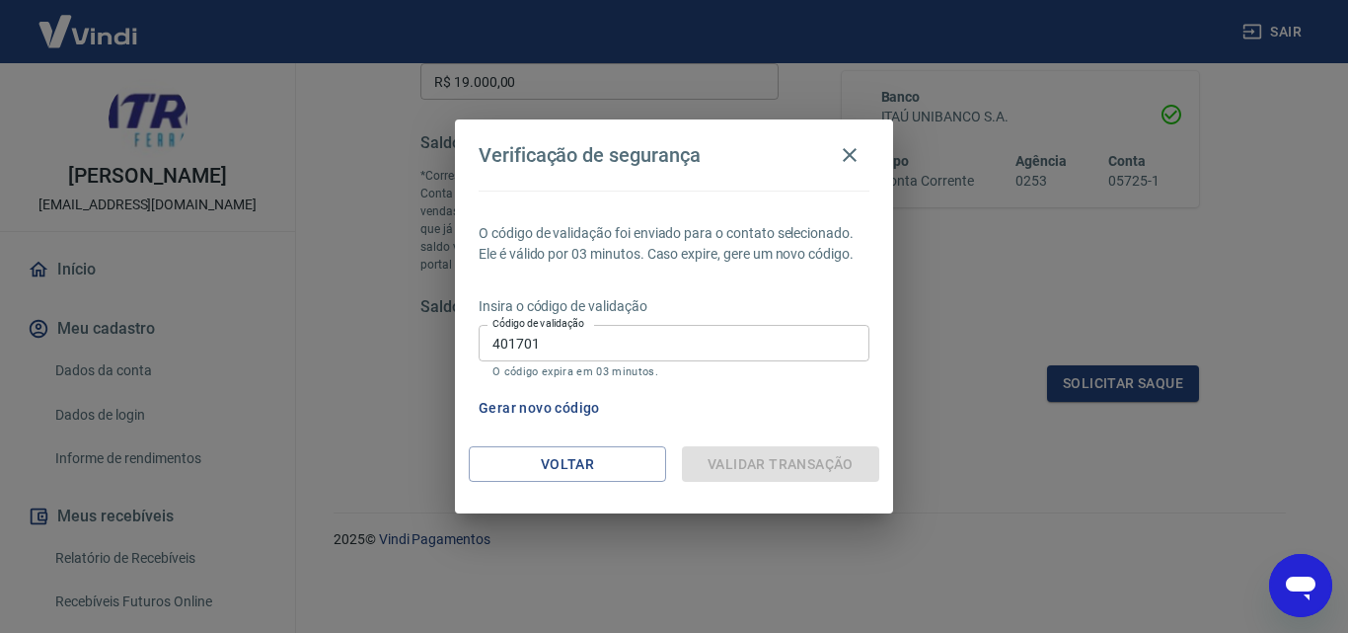
click at [687, 406] on div "Gerar novo código" at bounding box center [670, 408] width 399 height 37
click at [716, 447] on div "Verificação de segurança O código de validação foi enviado para o contato selec…" at bounding box center [674, 316] width 438 height 394
click at [731, 462] on div "Validar transação" at bounding box center [780, 464] width 197 height 37
click at [853, 148] on icon "button" at bounding box center [850, 155] width 24 height 24
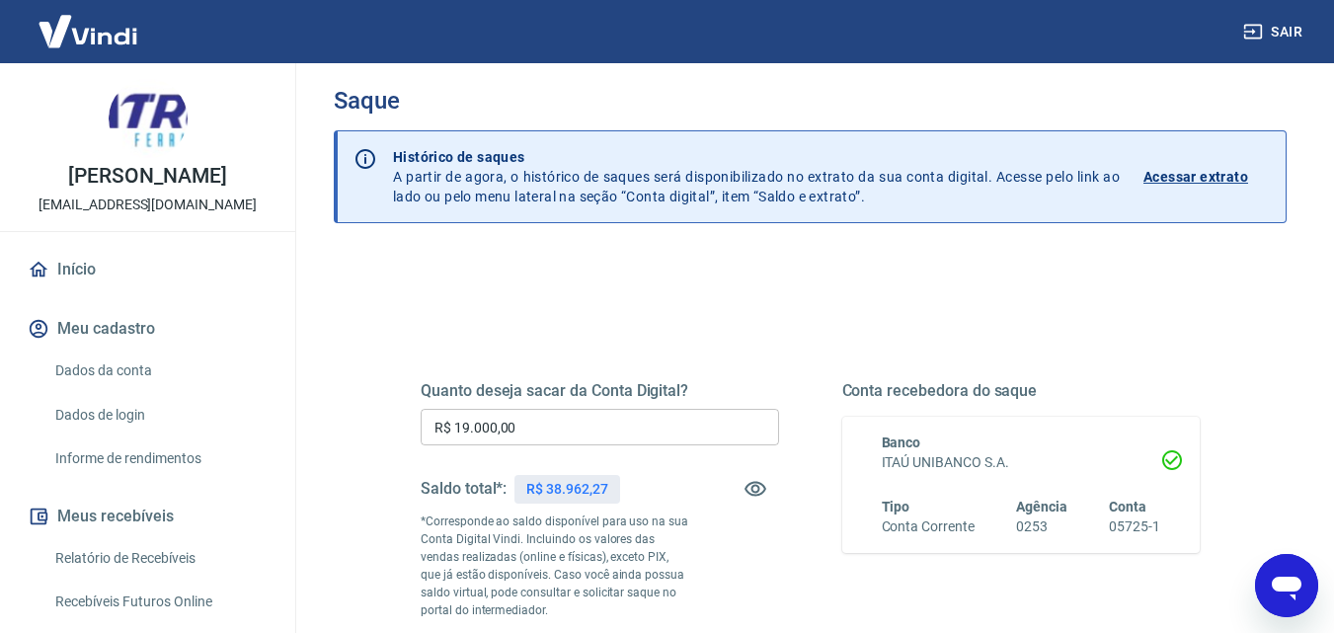
scroll to position [0, 0]
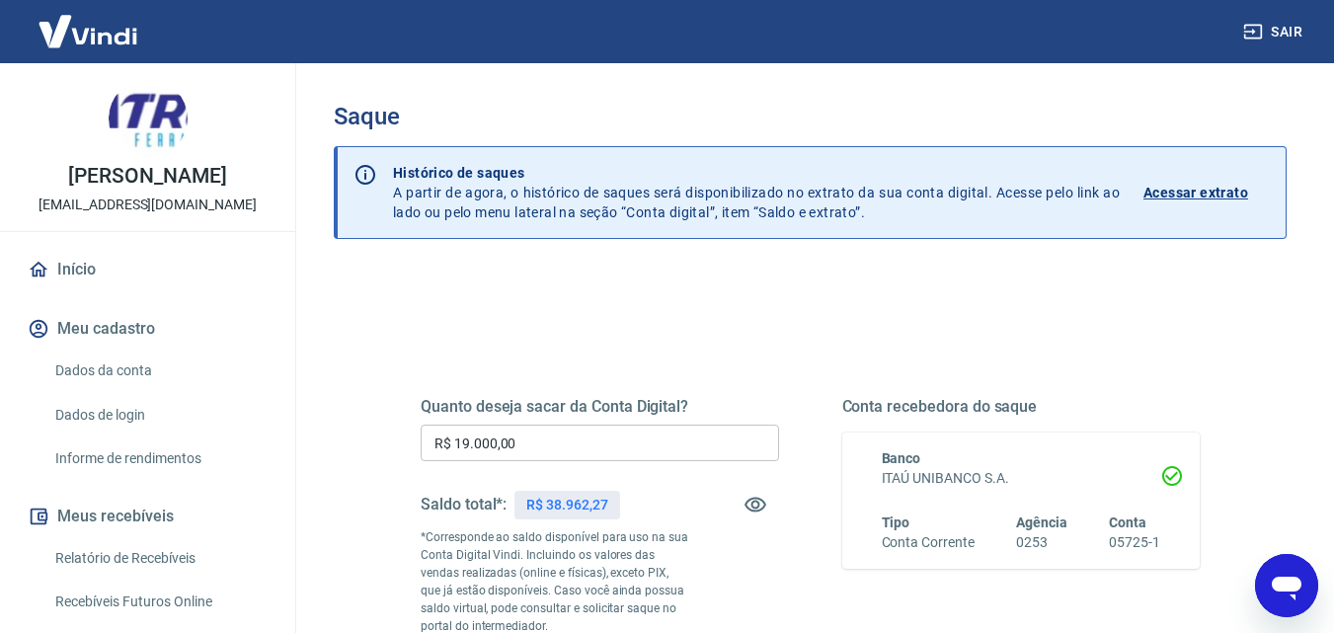
type textarea "x"
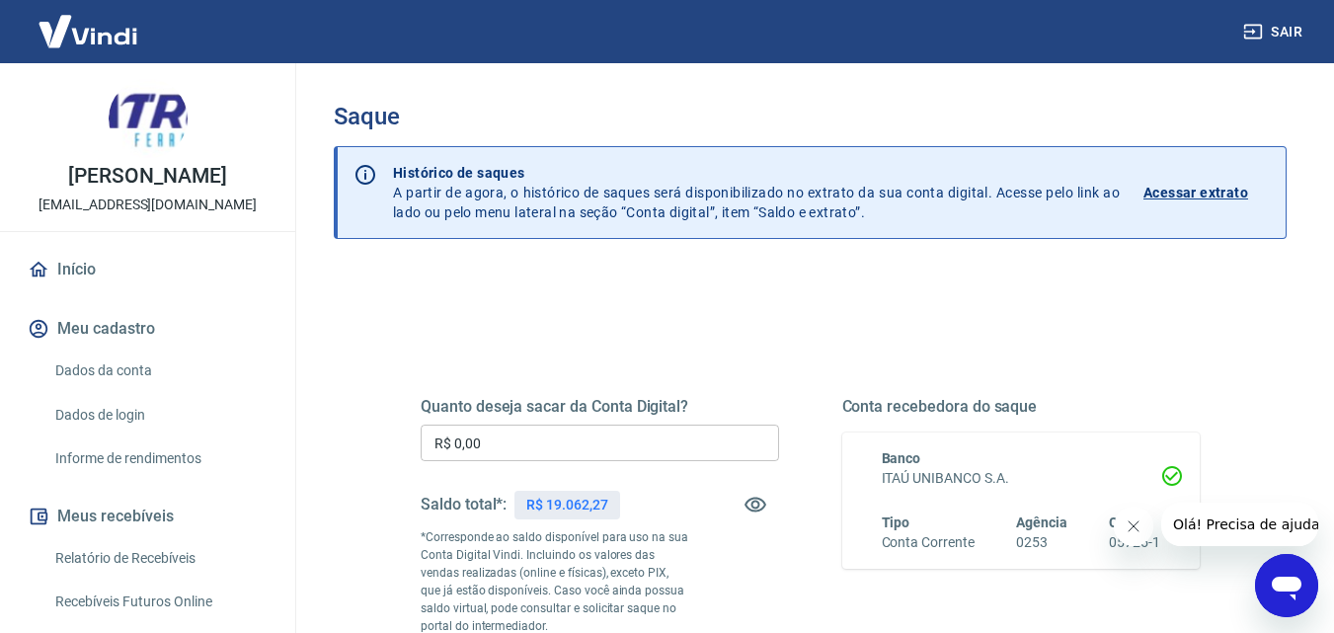
click at [652, 443] on input "R$ 0,00" at bounding box center [599, 442] width 358 height 37
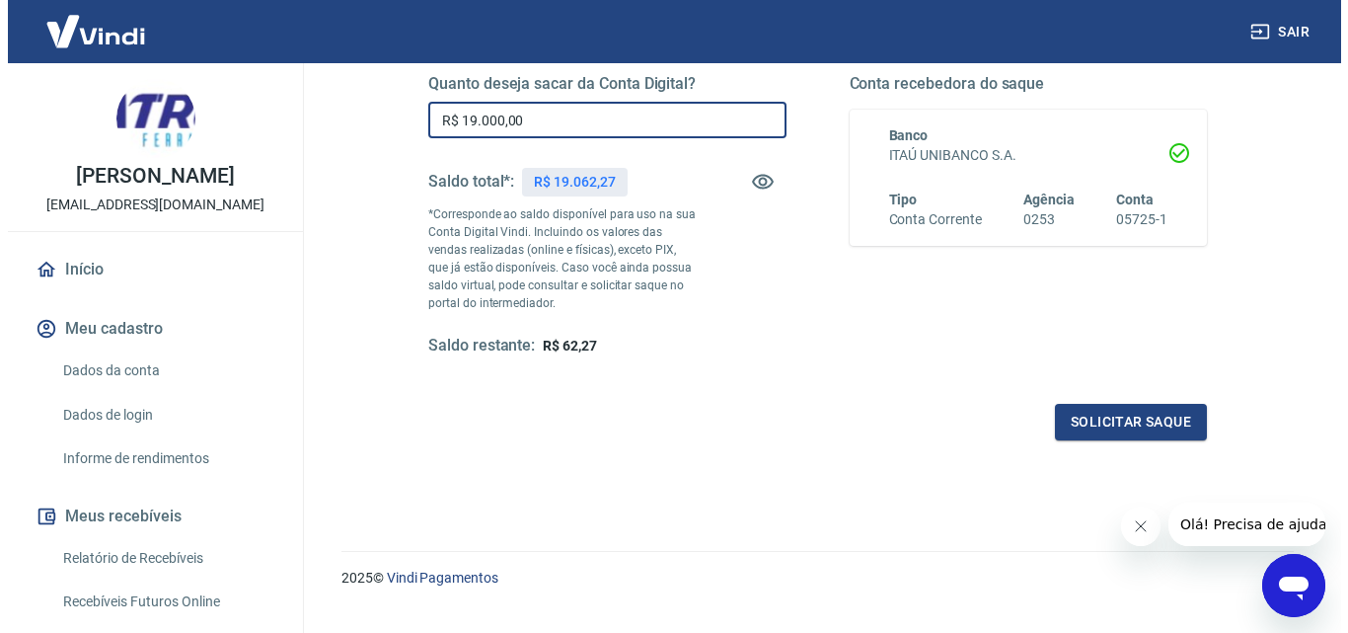
scroll to position [361, 0]
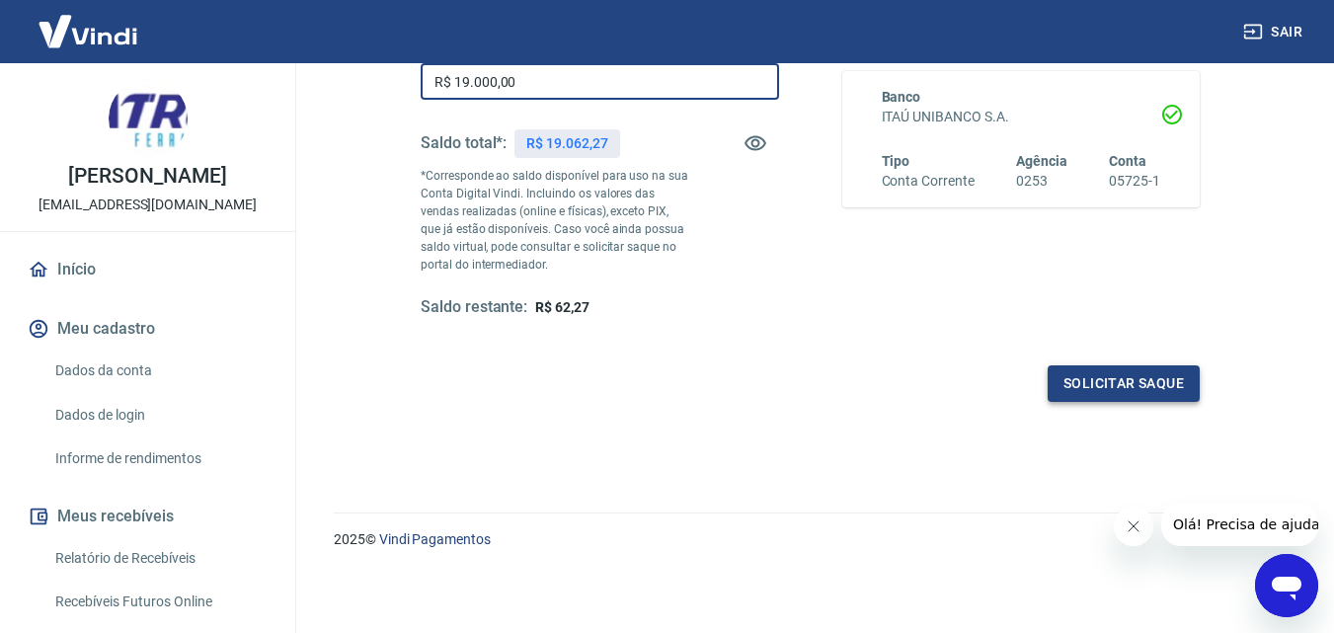
type input "R$ 19.000,00"
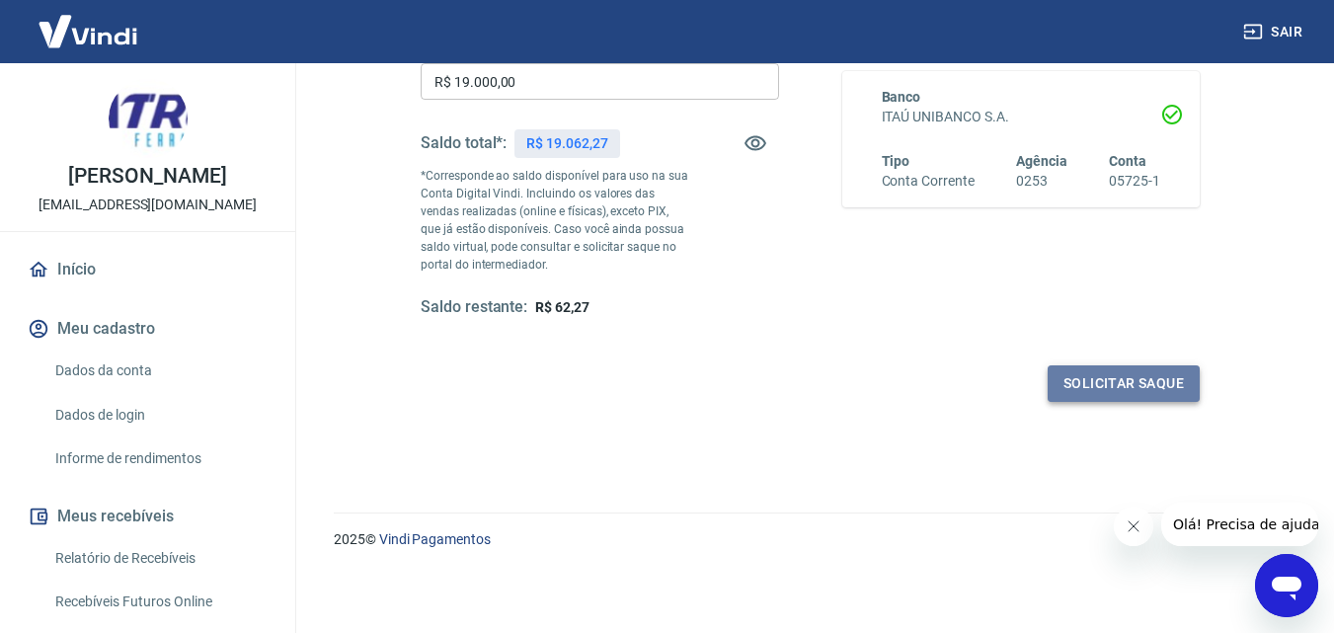
click at [1156, 384] on button "Solicitar saque" at bounding box center [1123, 383] width 152 height 37
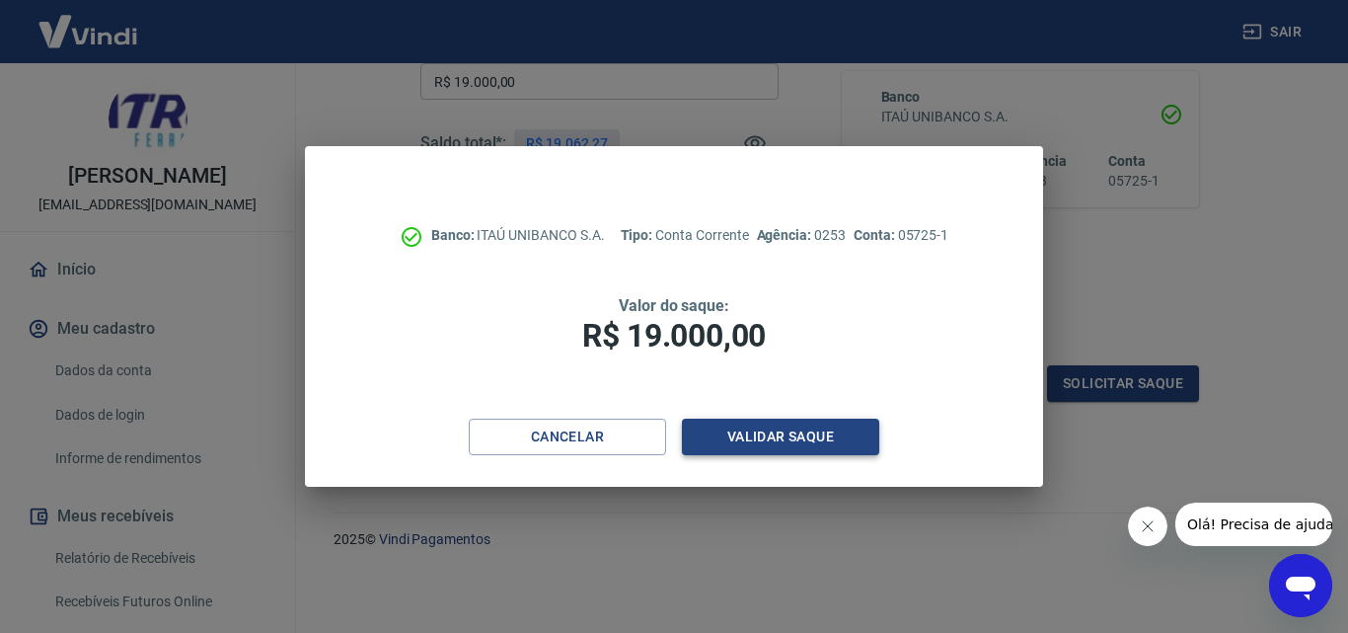
click at [815, 439] on button "Validar saque" at bounding box center [780, 437] width 197 height 37
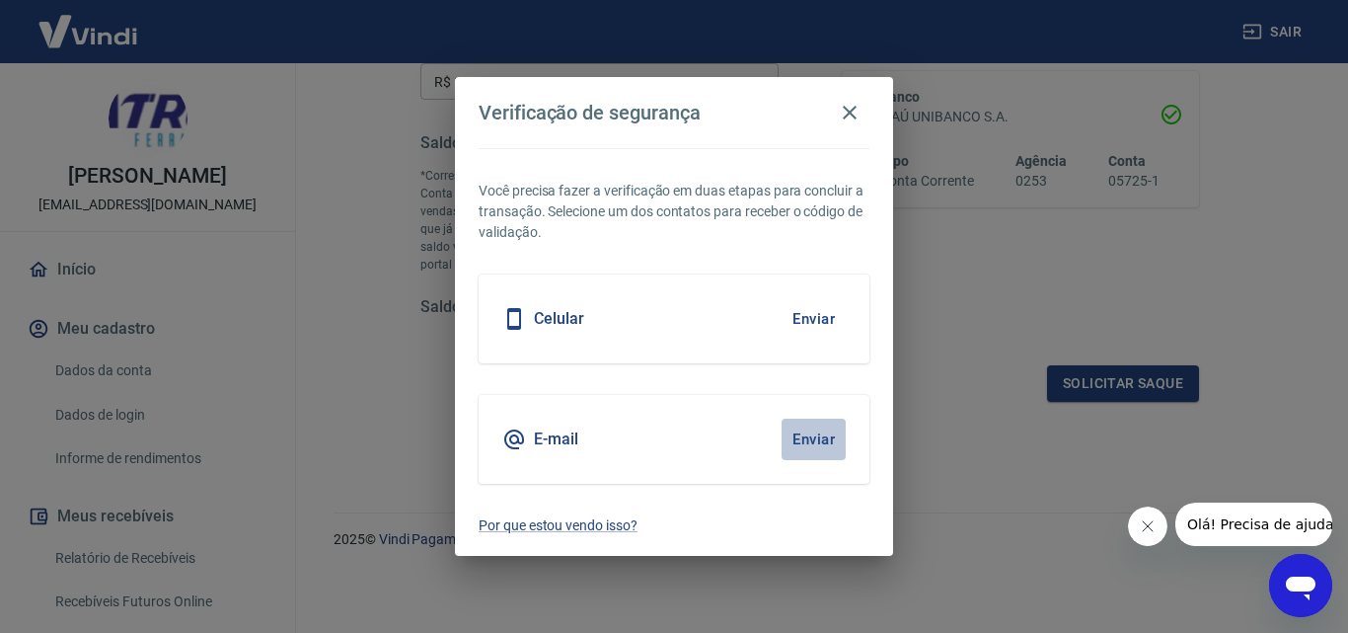
click at [837, 432] on button "Enviar" at bounding box center [814, 439] width 64 height 41
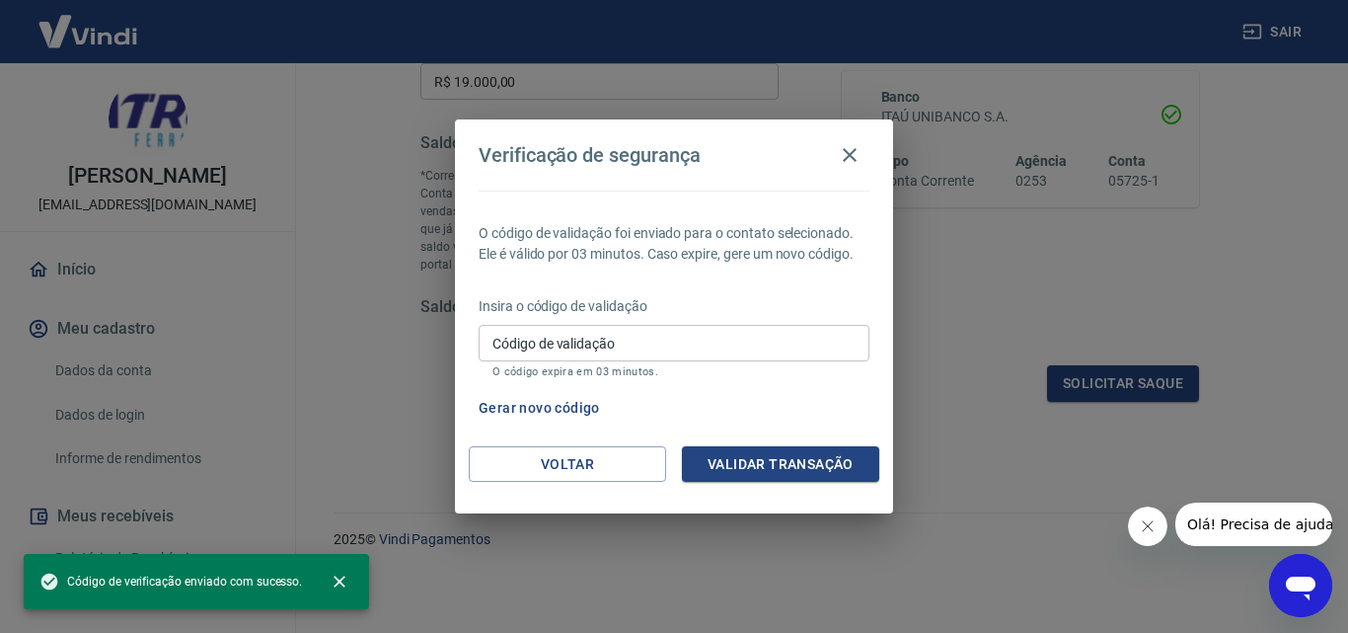
click at [605, 347] on input "Código de validação" at bounding box center [674, 343] width 391 height 37
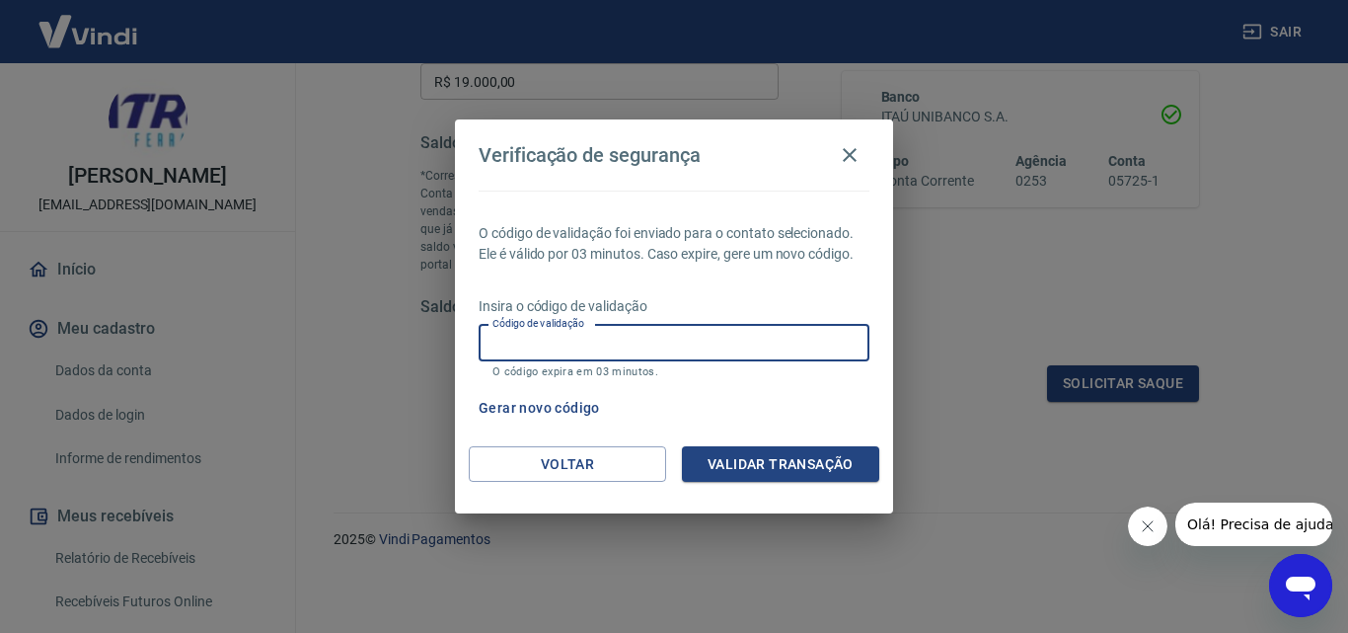
paste input "389470"
type input "389470"
click at [789, 461] on button "Validar transação" at bounding box center [780, 464] width 197 height 37
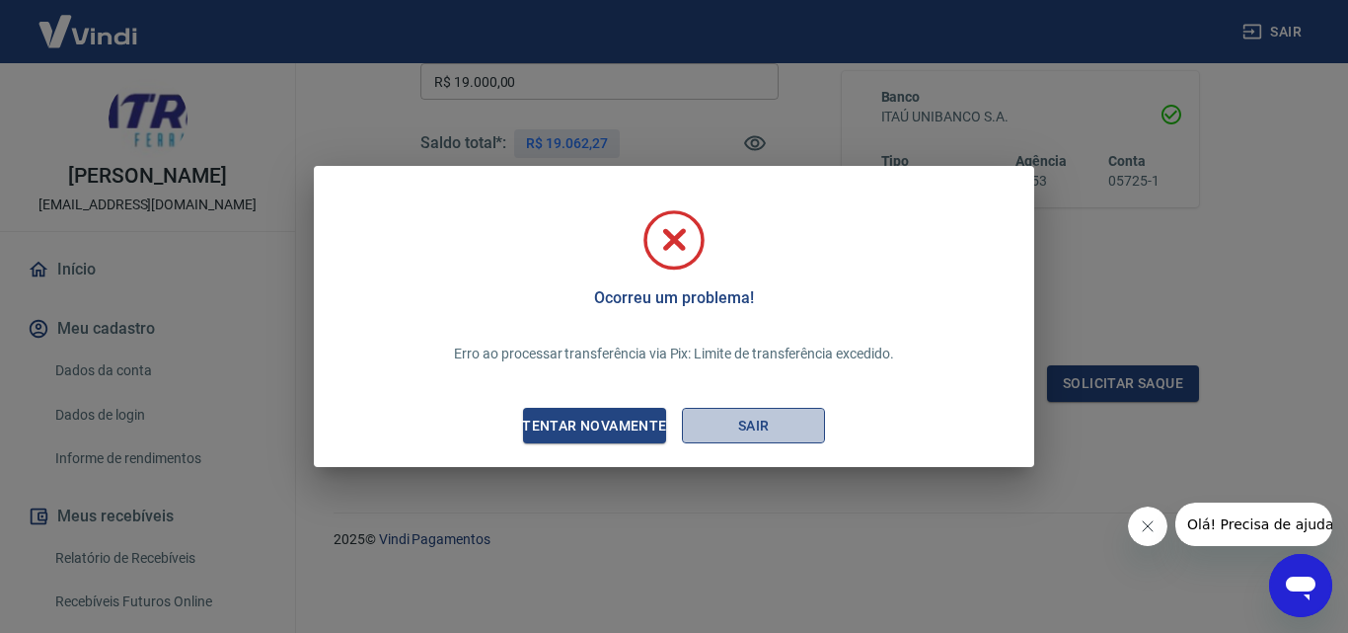
click at [769, 425] on button "Sair" at bounding box center [753, 426] width 143 height 37
